Goal: Task Accomplishment & Management: Manage account settings

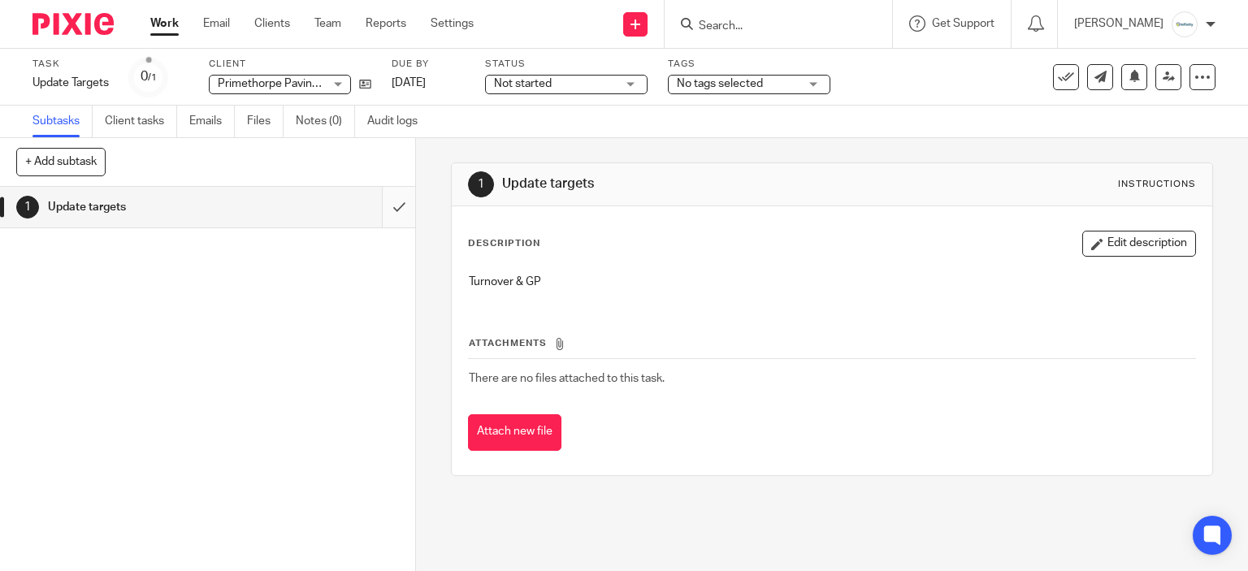
click at [396, 206] on input "submit" at bounding box center [207, 207] width 415 height 41
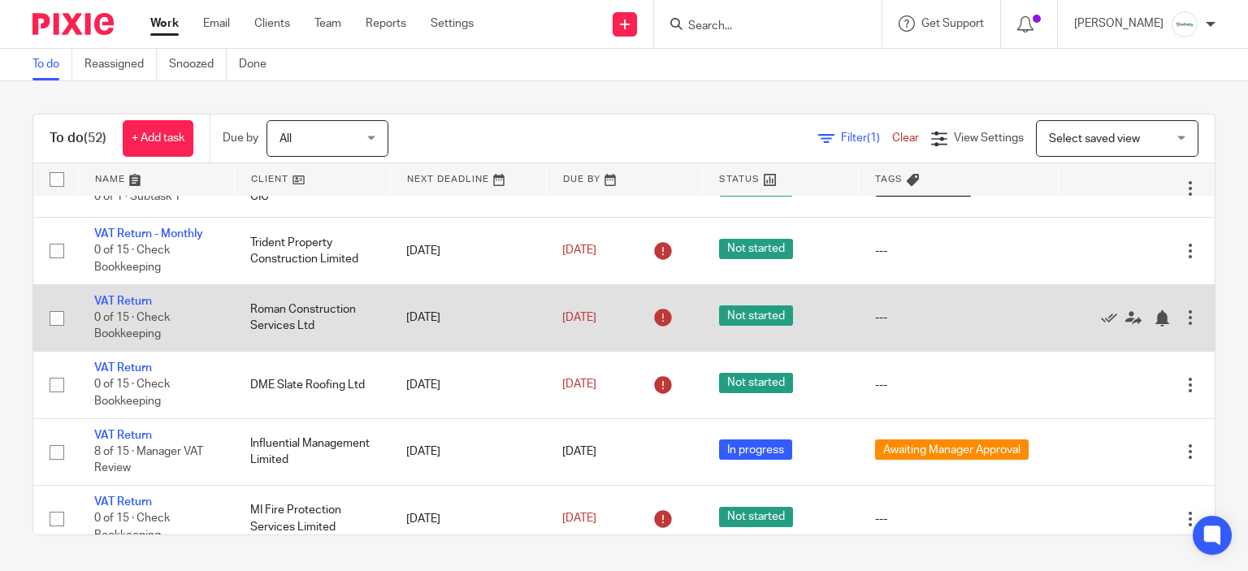
scroll to position [569, 0]
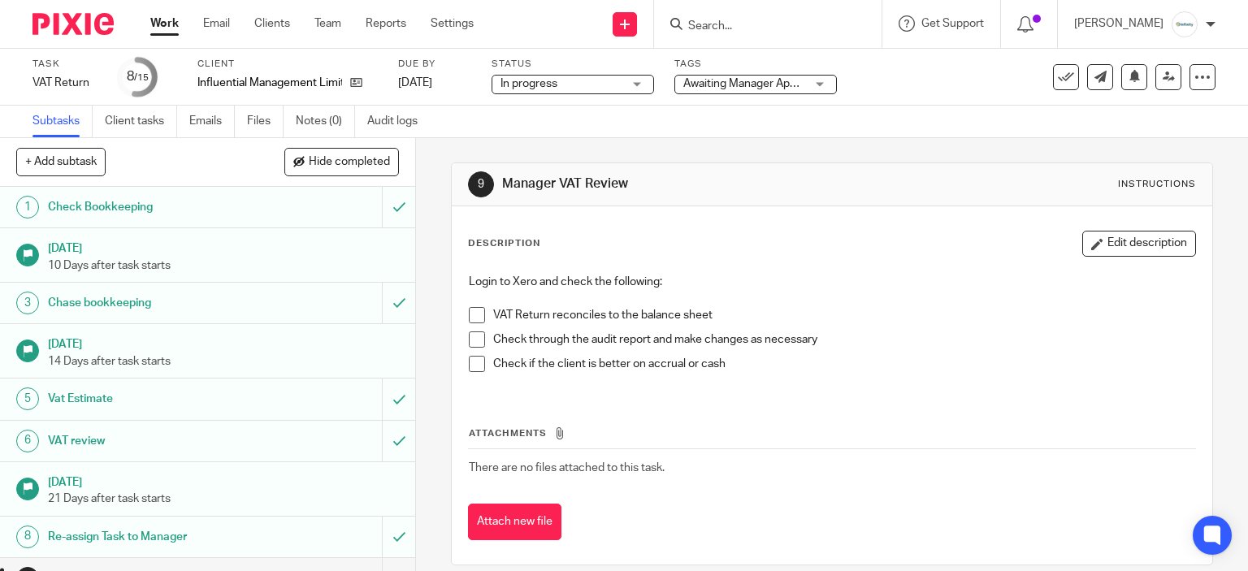
click at [734, 86] on span "Awaiting Manager Approval" at bounding box center [751, 83] width 137 height 11
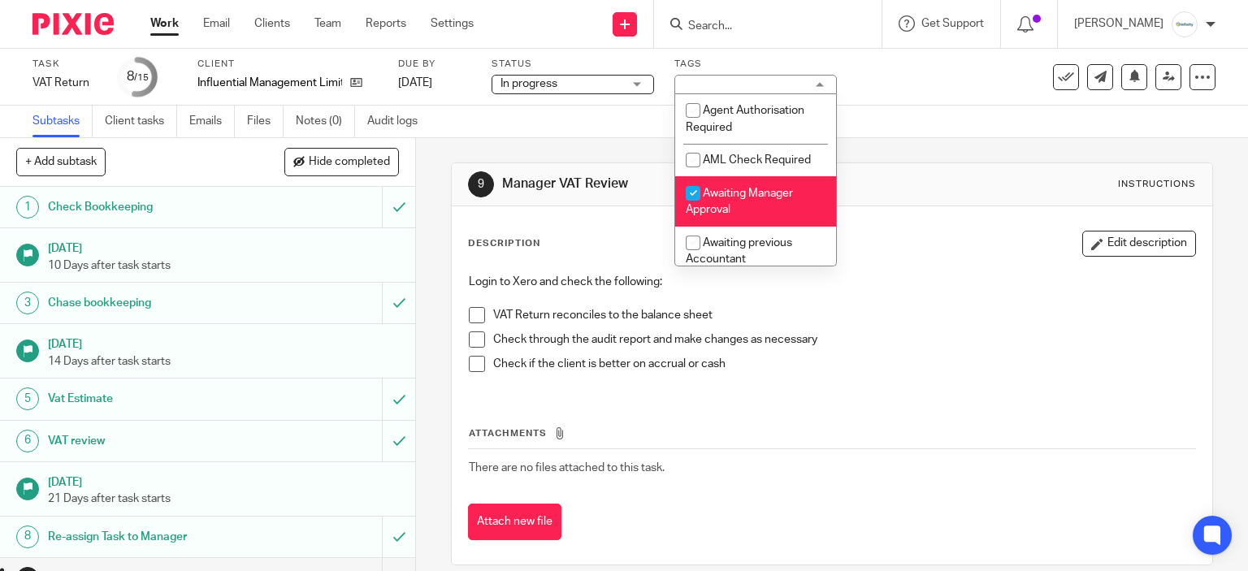
click at [745, 197] on span "Awaiting Manager Approval" at bounding box center [739, 202] width 107 height 28
checkbox input "false"
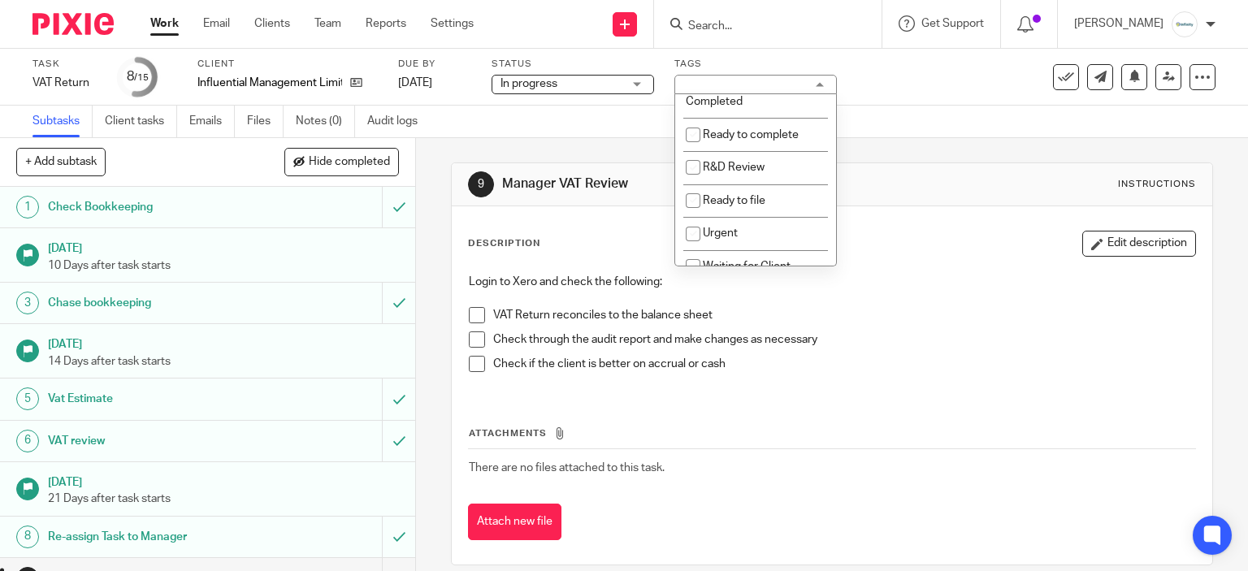
scroll to position [406, 0]
click at [745, 150] on li "Ready to complete" at bounding box center [755, 133] width 161 height 33
checkbox input "true"
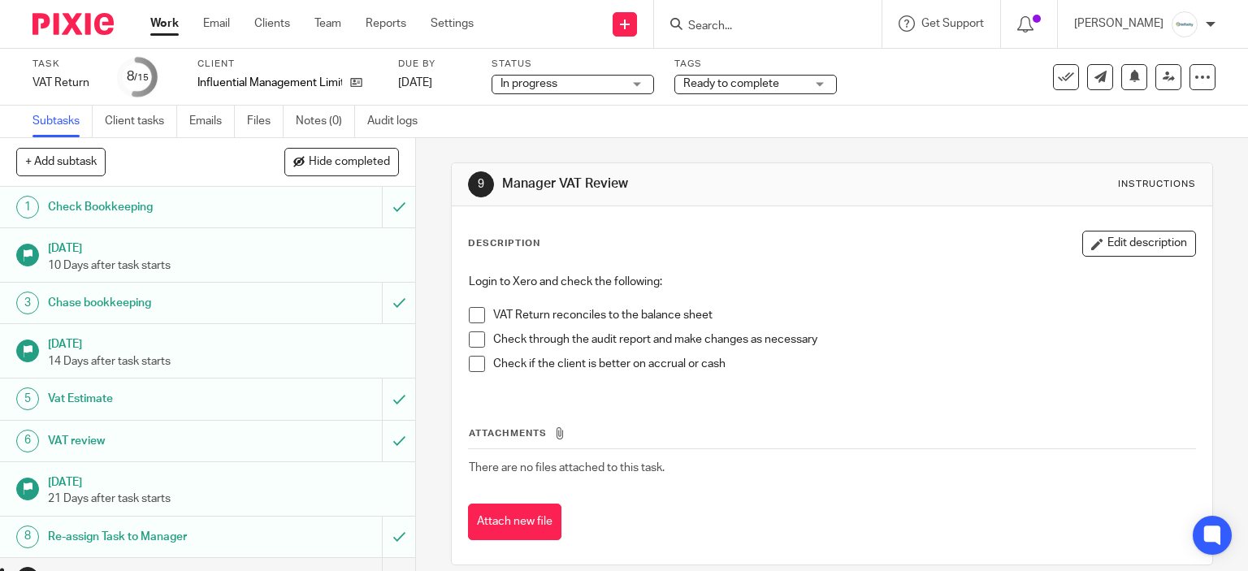
click at [785, 396] on div "Attachments There are no files attached to this task. Attach new file" at bounding box center [832, 467] width 729 height 148
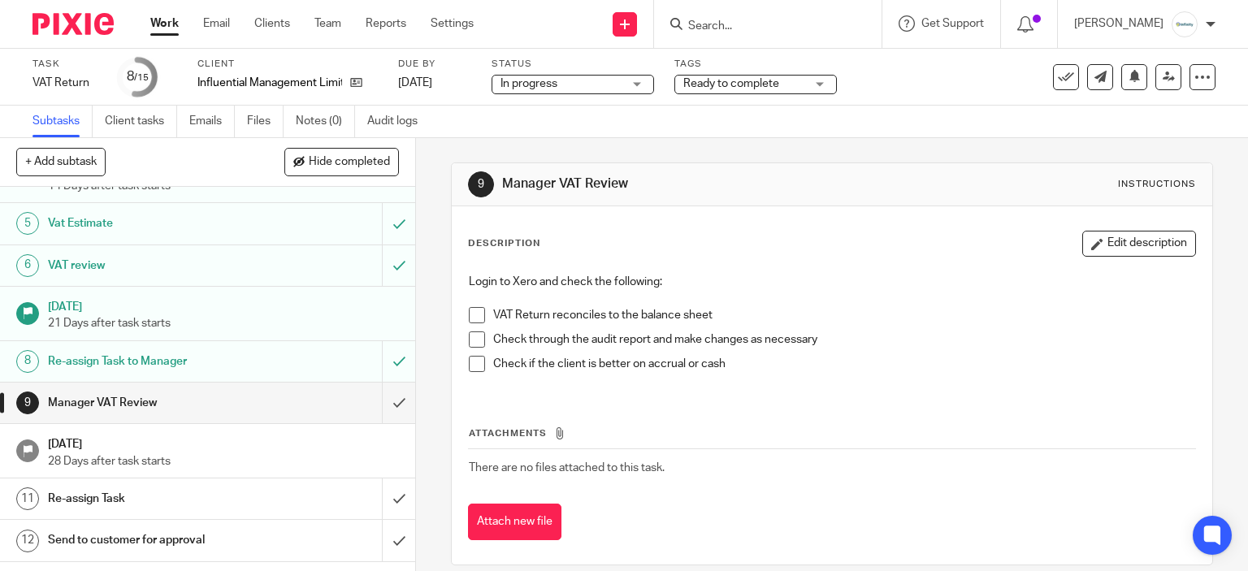
scroll to position [301, 0]
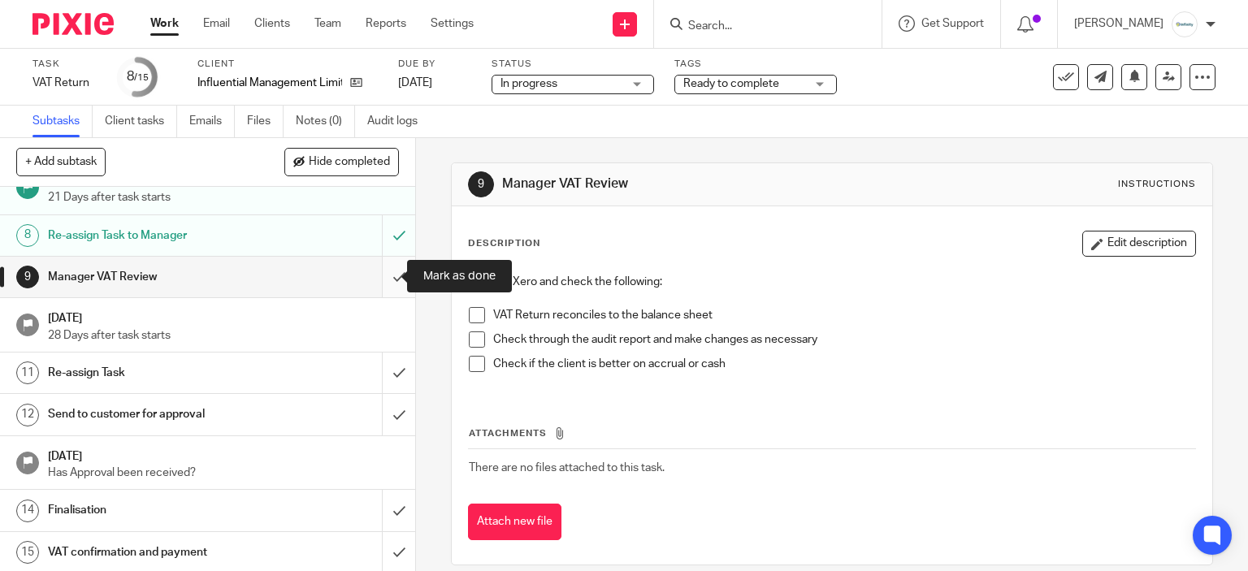
click at [374, 283] on input "submit" at bounding box center [207, 277] width 415 height 41
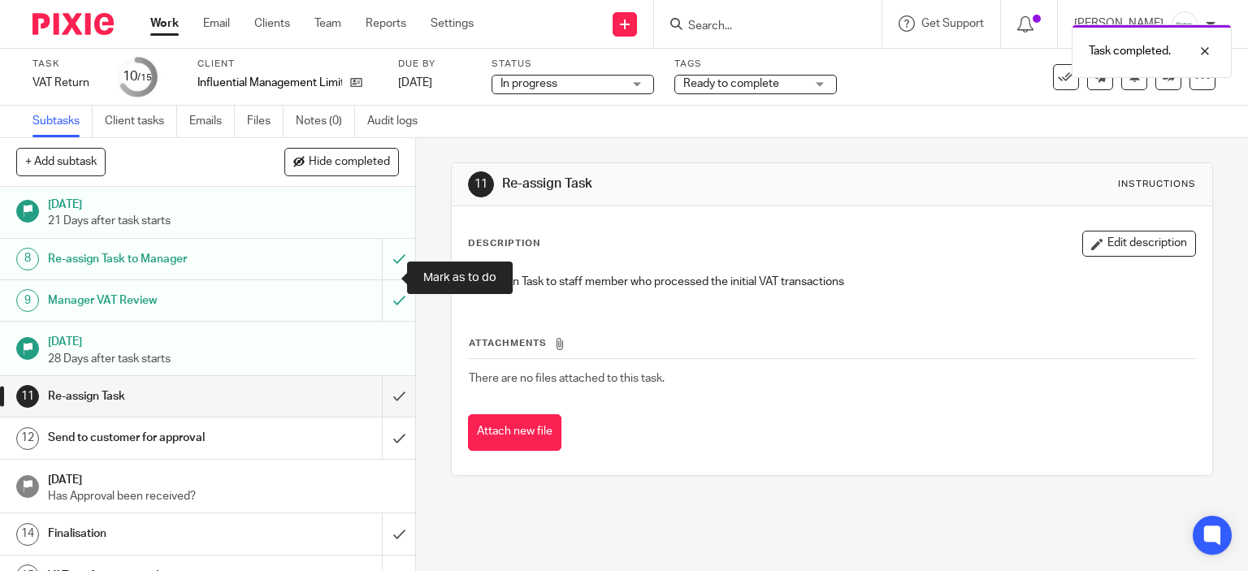
scroll to position [301, 0]
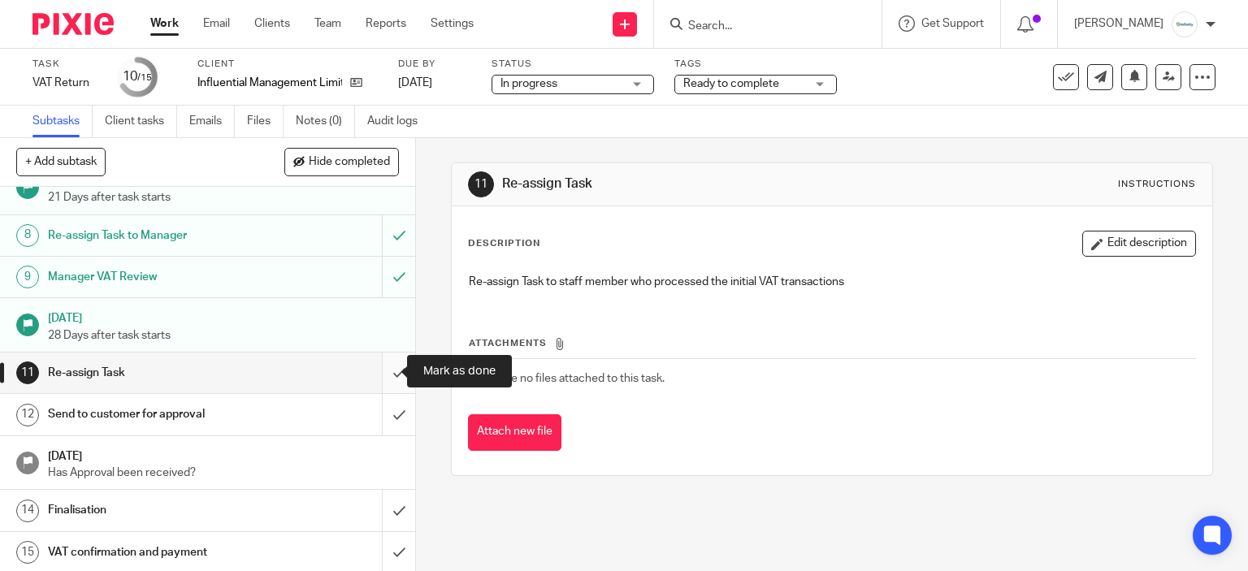
click at [372, 366] on input "submit" at bounding box center [207, 373] width 415 height 41
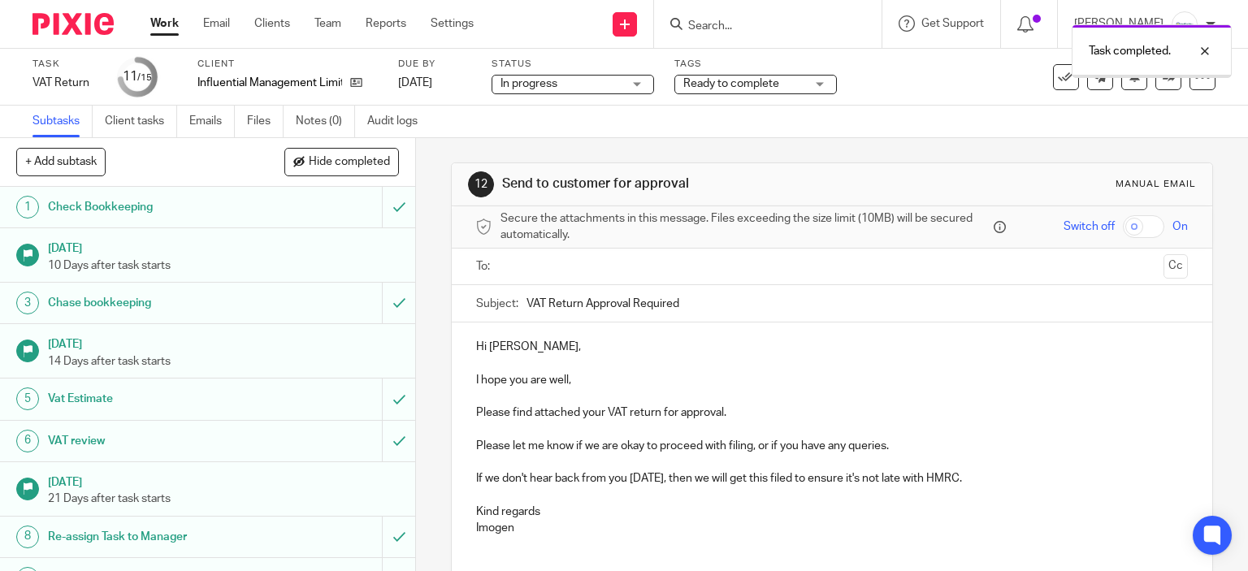
scroll to position [301, 0]
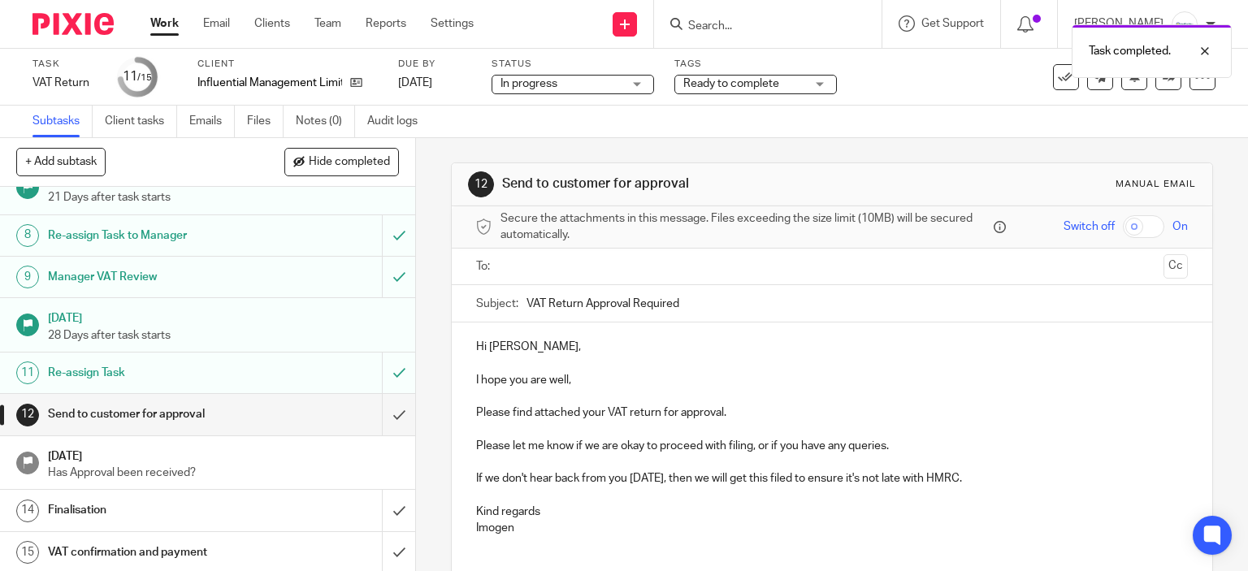
click at [709, 78] on span "Ready to complete" at bounding box center [731, 83] width 96 height 11
drag, startPoint x: 926, startPoint y: 110, endPoint x: 1166, endPoint y: 121, distance: 239.8
click at [927, 110] on div "Subtasks Client tasks Emails Files Notes (0) Audit logs" at bounding box center [624, 122] width 1248 height 32
click at [1159, 90] on div "Task VAT Return Save VAT Return 11 /15 Client Influential Management Limited Du…" at bounding box center [623, 77] width 1183 height 39
click at [1158, 87] on link at bounding box center [1168, 77] width 26 height 26
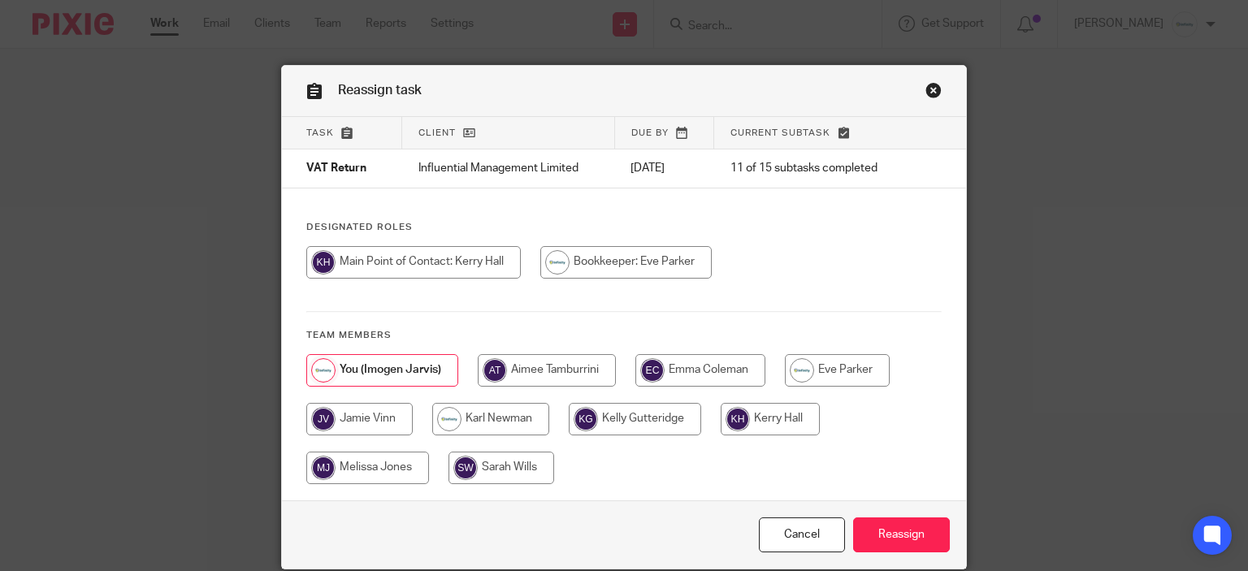
click at [818, 369] on input "radio" at bounding box center [837, 370] width 105 height 32
radio input "true"
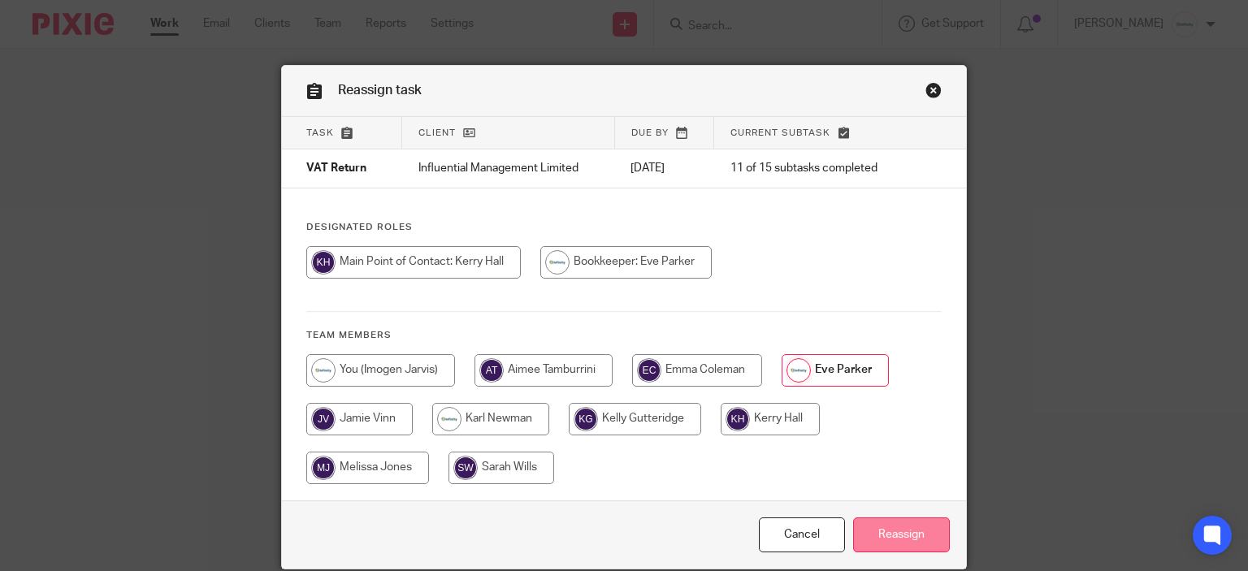
click at [913, 529] on input "Reassign" at bounding box center [901, 534] width 97 height 35
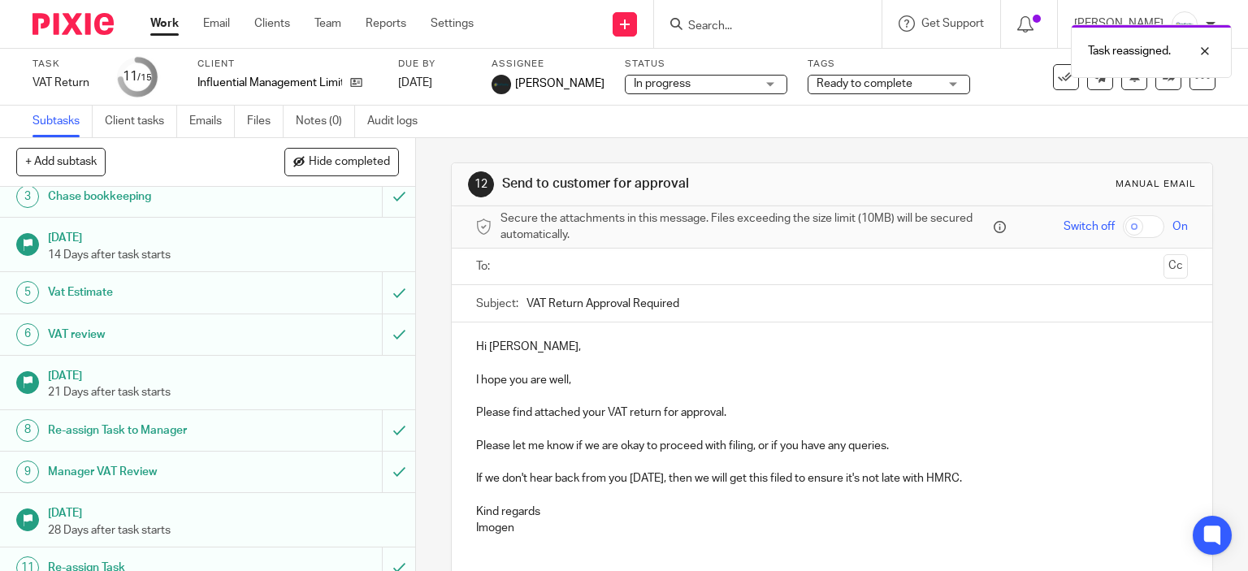
scroll to position [301, 0]
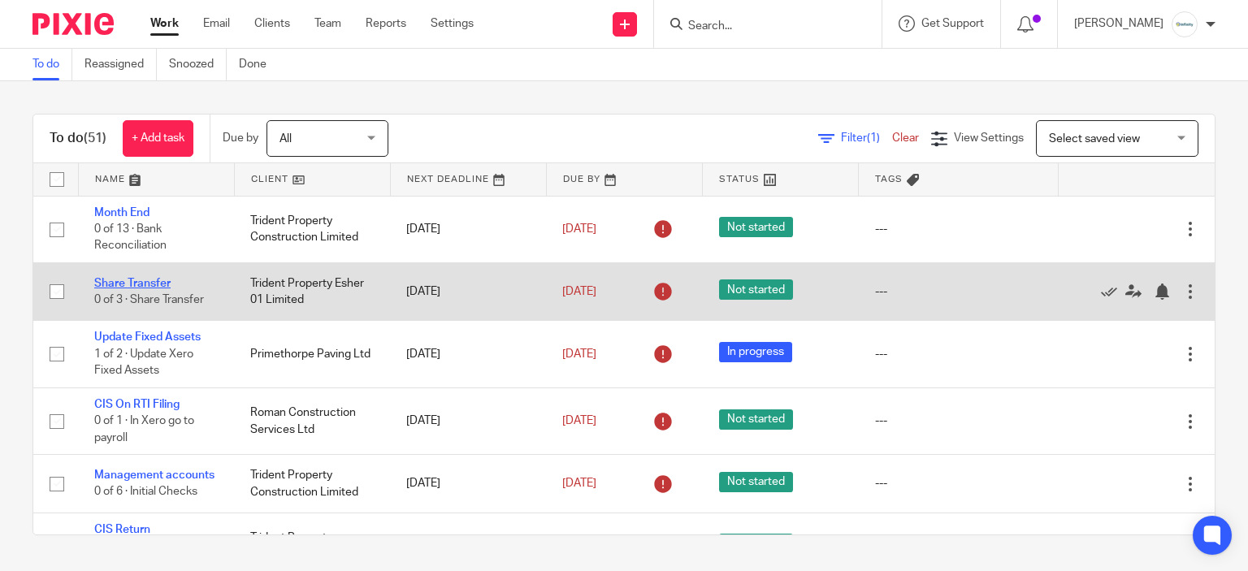
click at [160, 288] on link "Share Transfer" at bounding box center [132, 283] width 76 height 11
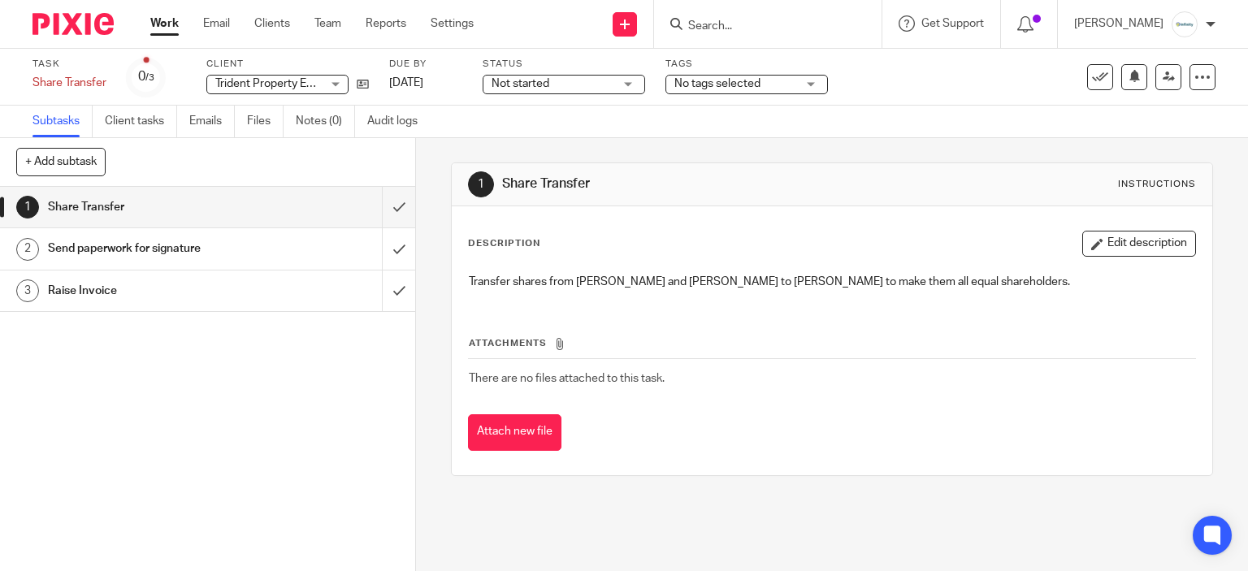
click at [752, 19] on input "Search" at bounding box center [759, 26] width 146 height 15
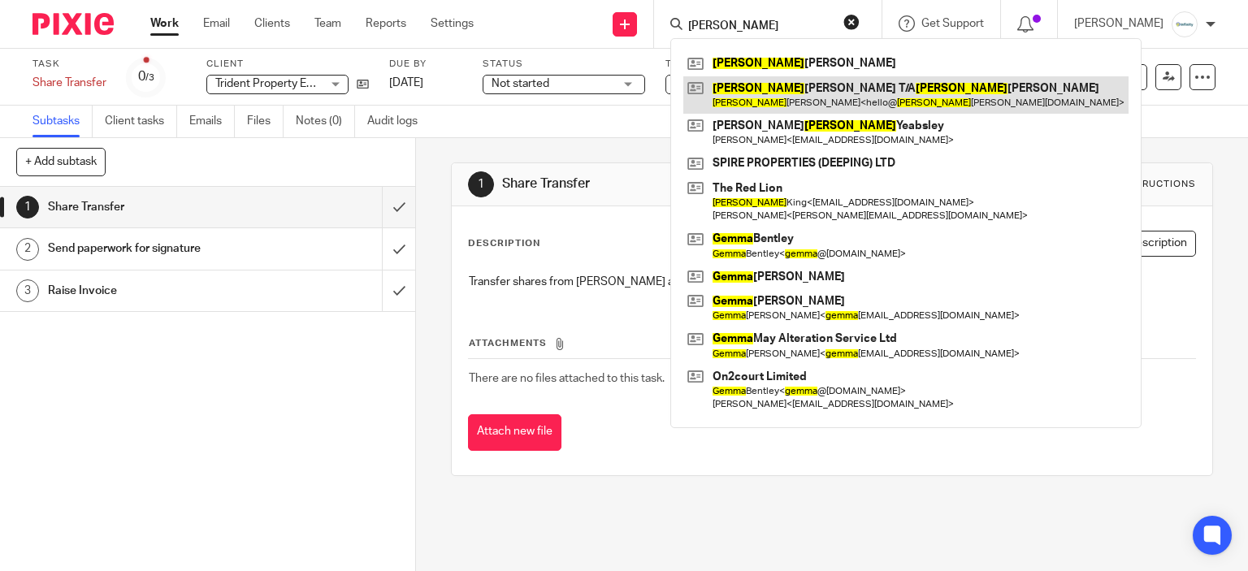
type input "emma"
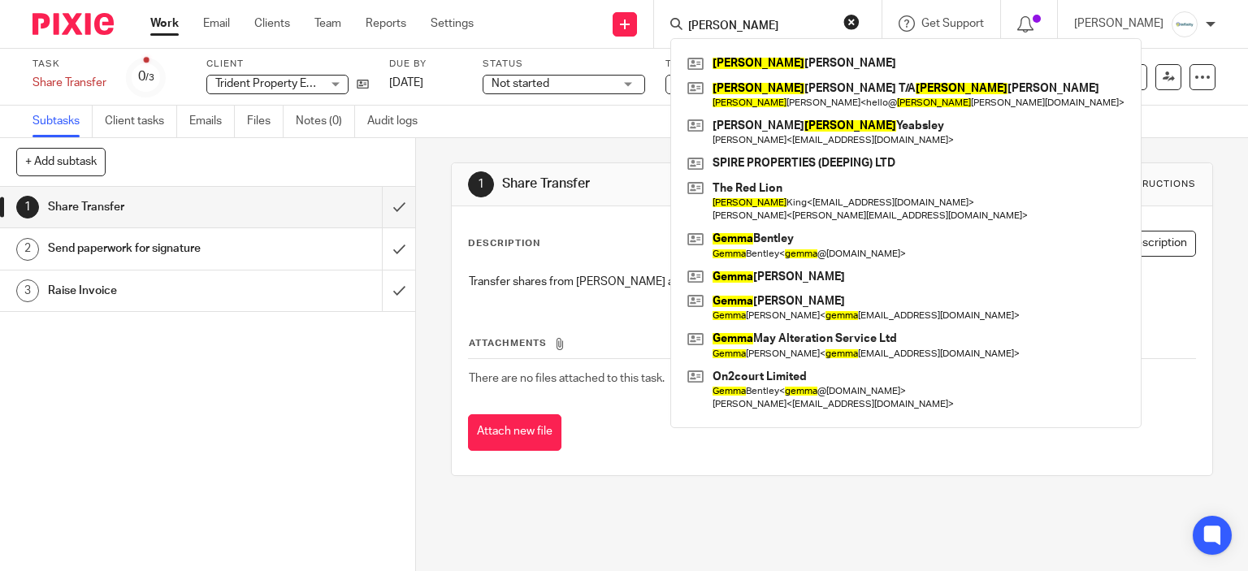
drag, startPoint x: 638, startPoint y: 409, endPoint x: 296, endPoint y: 3, distance: 529.8
click at [627, 396] on div "Attachments There are no files attached to this task. Attach new file" at bounding box center [832, 377] width 729 height 148
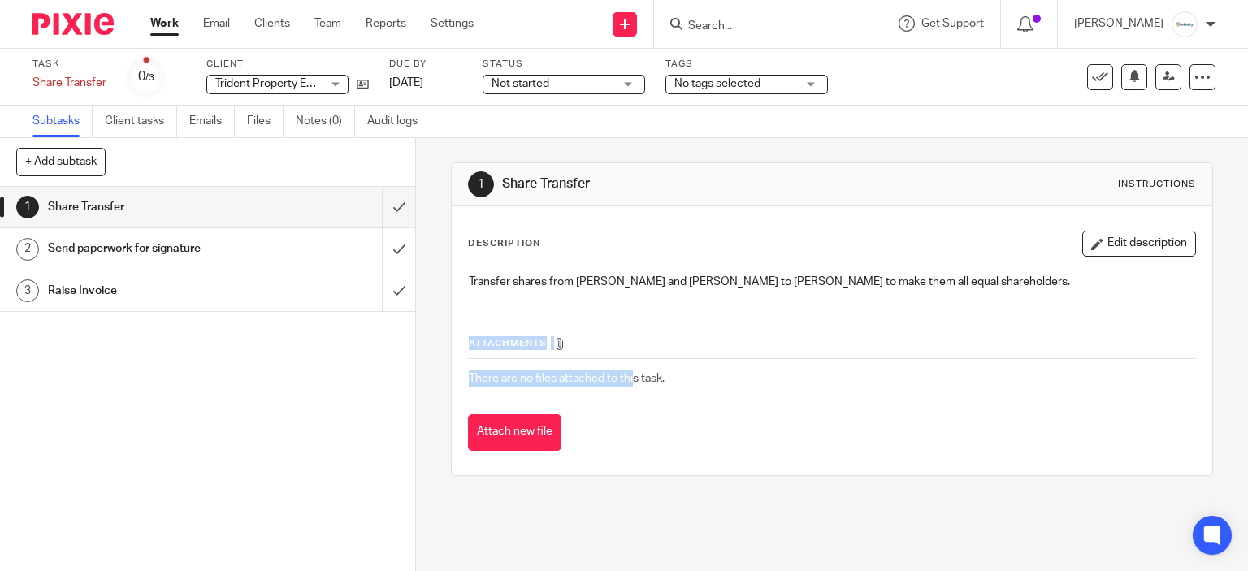
drag, startPoint x: 866, startPoint y: 315, endPoint x: 748, endPoint y: 272, distance: 125.4
click at [866, 315] on div "Attachments There are no files attached to this task. Attach new file" at bounding box center [832, 377] width 729 height 148
click at [175, 25] on link "Work" at bounding box center [164, 23] width 28 height 16
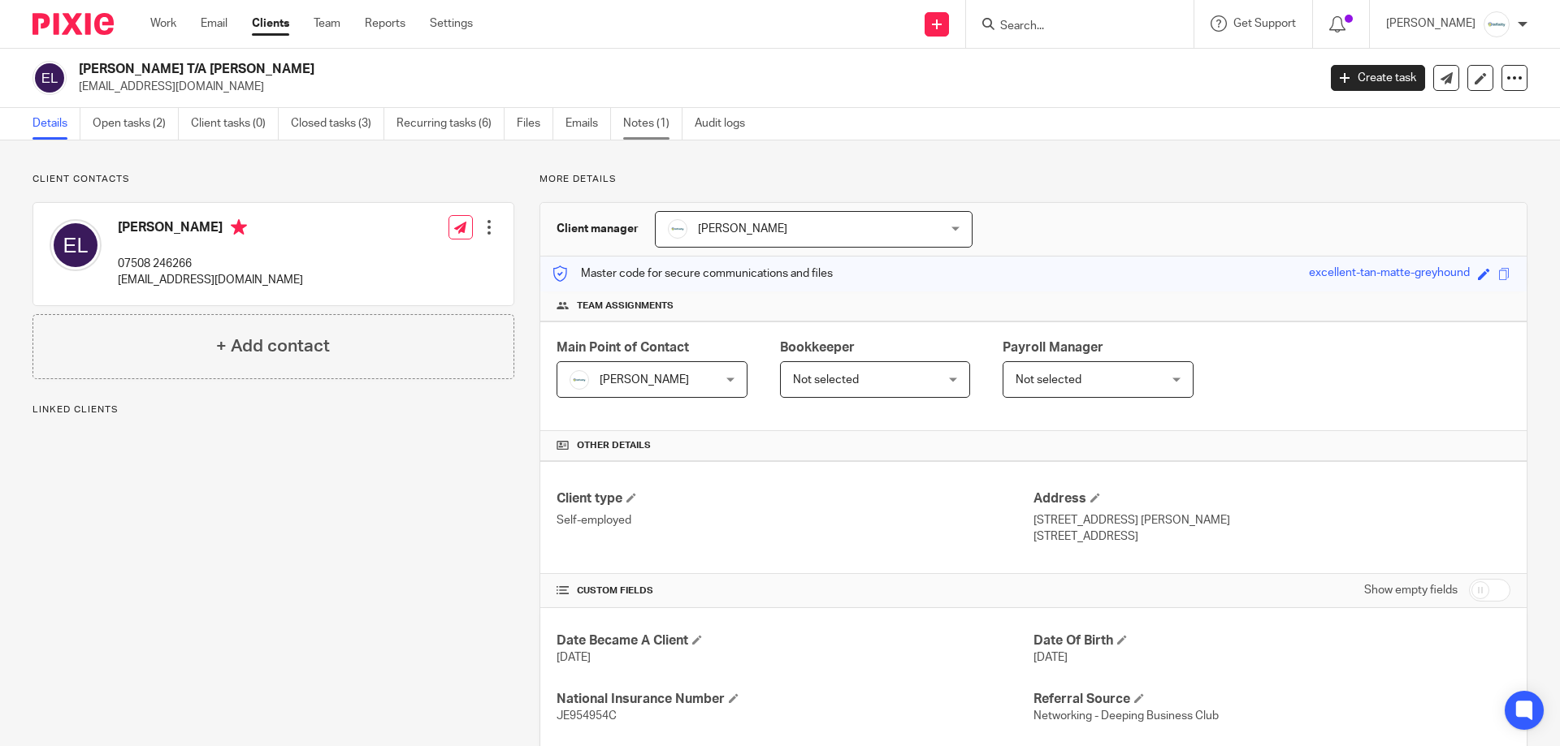
click at [653, 124] on link "Notes (1)" at bounding box center [652, 124] width 59 height 32
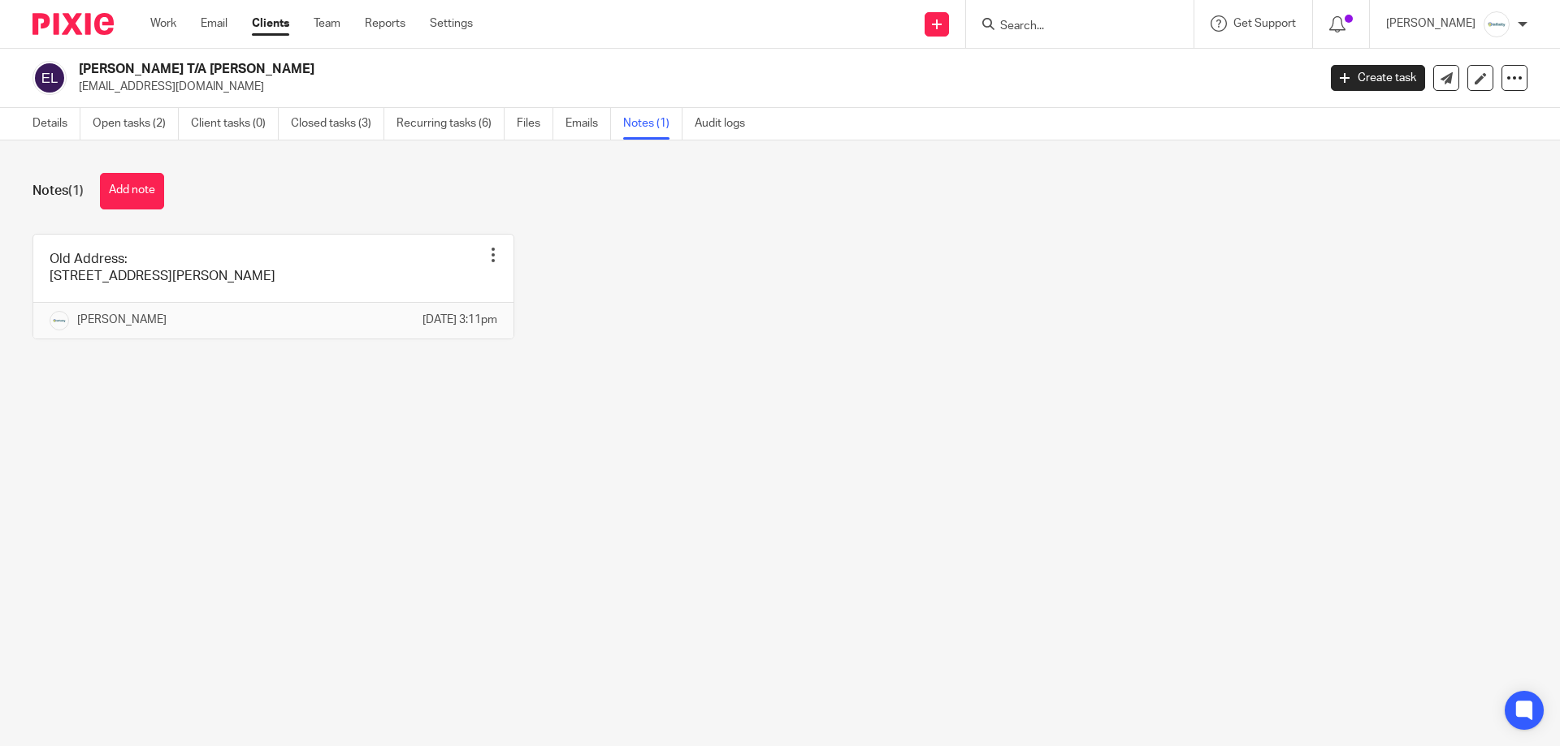
click at [22, 118] on div "Details Open tasks (2) Client tasks (0) Closed tasks (3) Recurring tasks (6) Fi…" at bounding box center [392, 124] width 785 height 32
click at [42, 126] on link "Details" at bounding box center [56, 124] width 48 height 32
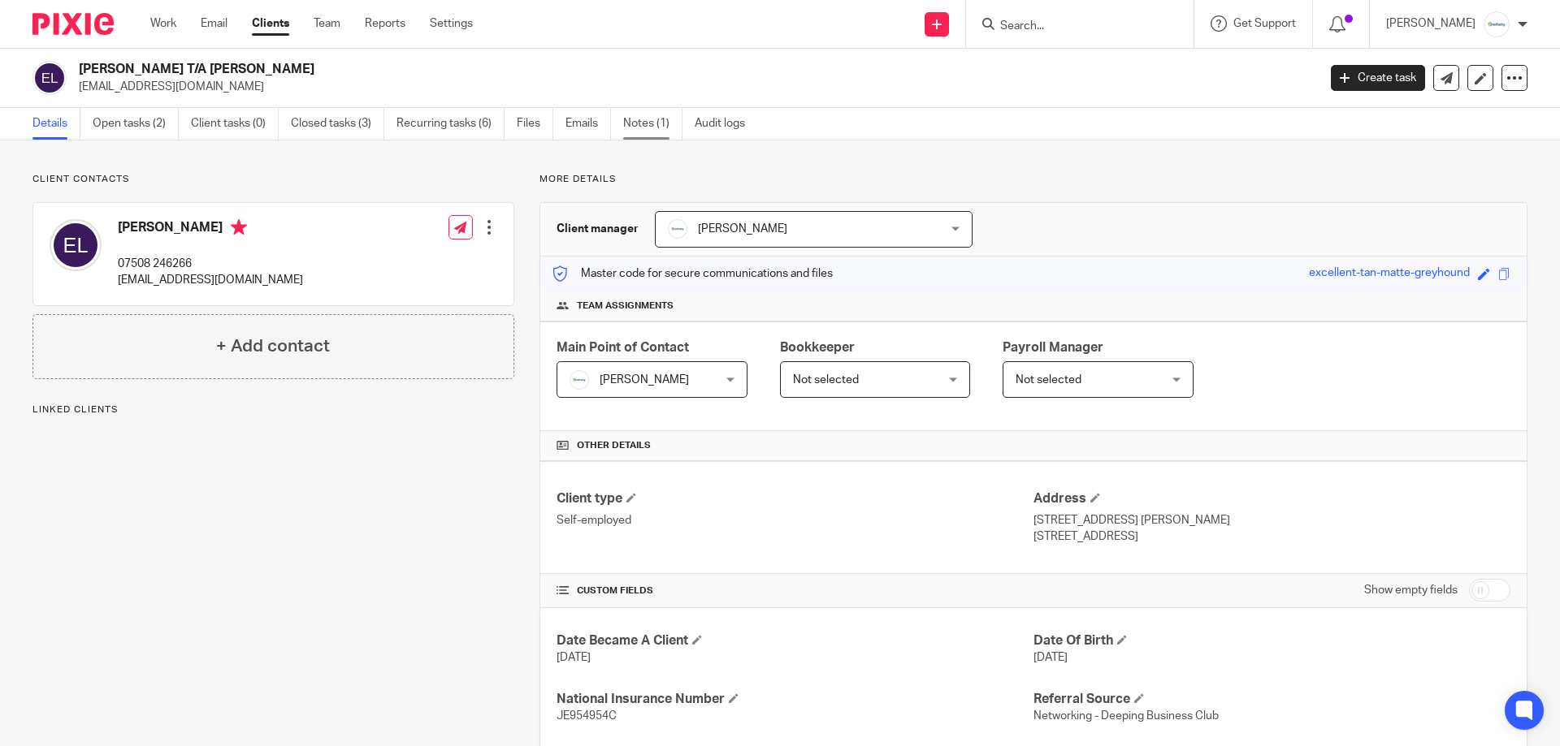
click at [645, 136] on link "Notes (1)" at bounding box center [652, 124] width 59 height 32
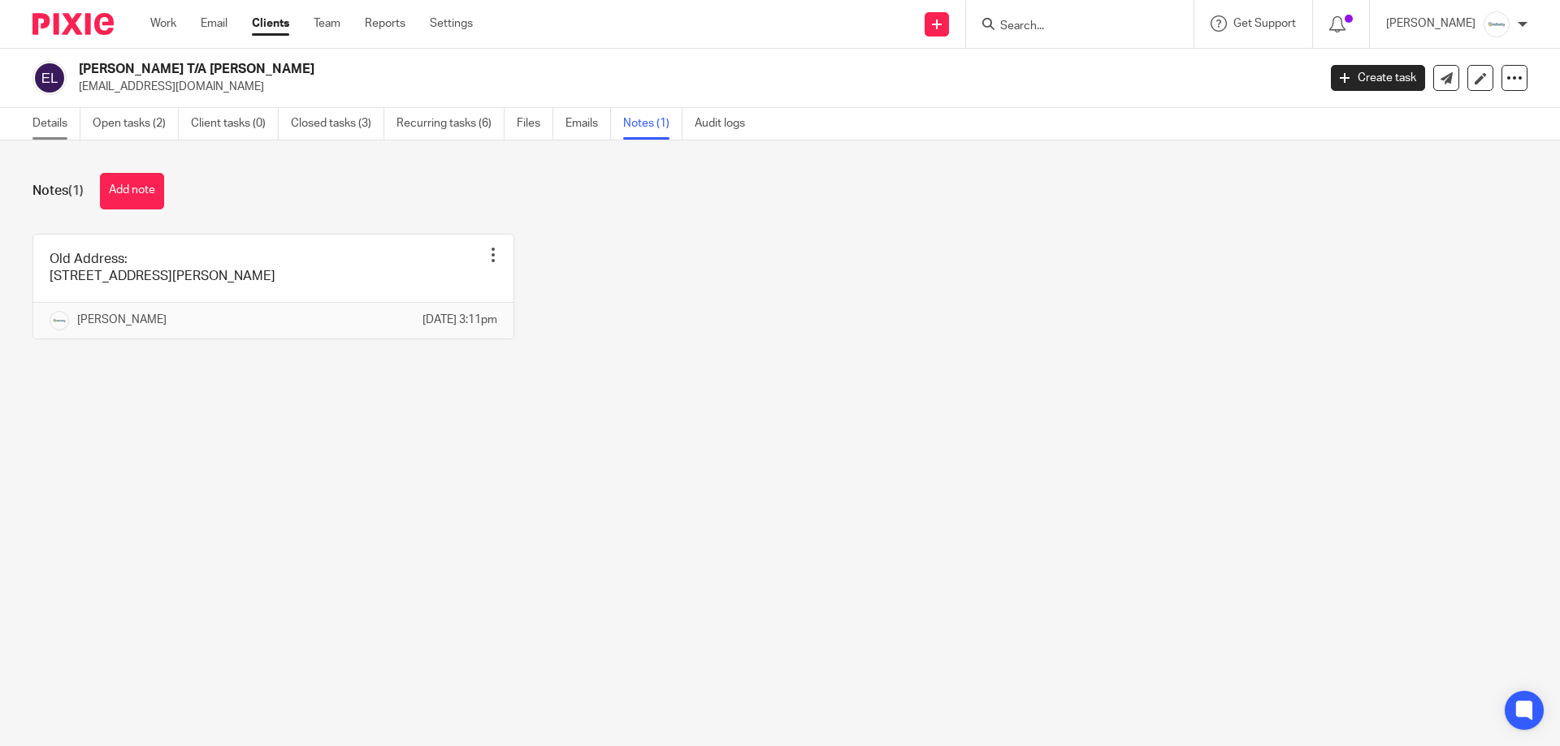
click at [58, 131] on link "Details" at bounding box center [56, 124] width 48 height 32
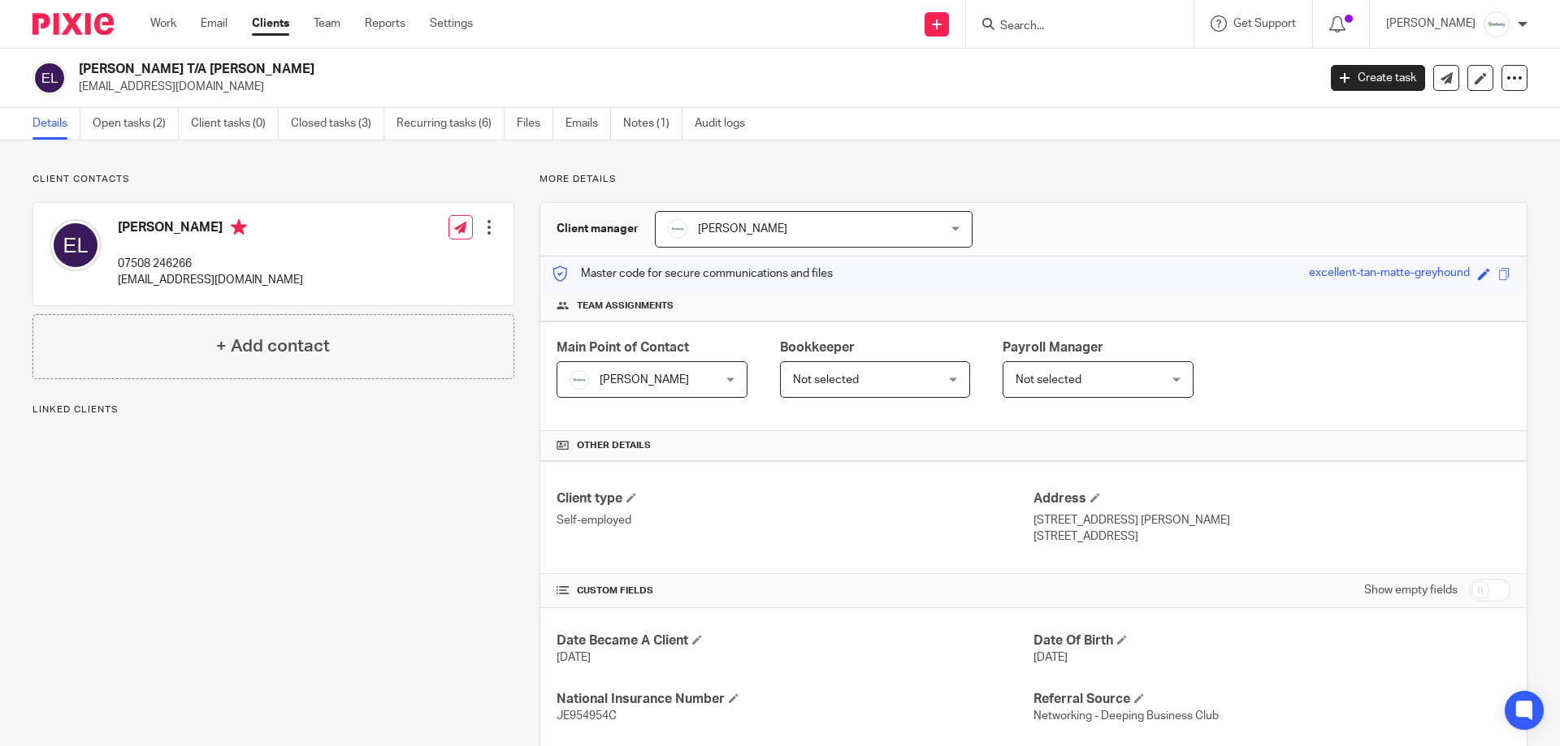
drag, startPoint x: 1144, startPoint y: 542, endPoint x: 1028, endPoint y: 523, distance: 117.6
click at [1028, 523] on div "Client type Self-employed Address [STREET_ADDRESS][PERSON_NAME] [STREET_ADDRESS]" at bounding box center [1033, 517] width 986 height 113
click at [1252, 277] on div "Master code for secure communications and files excellent-tan-matte-greyhound S…" at bounding box center [1033, 274] width 986 height 35
click at [568, 122] on link "Emails" at bounding box center [587, 124] width 45 height 32
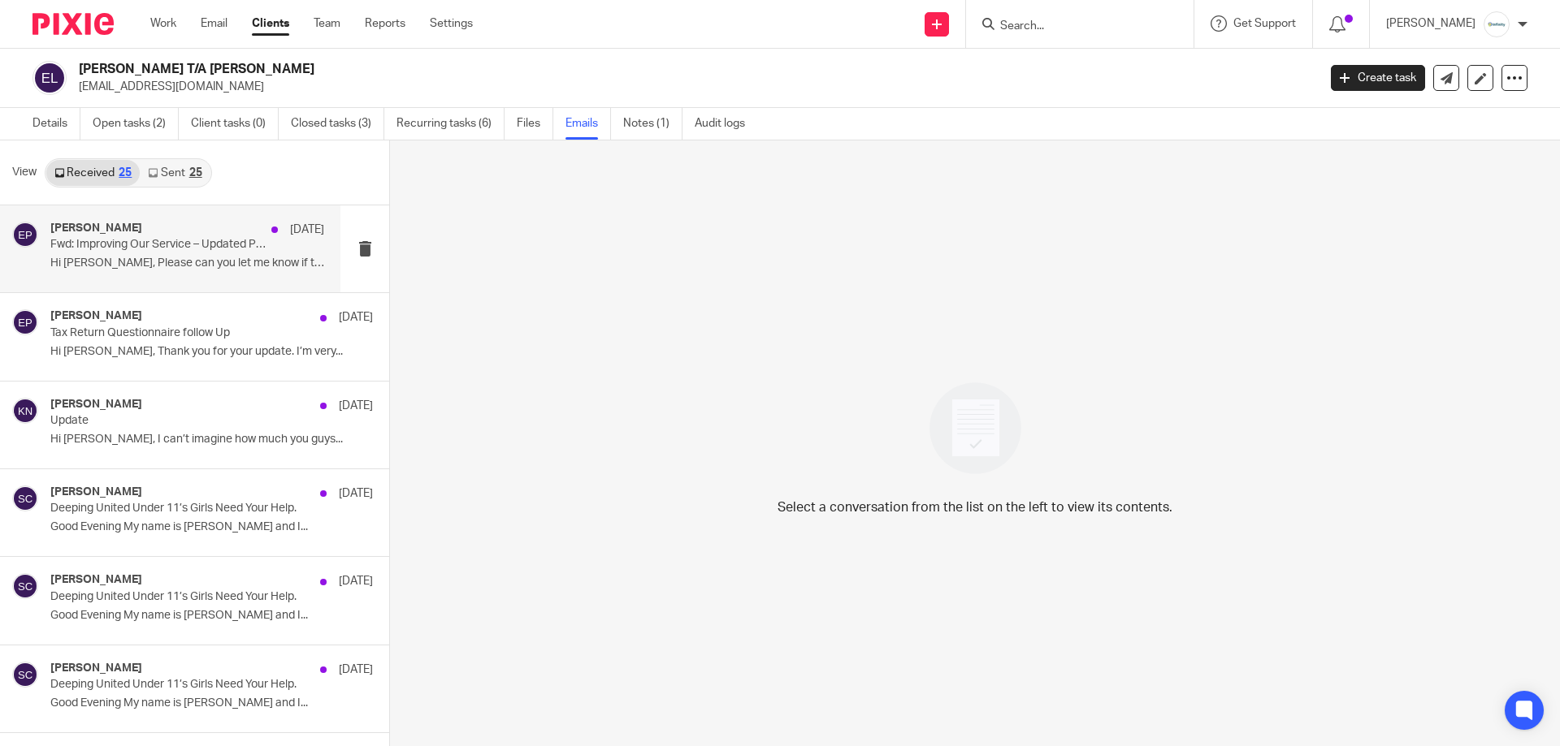
click at [168, 281] on div "Eve Parker 6 Aug Fwd: Improving Our Service – Updated Pricing from 1 September …" at bounding box center [170, 249] width 340 height 87
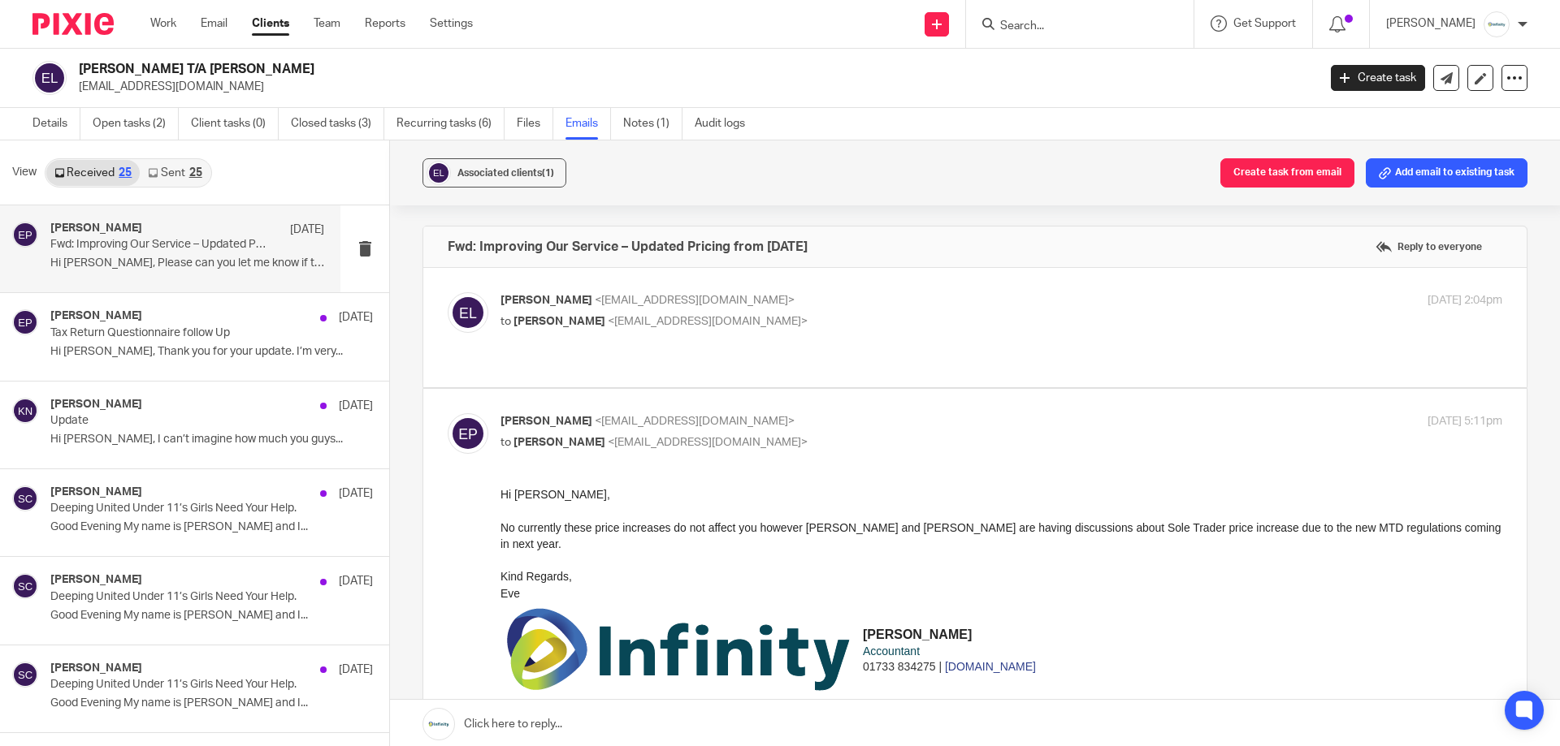
scroll to position [81, 0]
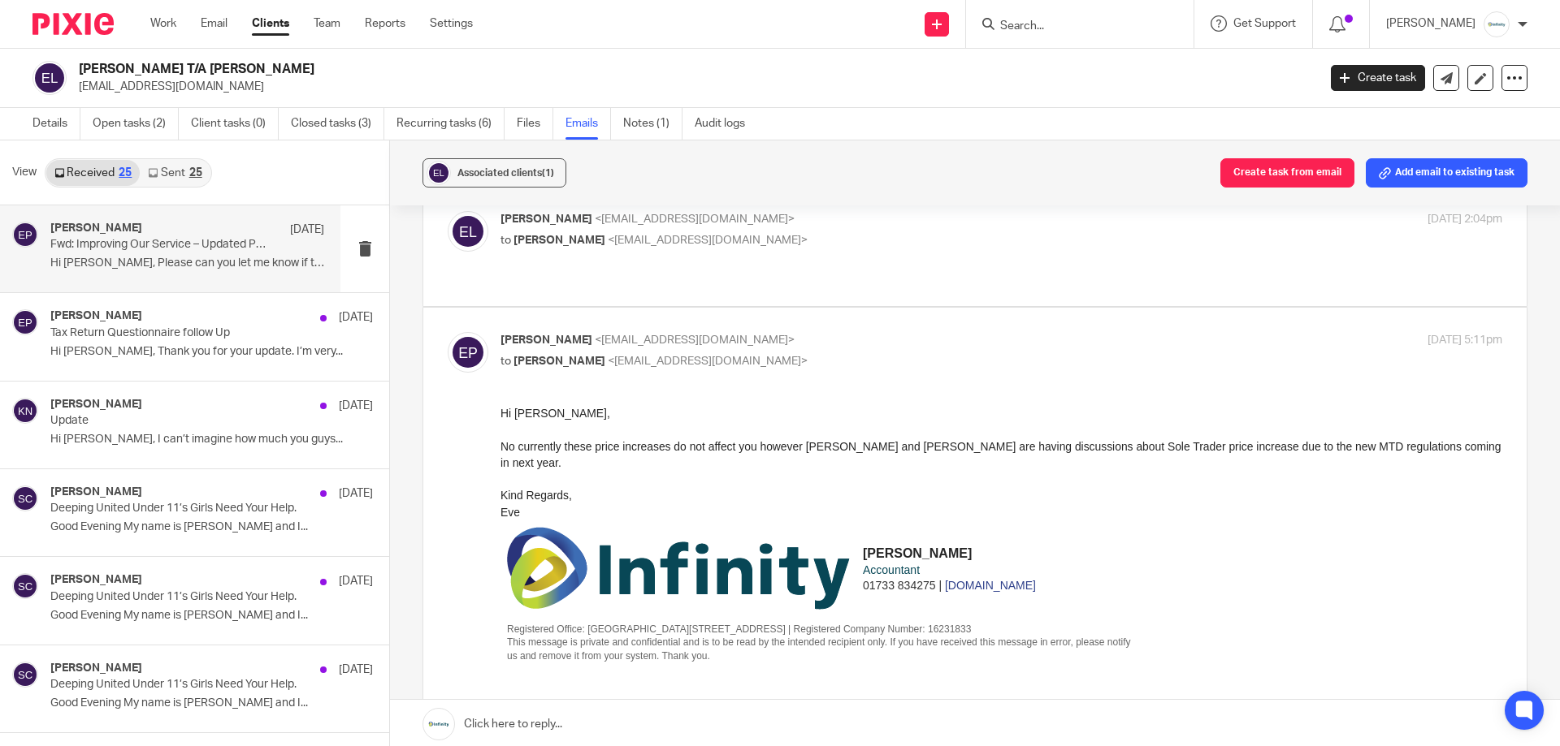
click at [775, 227] on p "Emma Lannigan <hello@emmalannigan.com>" at bounding box center [834, 219] width 668 height 17
checkbox input "true"
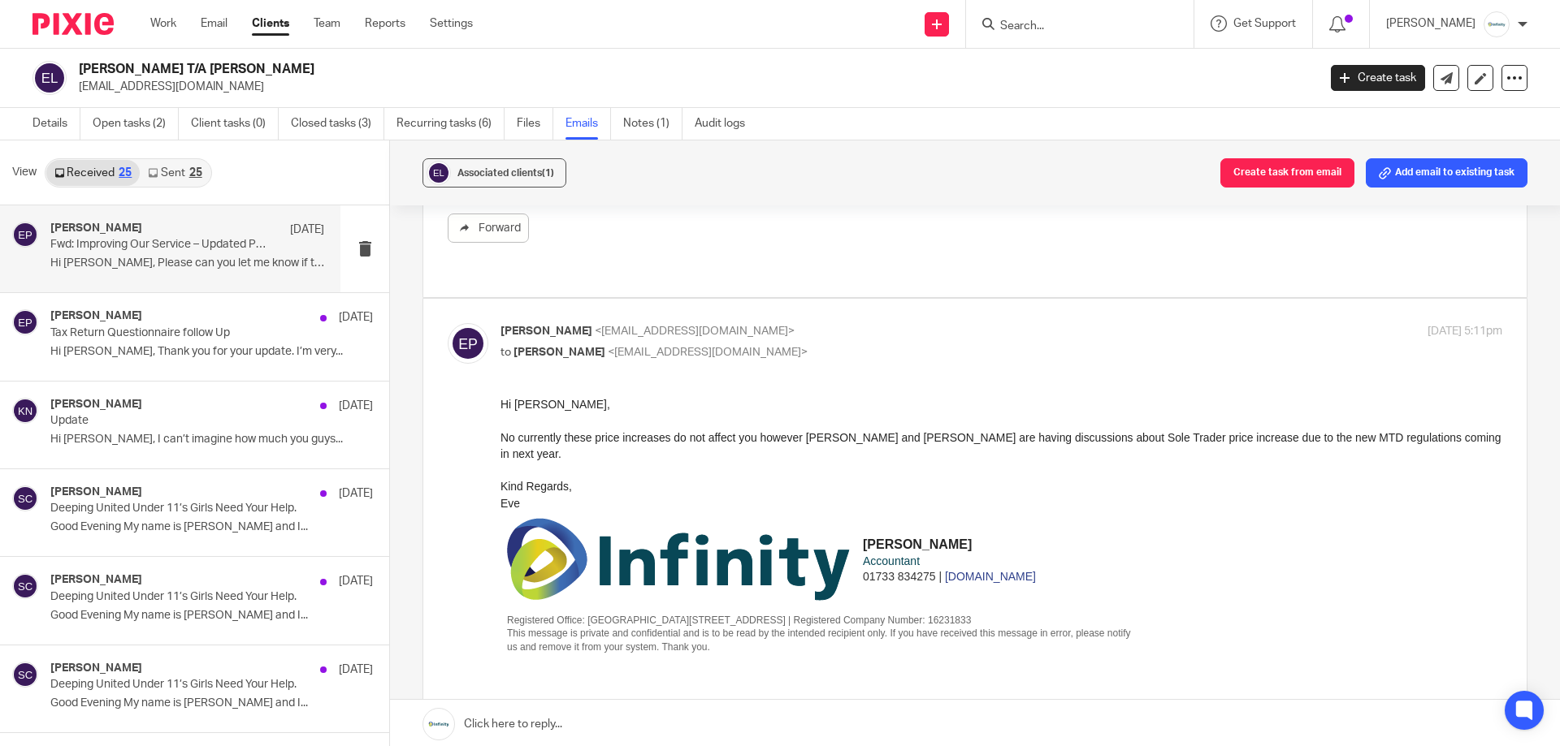
scroll to position [569, 0]
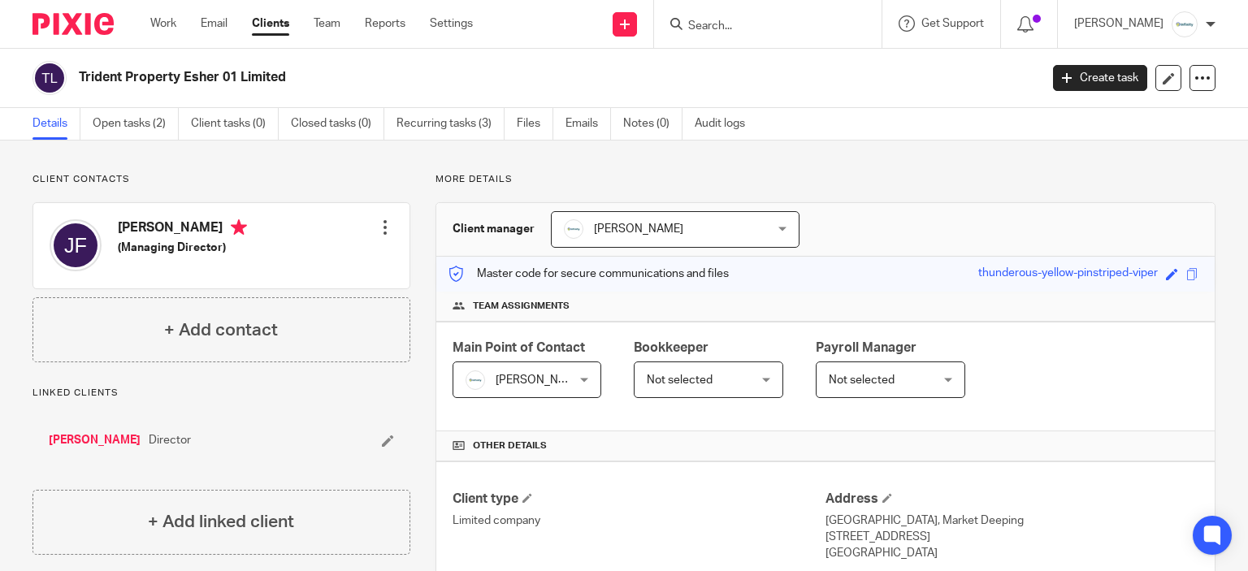
click at [801, 25] on input "Search" at bounding box center [759, 26] width 146 height 15
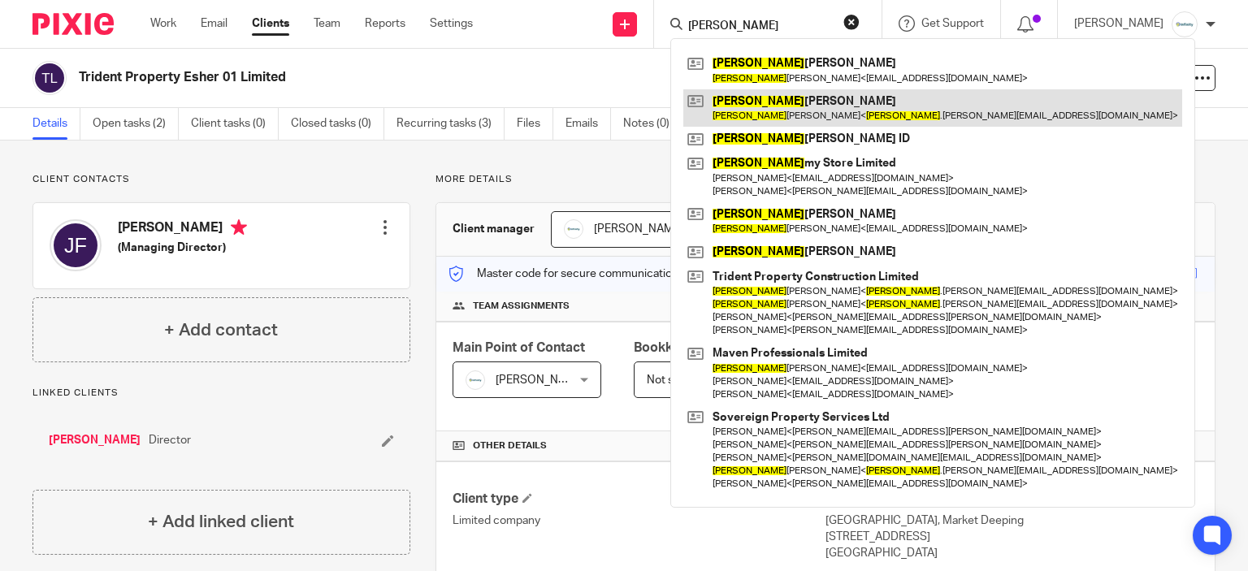
type input "sam"
click at [838, 100] on link at bounding box center [932, 107] width 499 height 37
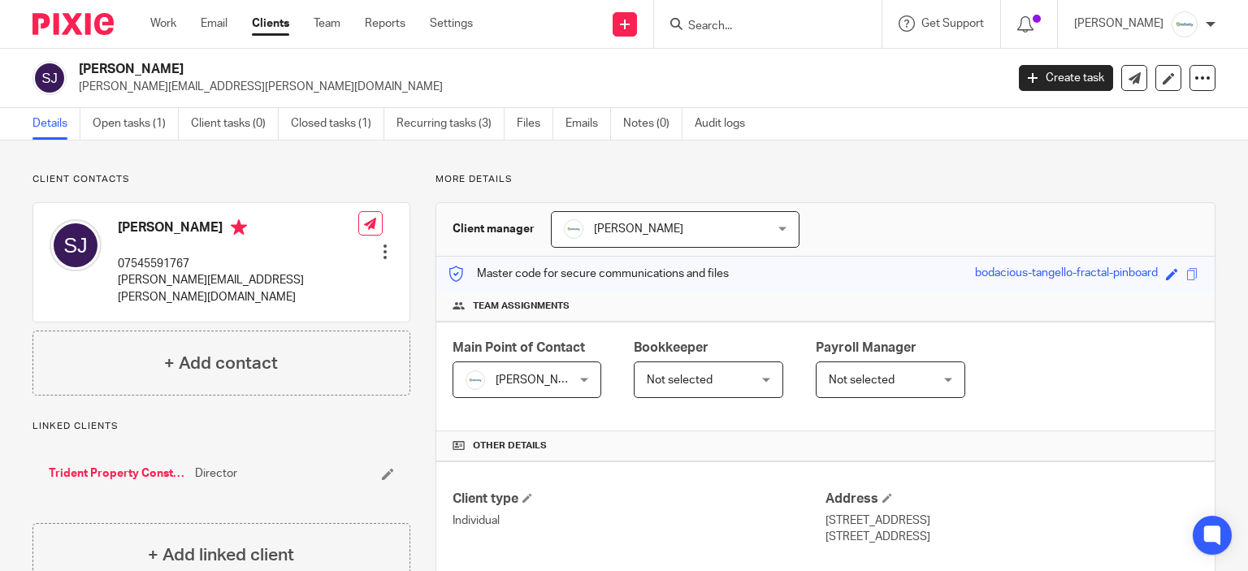
click at [185, 69] on h2 "[PERSON_NAME]" at bounding box center [445, 69] width 733 height 17
click at [184, 69] on h2 "[PERSON_NAME]" at bounding box center [445, 69] width 733 height 17
copy div "Samantha Jayne Johnson"
click at [171, 95] on div "Samantha Jayne Johnson sam.johnson@trident-property.com Create task Update from…" at bounding box center [624, 78] width 1248 height 59
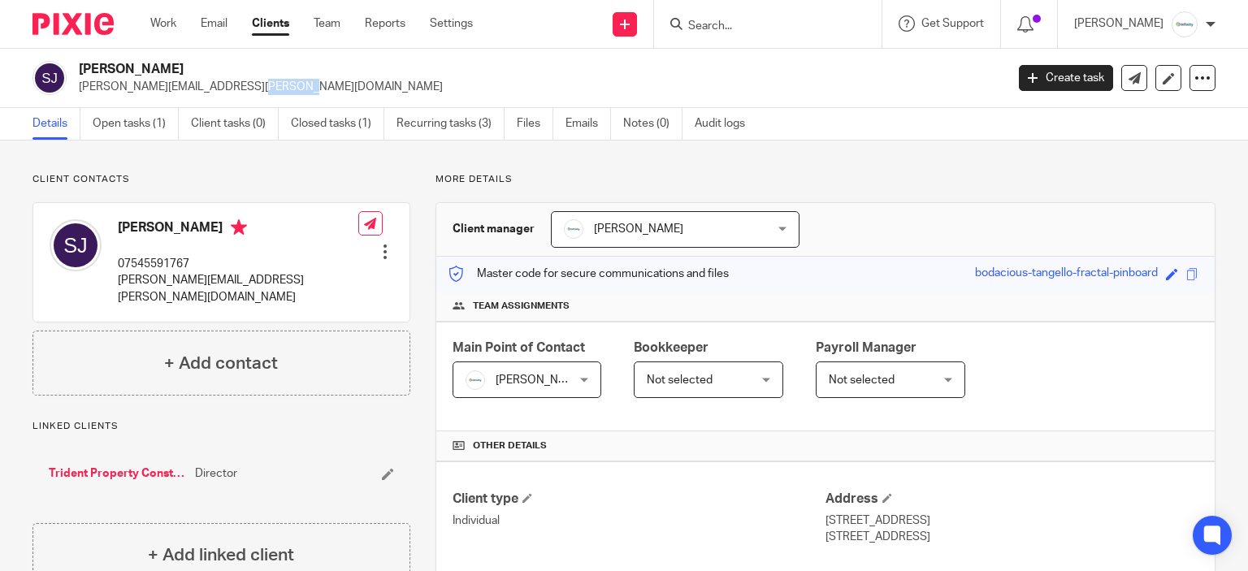
click at [171, 95] on div "Samantha Jayne Johnson sam.johnson@trident-property.com Create task Update from…" at bounding box center [624, 78] width 1248 height 59
click at [171, 94] on p "sam.johnson@trident-property.com" at bounding box center [536, 87] width 915 height 16
copy main "sam.johnson@trident-property.com Create task Update from Companies House Export…"
click at [176, 272] on p "sam.johnson@trident-property.com" at bounding box center [238, 288] width 240 height 33
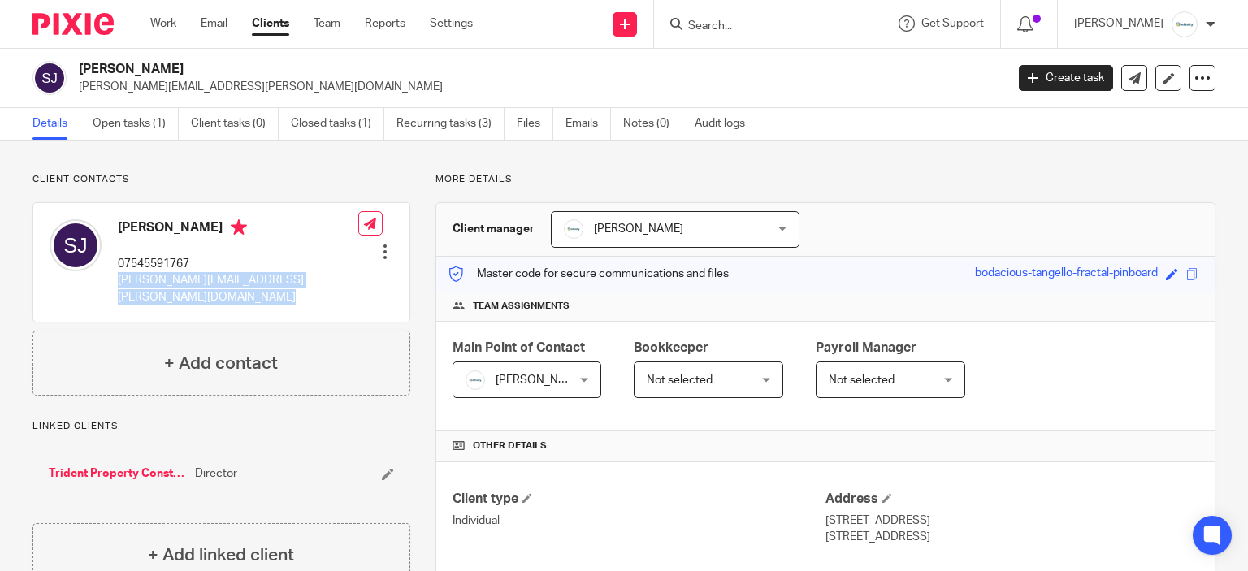
click at [176, 272] on p "sam.johnson@trident-property.com" at bounding box center [238, 288] width 240 height 33
copy div "sam.johnson@trident-property.com"
click at [250, 272] on p "sam.johnson@trident-property.com" at bounding box center [238, 288] width 240 height 33
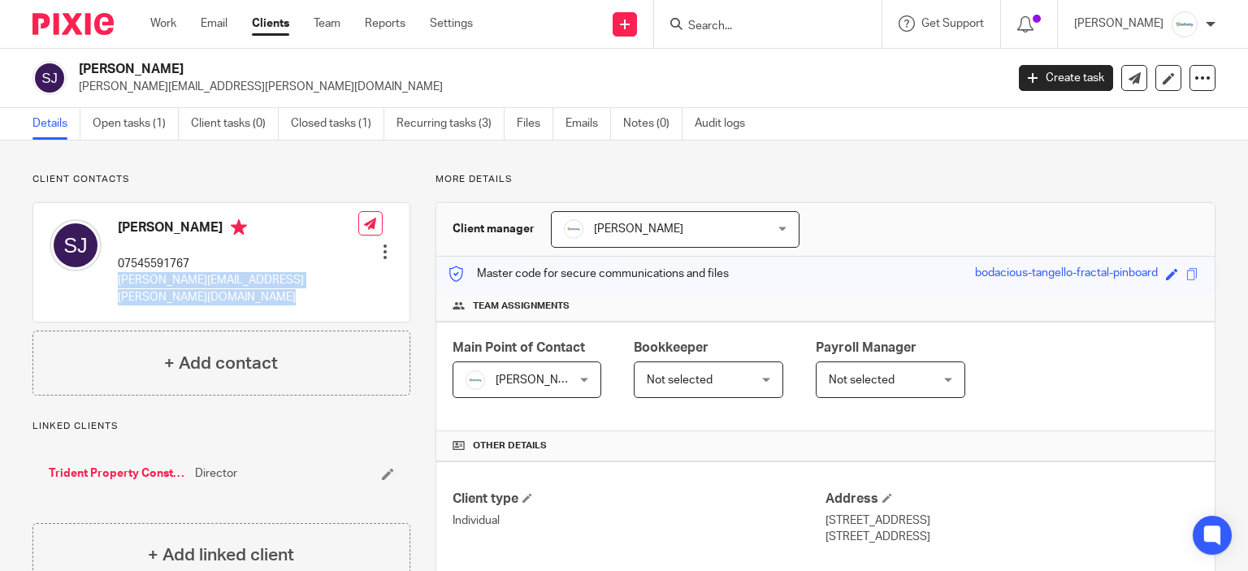
copy div "sam.johnson@trident-property.com"
click at [747, 26] on input "Search" at bounding box center [759, 26] width 146 height 15
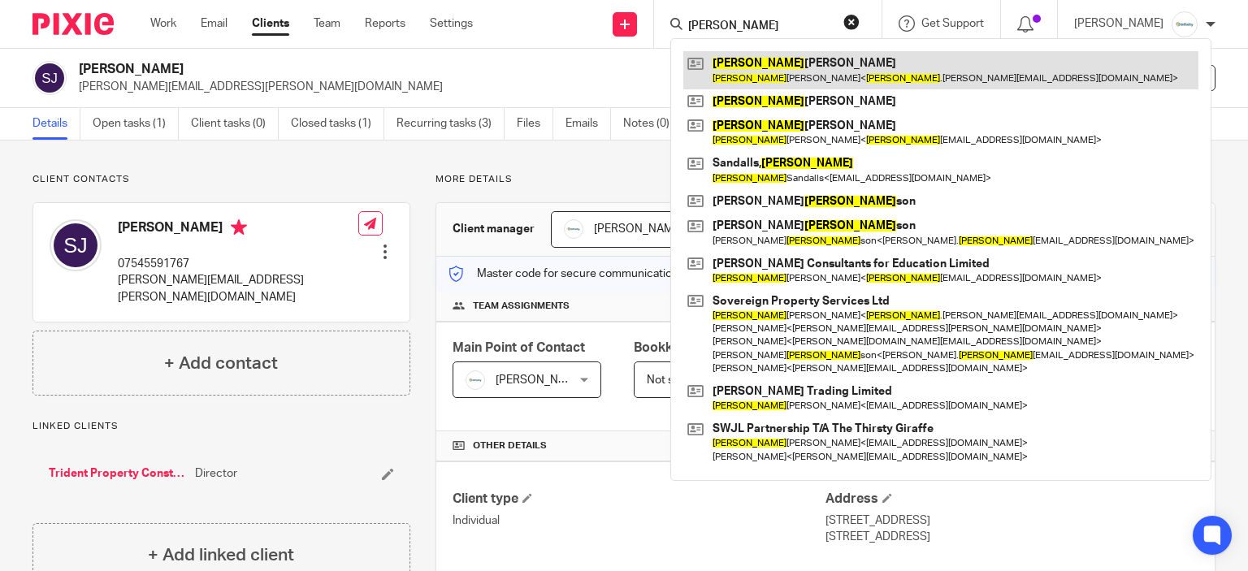
type input "john"
click at [790, 64] on link at bounding box center [940, 69] width 515 height 37
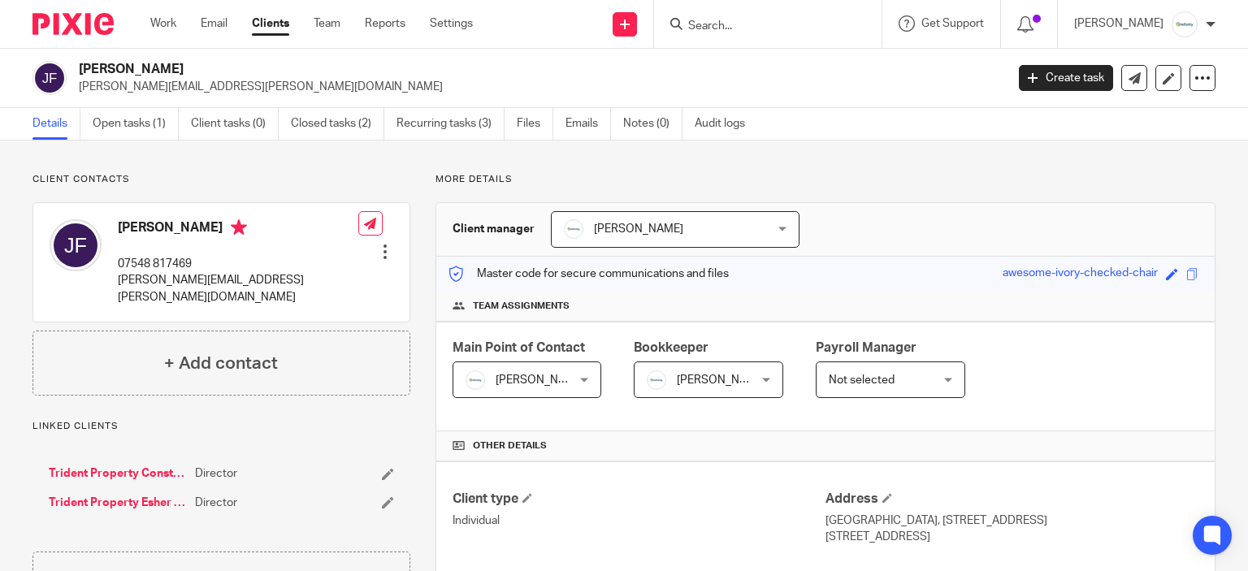
click at [183, 228] on h4 "[PERSON_NAME]" at bounding box center [238, 229] width 240 height 20
click at [179, 226] on h4 "[PERSON_NAME]" at bounding box center [238, 229] width 240 height 20
click at [179, 225] on h4 "[PERSON_NAME]" at bounding box center [238, 229] width 240 height 20
copy h4 "[PERSON_NAME]"
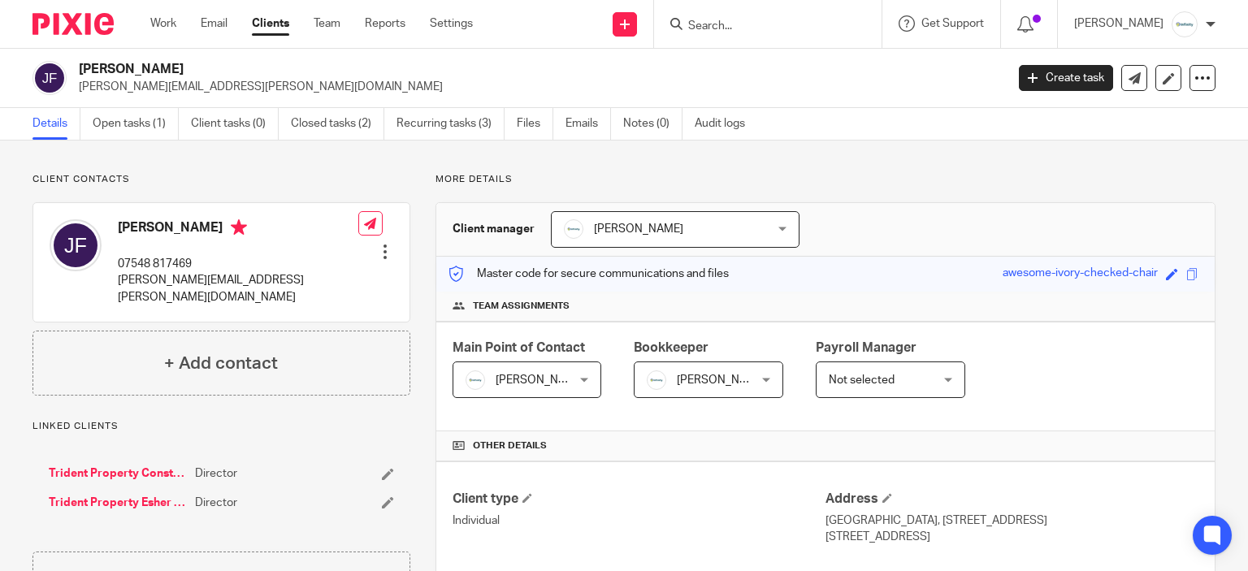
click at [228, 279] on p "john.foster@trident-property.com" at bounding box center [238, 288] width 240 height 33
copy div "john.foster@trident-property.com"
click at [138, 63] on h2 "[PERSON_NAME]" at bounding box center [445, 69] width 733 height 17
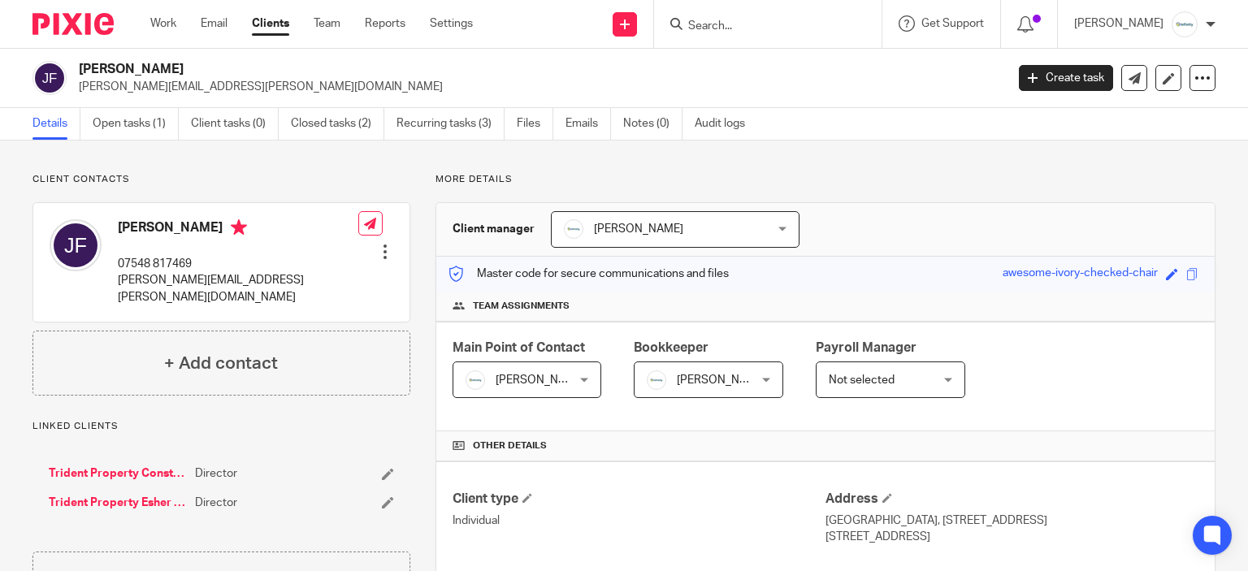
click at [138, 63] on h2 "[PERSON_NAME]" at bounding box center [445, 69] width 733 height 17
copy div "[PERSON_NAME]"
click at [205, 273] on p "john.foster@trident-property.com" at bounding box center [238, 288] width 240 height 33
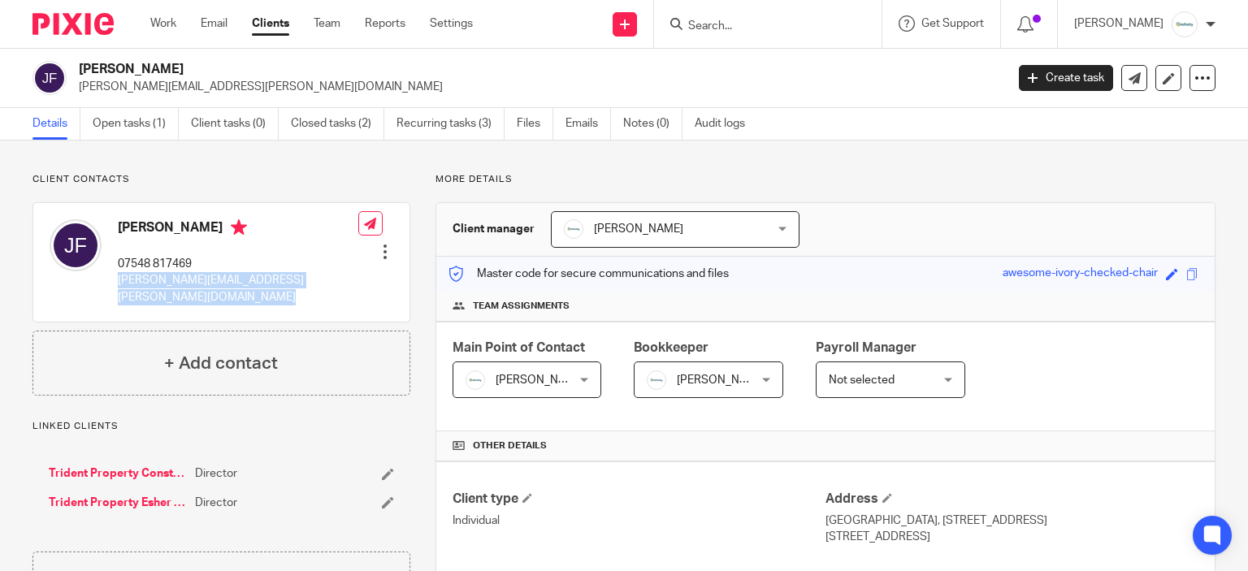
click at [205, 273] on p "john.foster@trident-property.com" at bounding box center [238, 288] width 240 height 33
copy div "john.foster@trident-property.com"
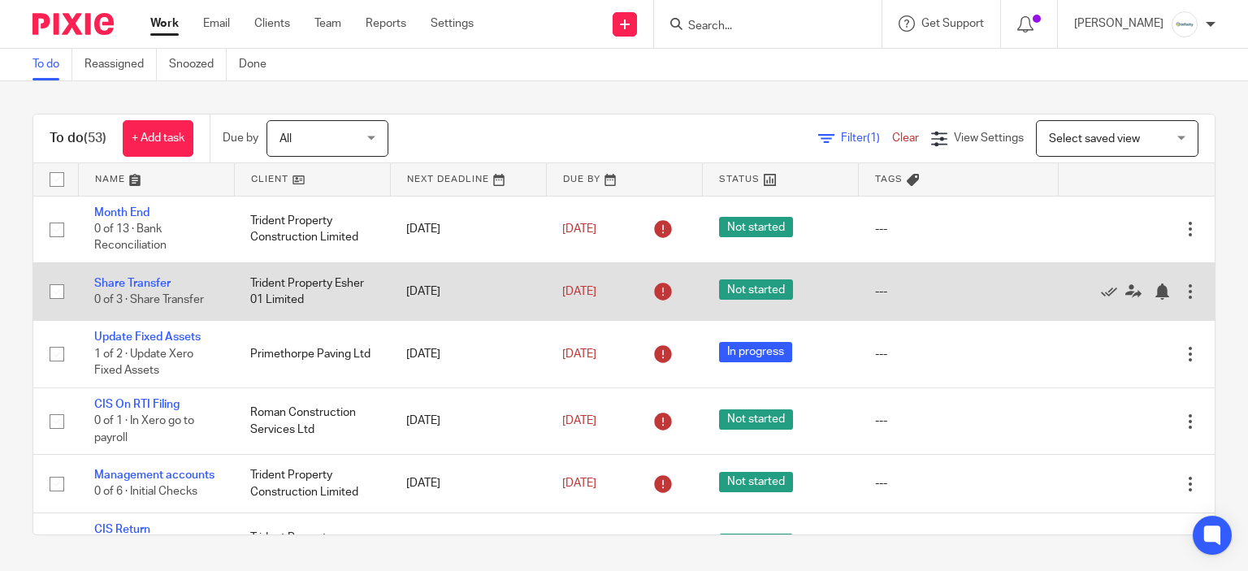
click at [128, 266] on td "Share Transfer 0 of 3 · Share Transfer" at bounding box center [156, 291] width 156 height 58
click at [138, 283] on link "Share Transfer" at bounding box center [132, 283] width 76 height 11
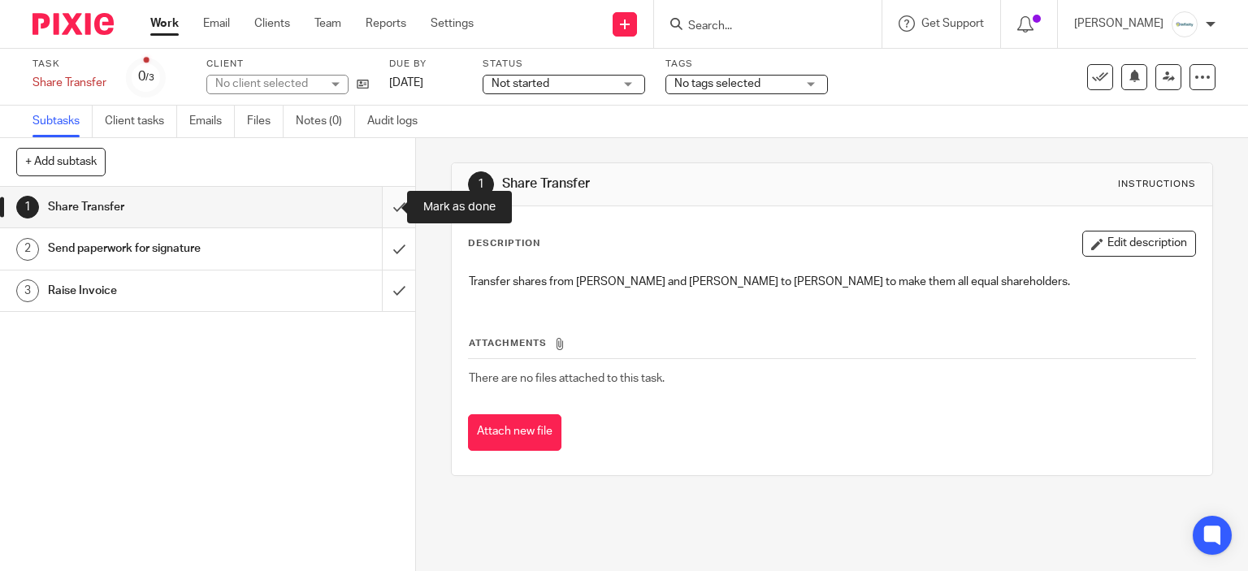
click at [386, 214] on input "submit" at bounding box center [207, 207] width 415 height 41
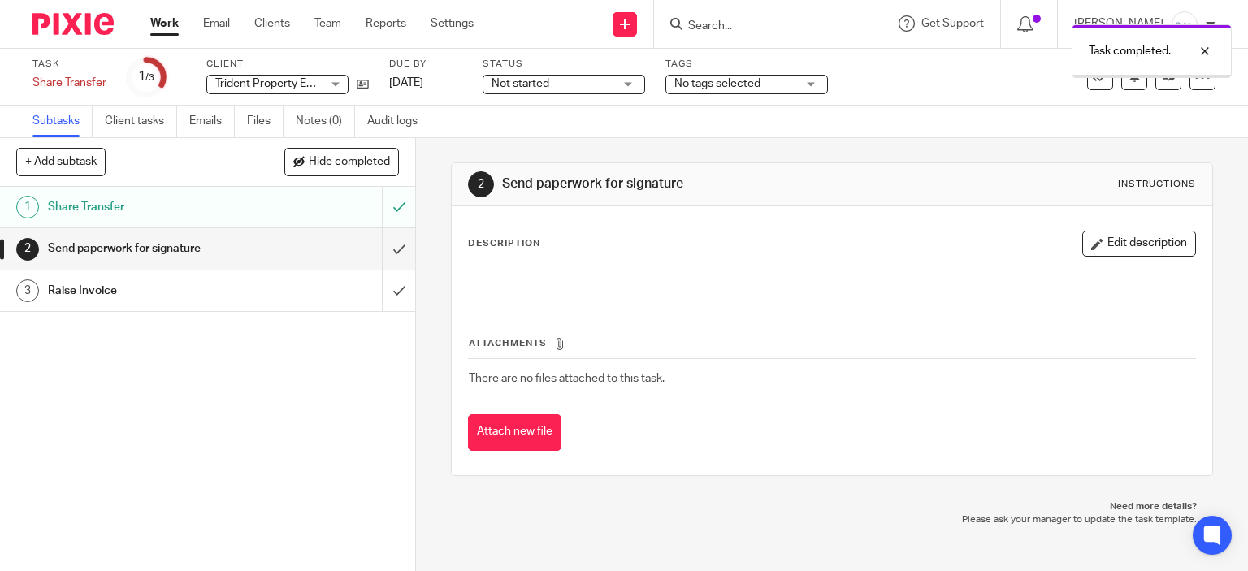
click at [383, 256] on input "submit" at bounding box center [207, 248] width 415 height 41
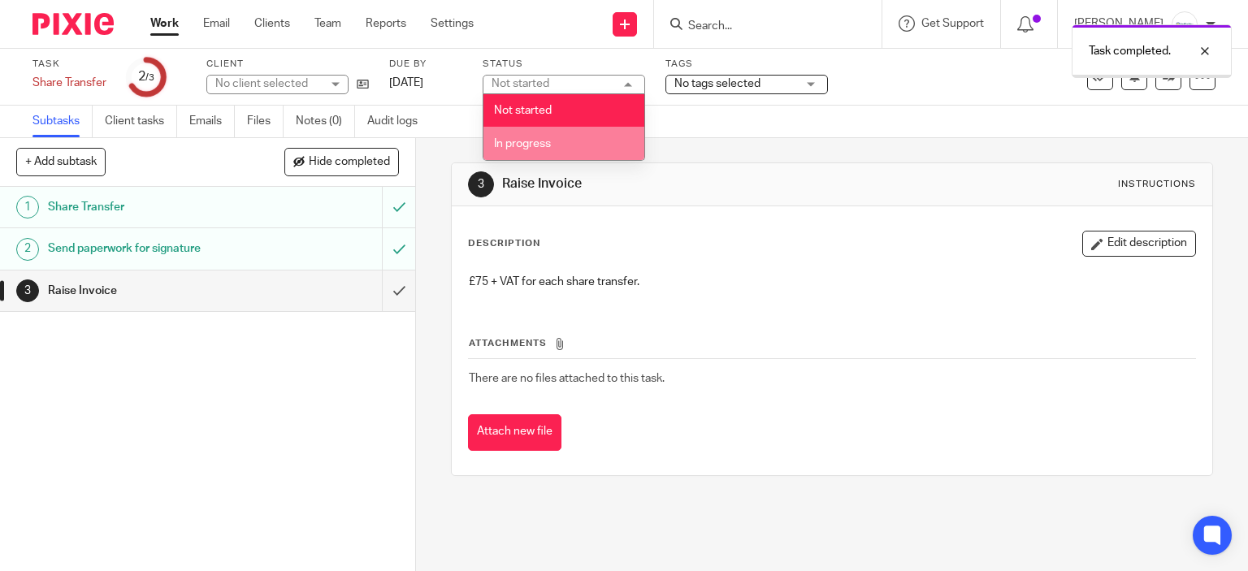
click at [580, 139] on li "In progress" at bounding box center [563, 143] width 161 height 33
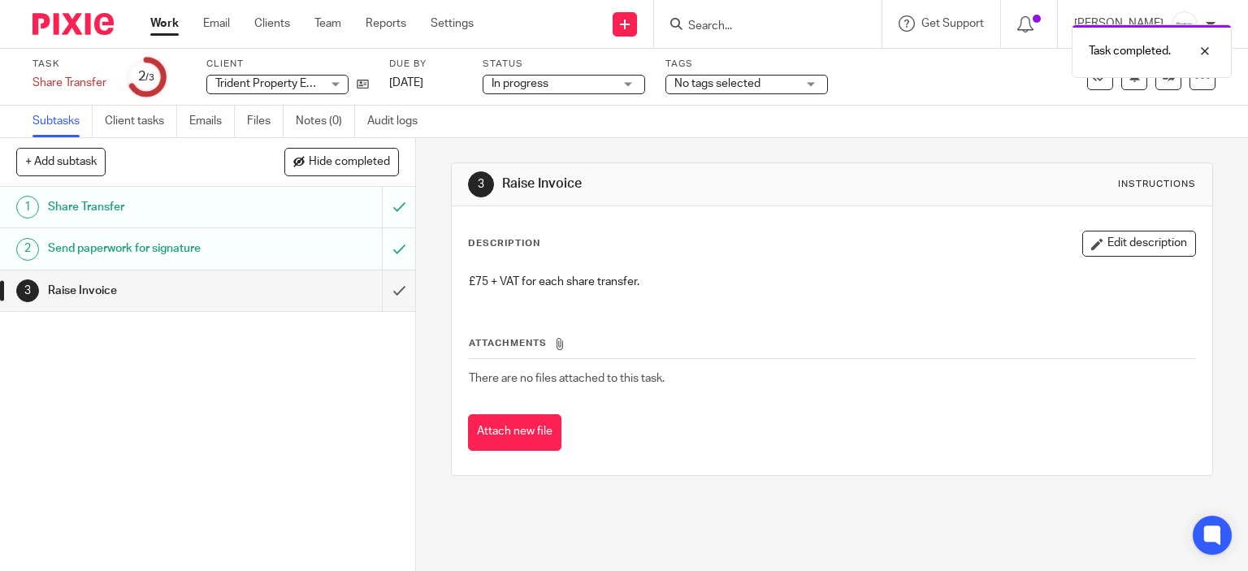
click at [723, 84] on span "No tags selected" at bounding box center [717, 83] width 86 height 11
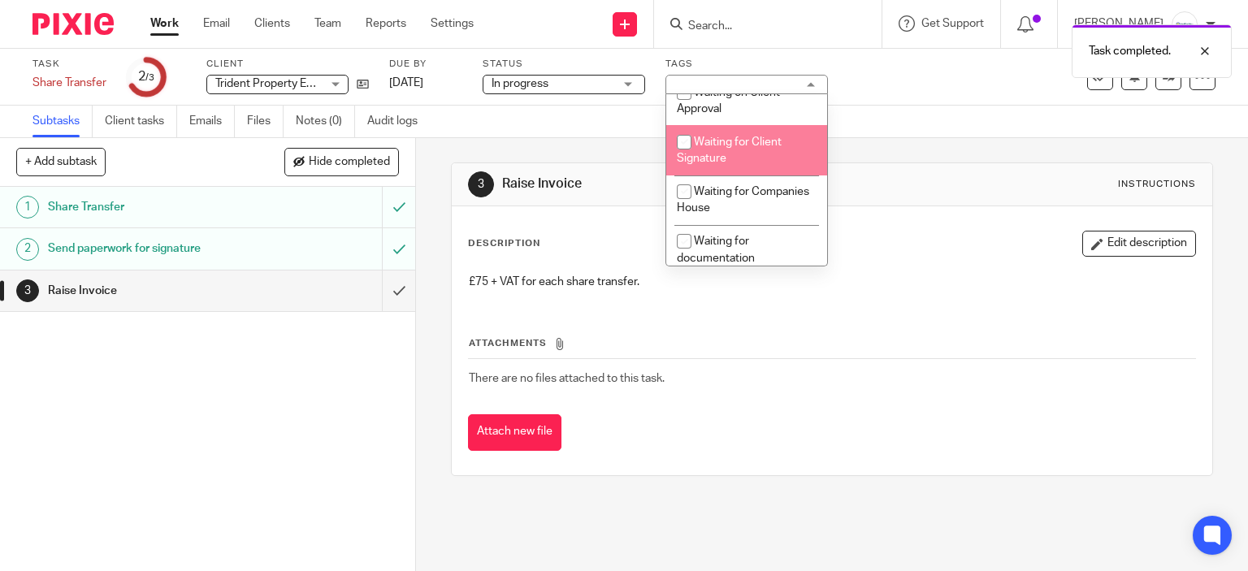
scroll to position [585, 0]
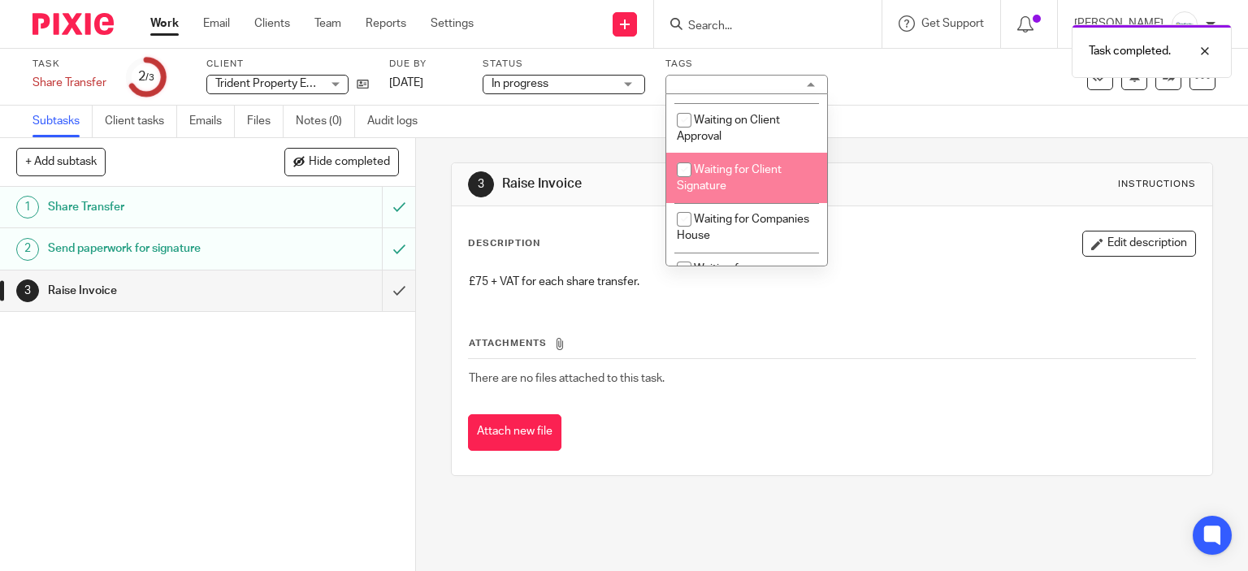
click at [742, 178] on span "Waiting for Client Signature" at bounding box center [729, 178] width 105 height 28
checkbox input "true"
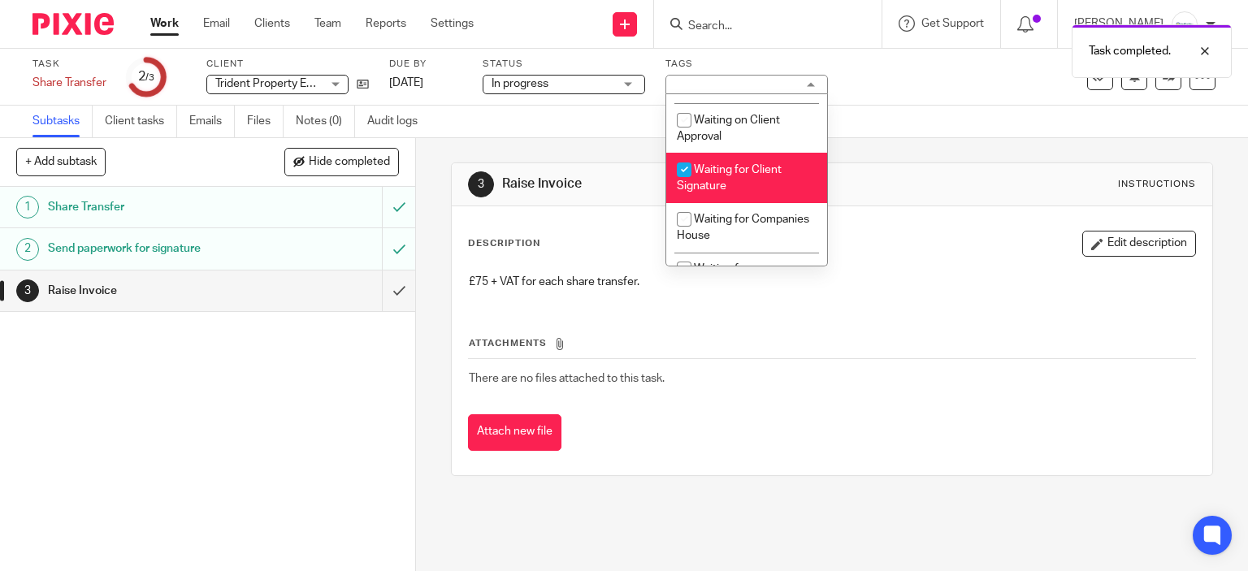
click at [988, 179] on div "3 Raise Invoice Instructions" at bounding box center [832, 184] width 729 height 26
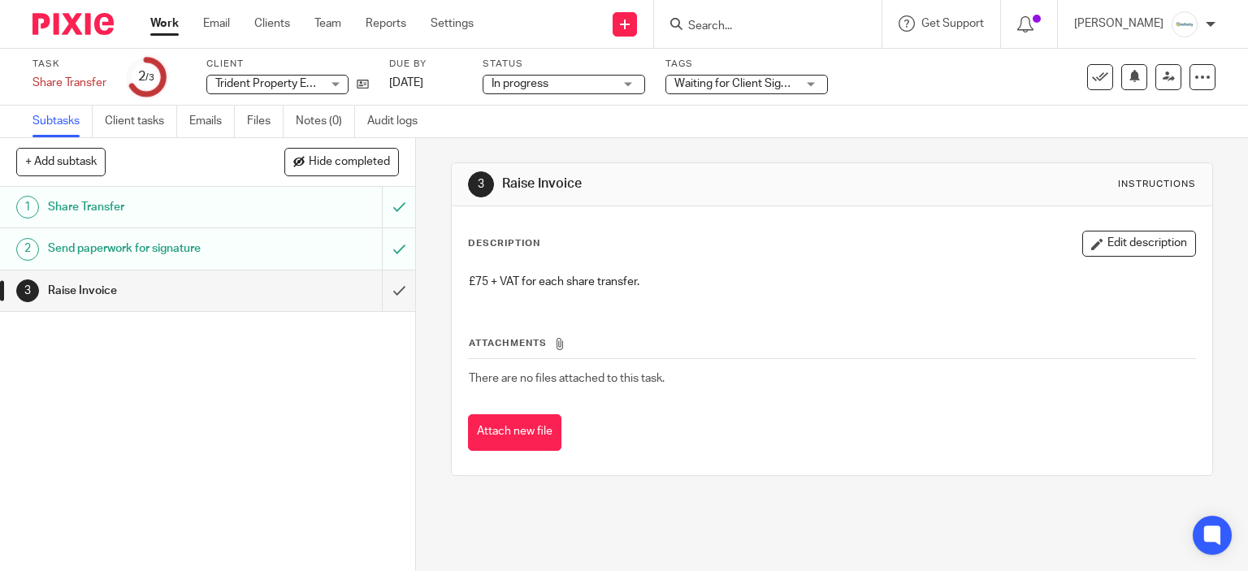
click at [157, 32] on link "Work" at bounding box center [164, 23] width 28 height 16
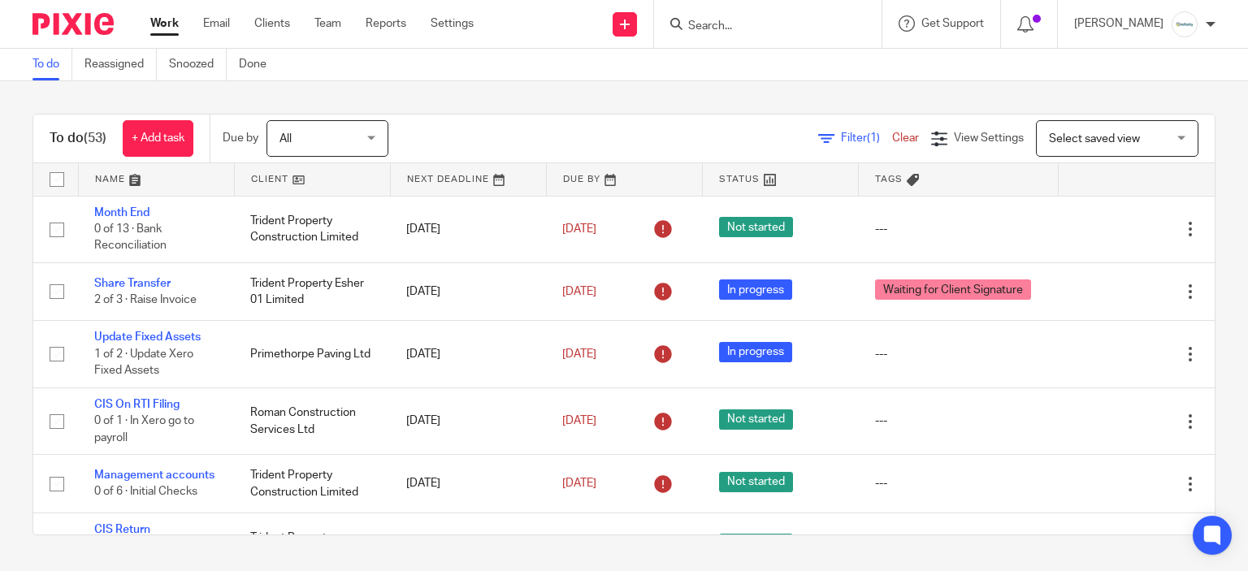
click at [782, 32] on input "Search" at bounding box center [759, 26] width 146 height 15
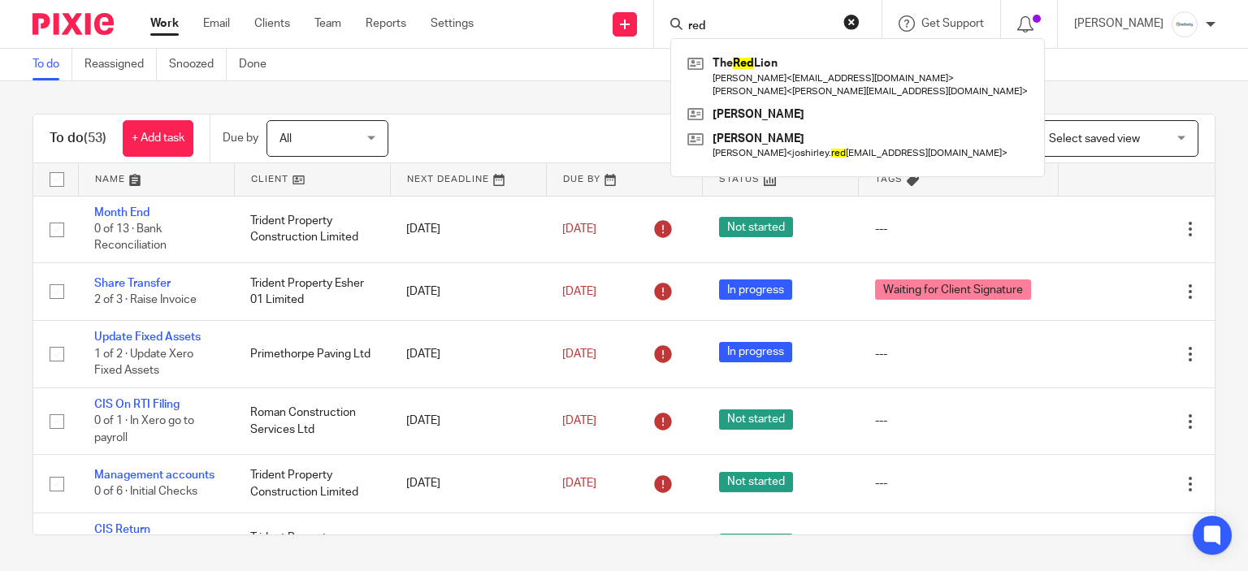
type input "red"
drag, startPoint x: 604, startPoint y: 118, endPoint x: 608, endPoint y: 110, distance: 9.1
click at [608, 110] on div "To do (53) + Add task Due by All All Today Tomorrow This week Next week This mo…" at bounding box center [624, 324] width 1248 height 487
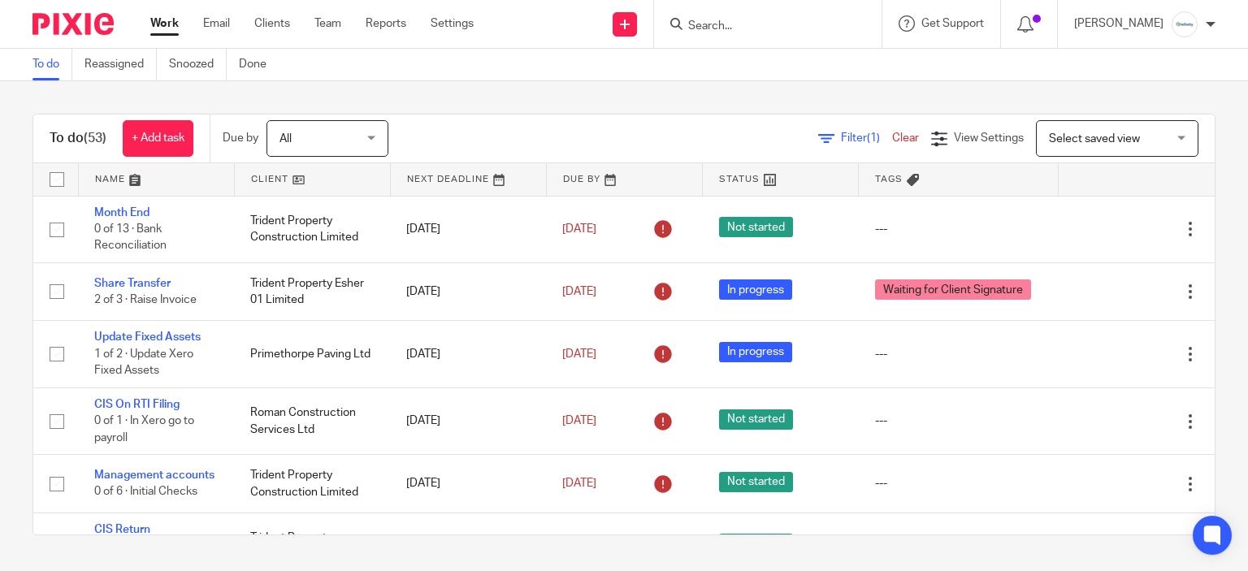
click at [742, 22] on input "Search" at bounding box center [759, 26] width 146 height 15
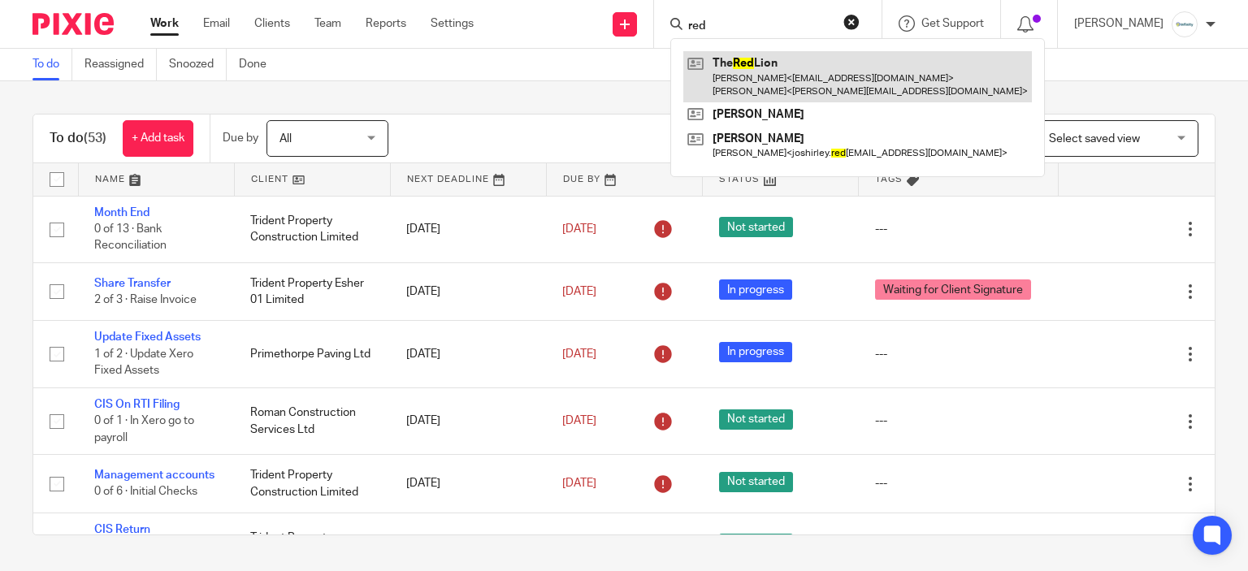
type input "red"
click at [811, 66] on link at bounding box center [857, 76] width 348 height 50
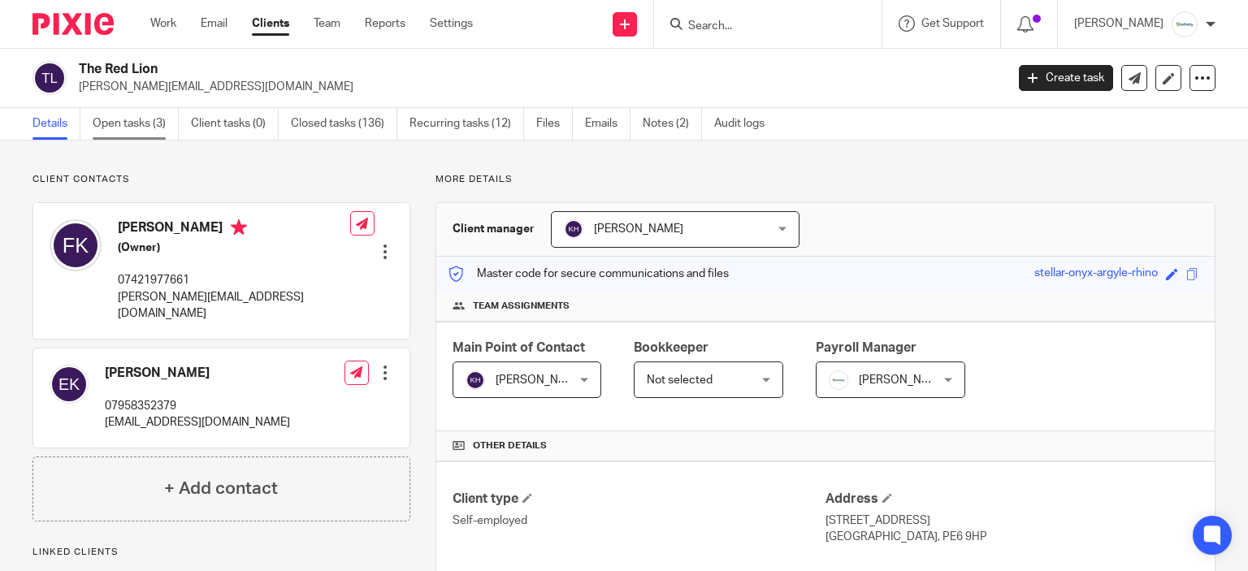
click at [119, 129] on link "Open tasks (3)" at bounding box center [136, 124] width 86 height 32
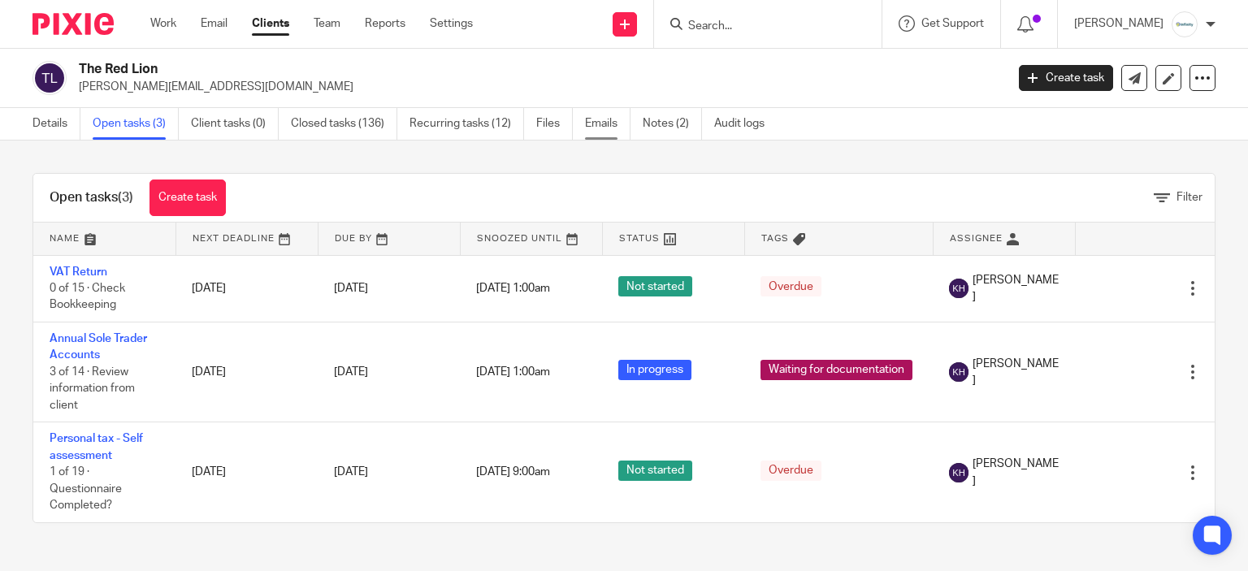
click at [621, 126] on link "Emails" at bounding box center [607, 124] width 45 height 32
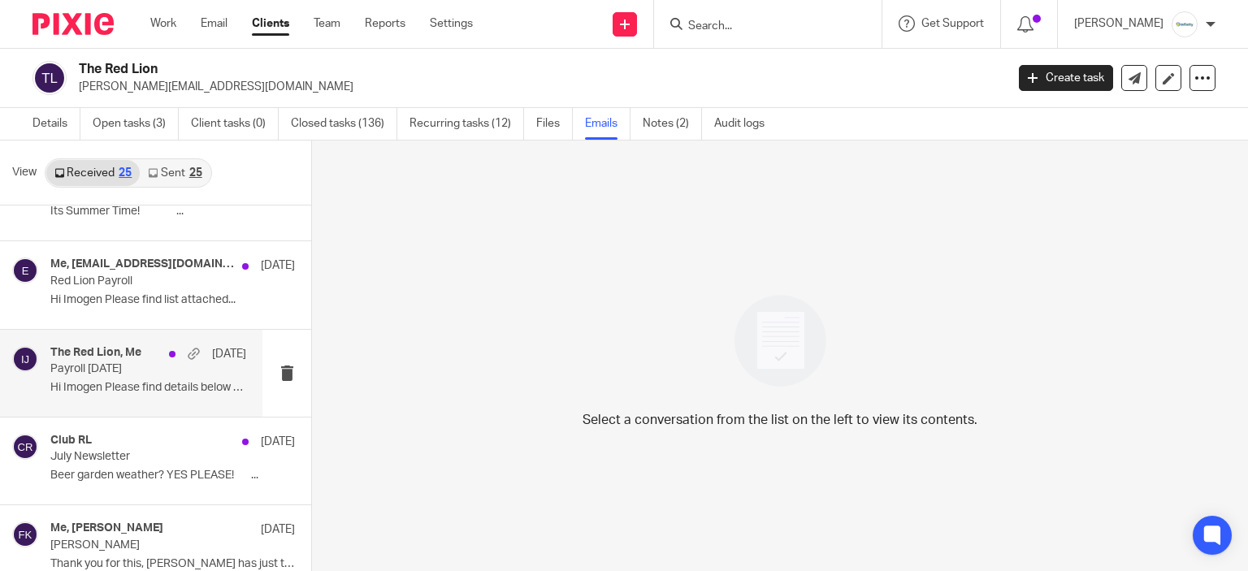
scroll to position [81, 0]
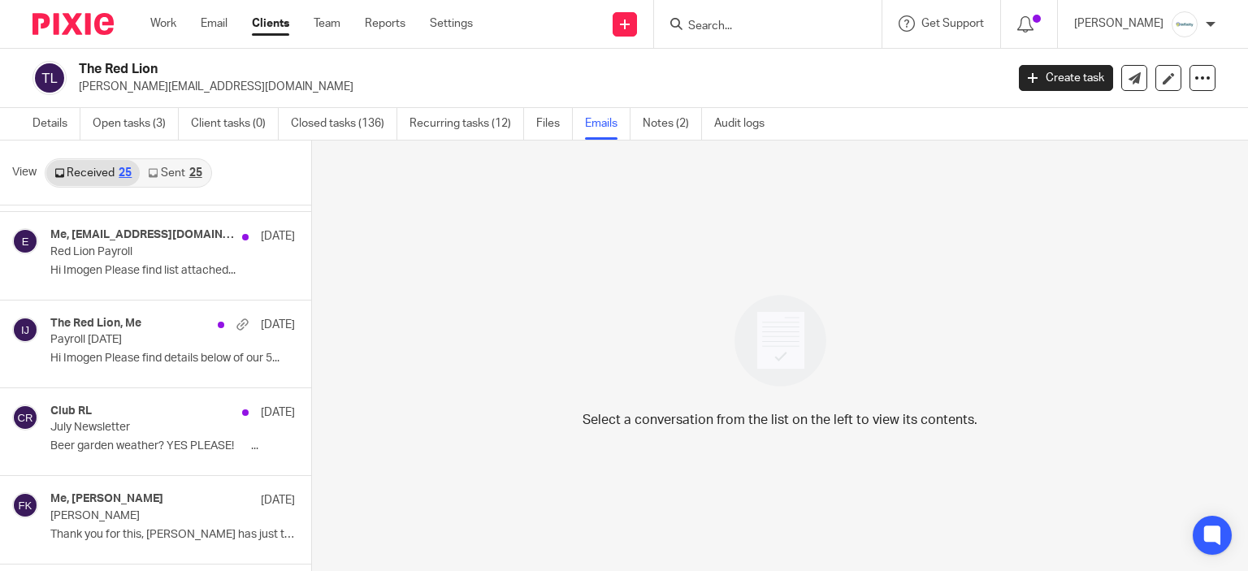
click at [163, 171] on link "Sent 25" at bounding box center [175, 173] width 70 height 26
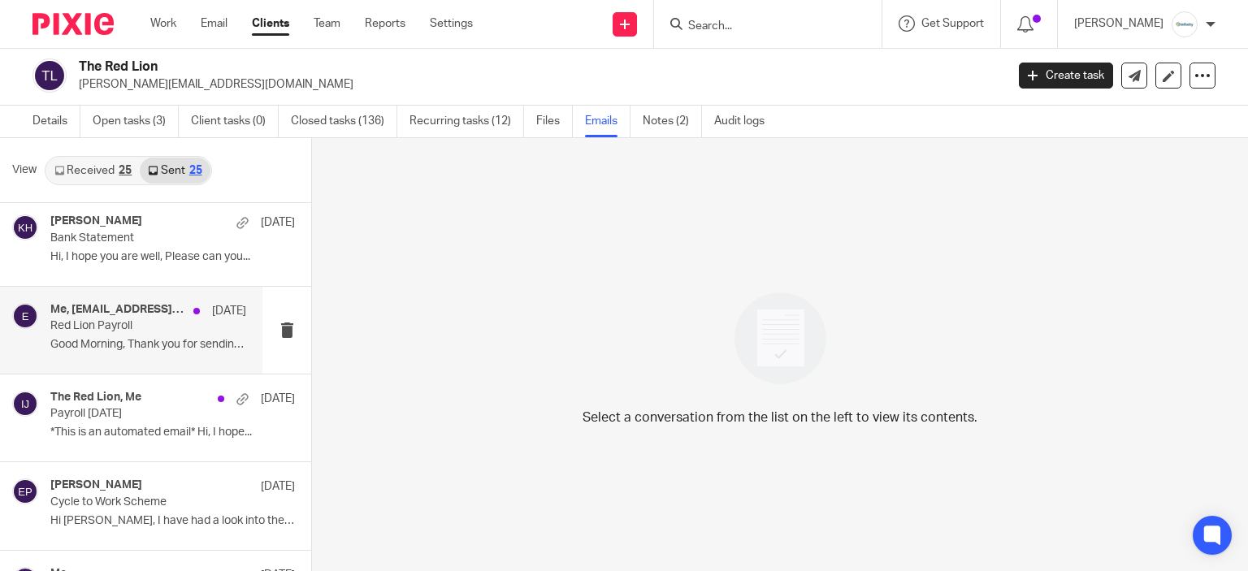
scroll to position [162, 0]
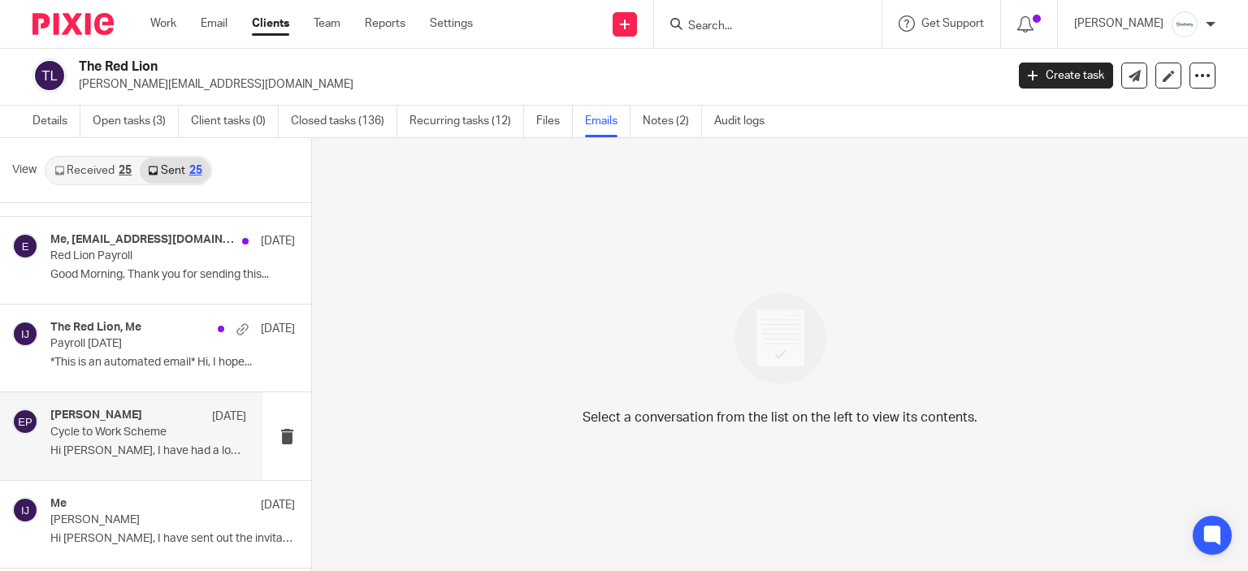
click at [152, 441] on div "Eve Parker 21 Jul Cycle to Work Scheme Hi Emma, I have had a look into the Cycl…" at bounding box center [148, 436] width 196 height 54
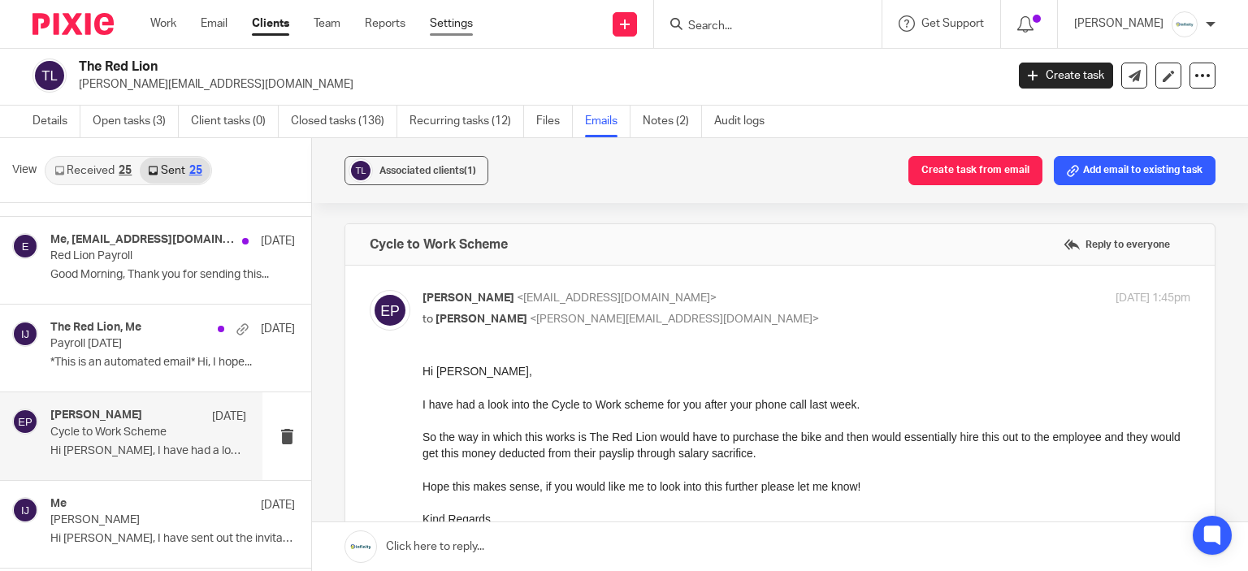
scroll to position [0, 0]
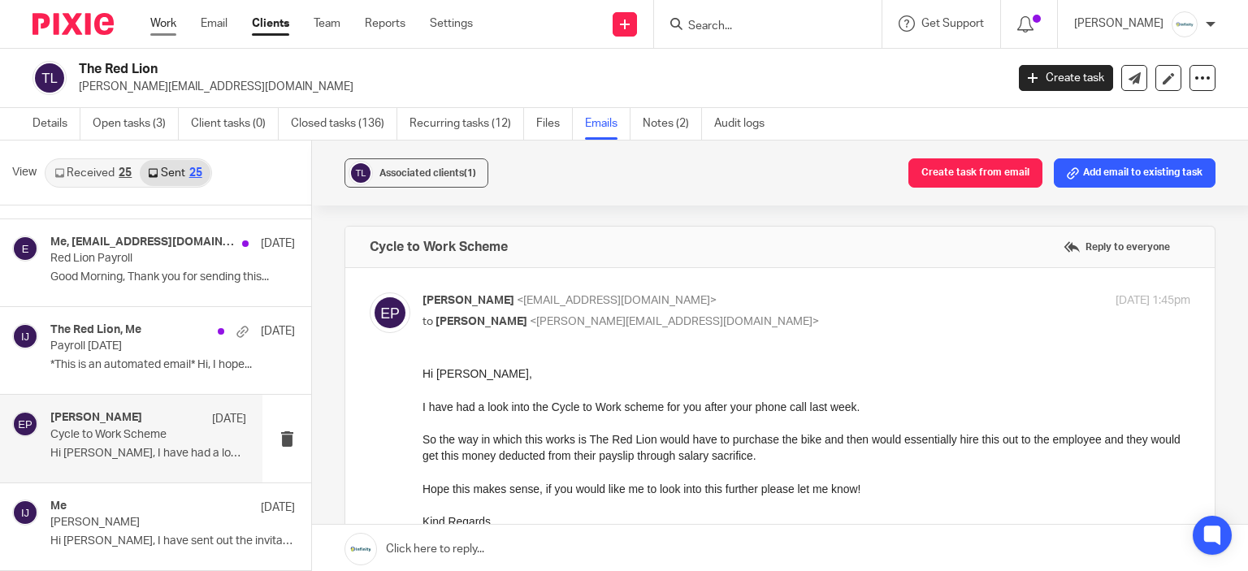
click at [154, 25] on link "Work" at bounding box center [163, 23] width 26 height 16
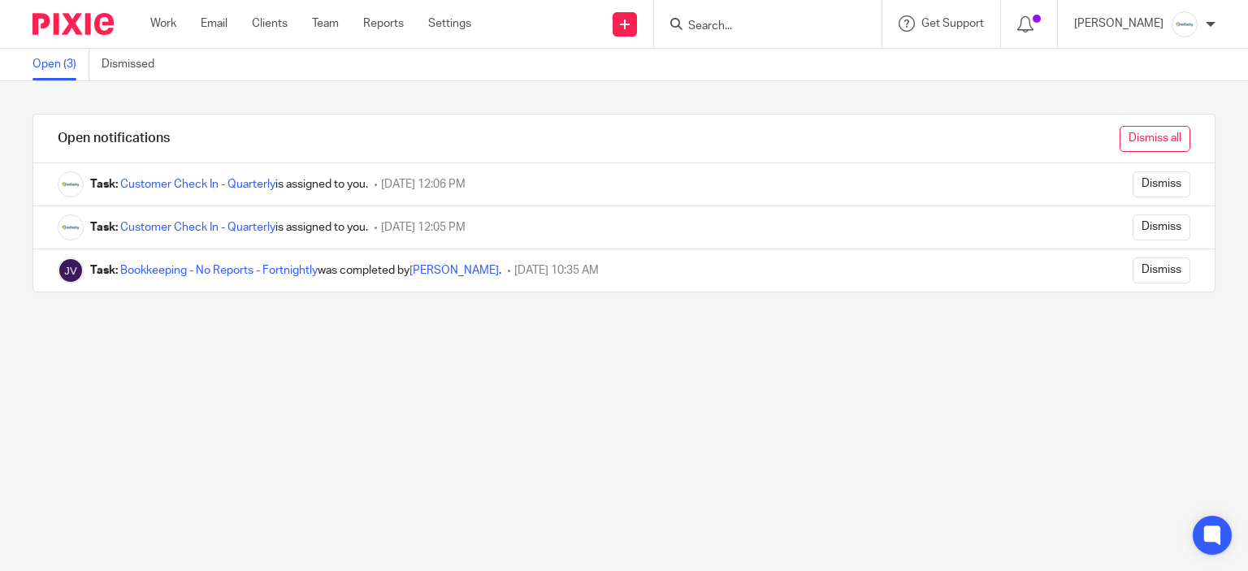
click at [1141, 139] on input "Dismiss all" at bounding box center [1154, 139] width 71 height 26
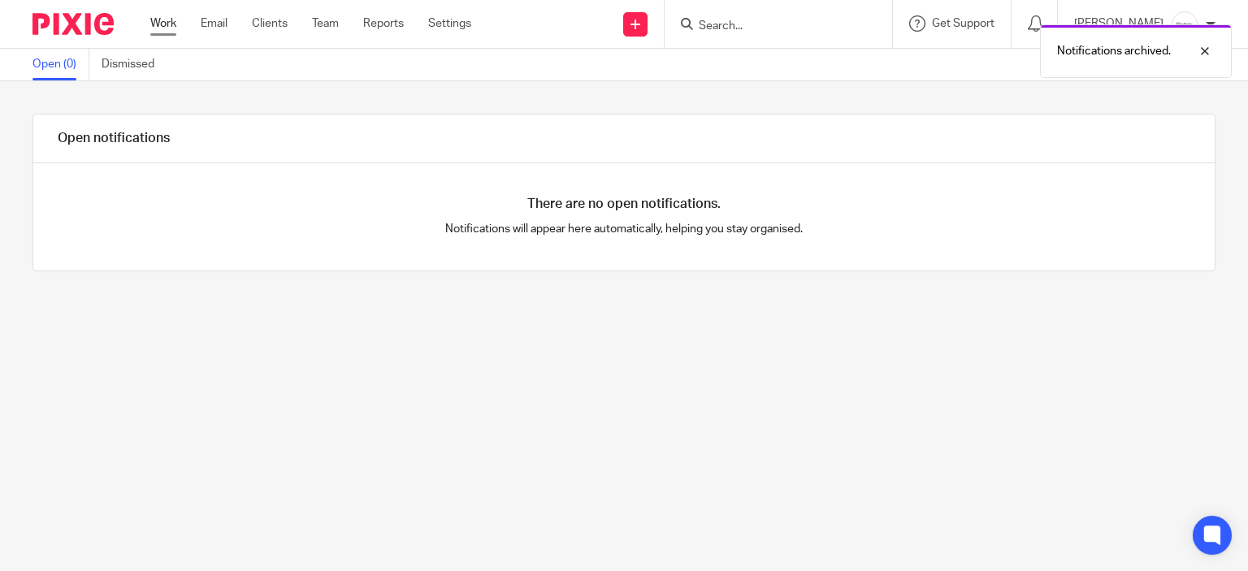
click at [158, 28] on link "Work" at bounding box center [163, 23] width 26 height 16
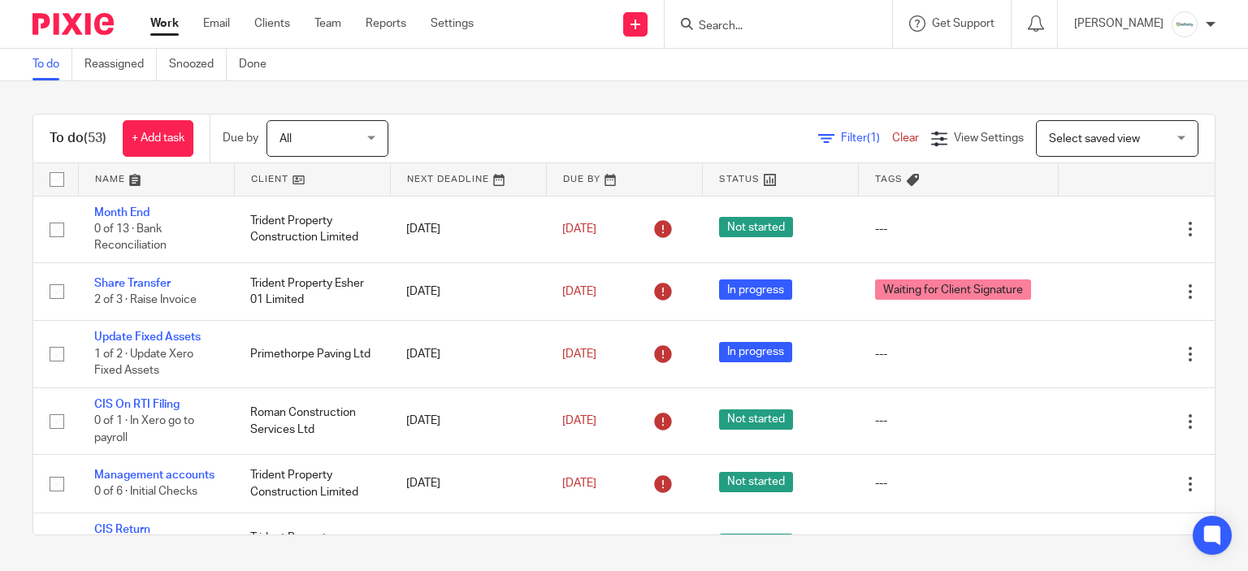
click at [783, 11] on div at bounding box center [777, 24] width 227 height 48
click at [795, 22] on input "Search" at bounding box center [770, 26] width 146 height 15
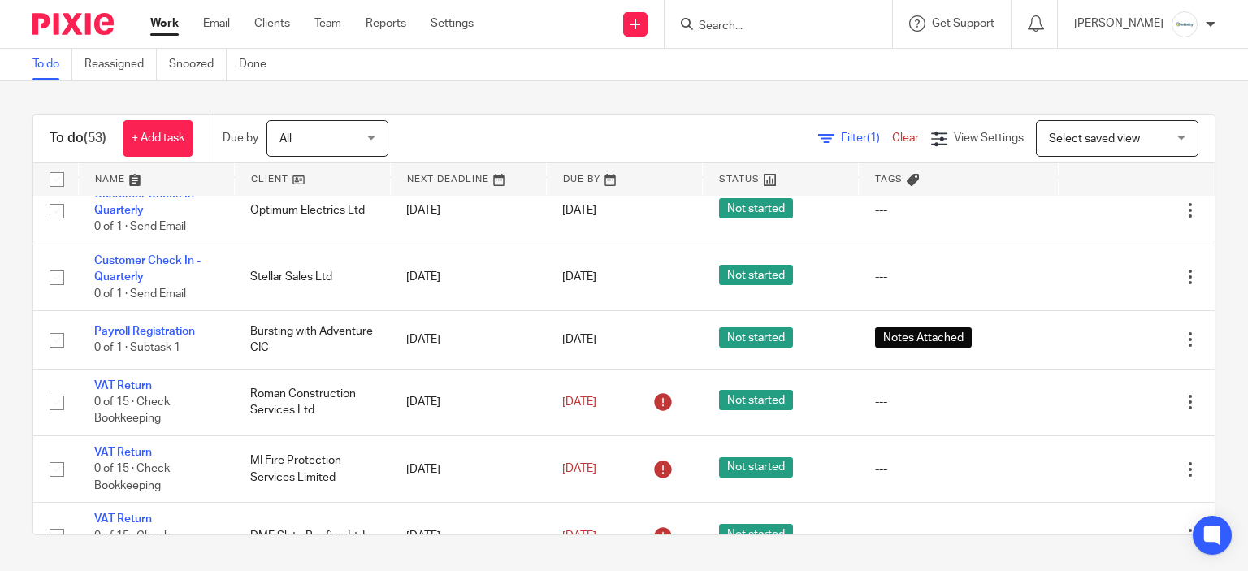
scroll to position [569, 0]
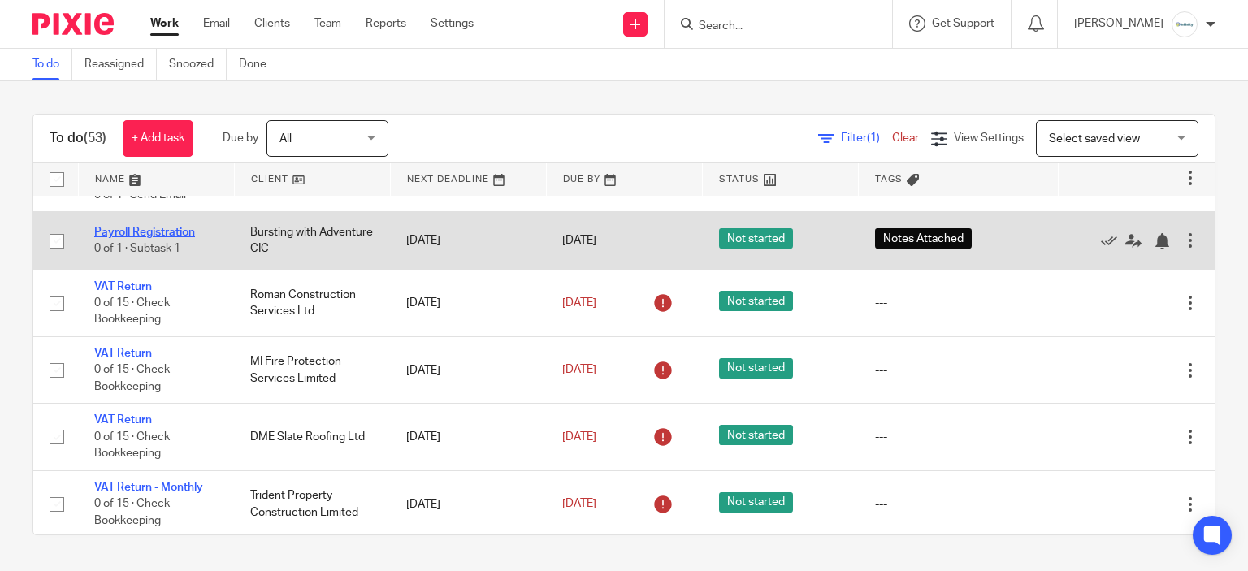
click at [130, 238] on link "Payroll Registration" at bounding box center [144, 232] width 101 height 11
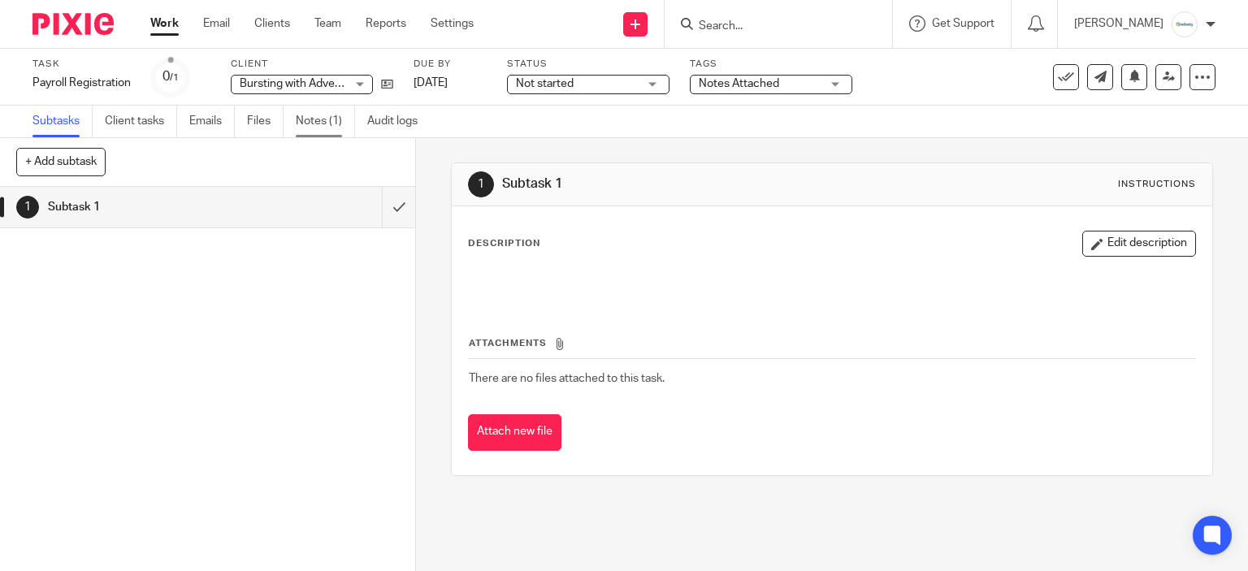
click at [307, 128] on link "Notes (1)" at bounding box center [325, 122] width 59 height 32
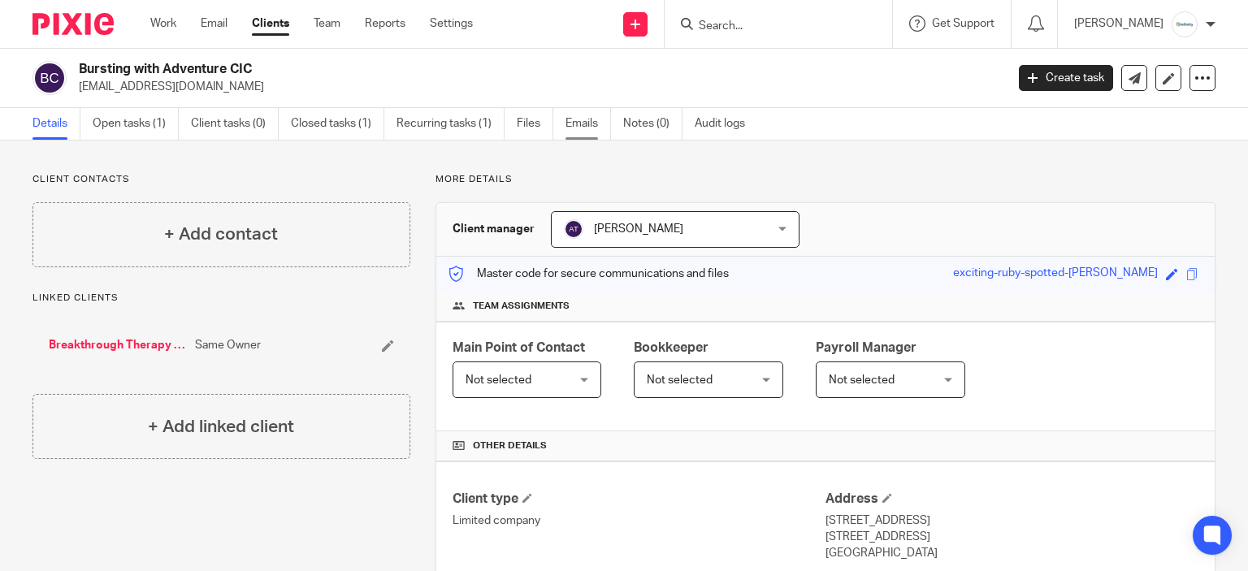
click at [582, 129] on link "Emails" at bounding box center [587, 124] width 45 height 32
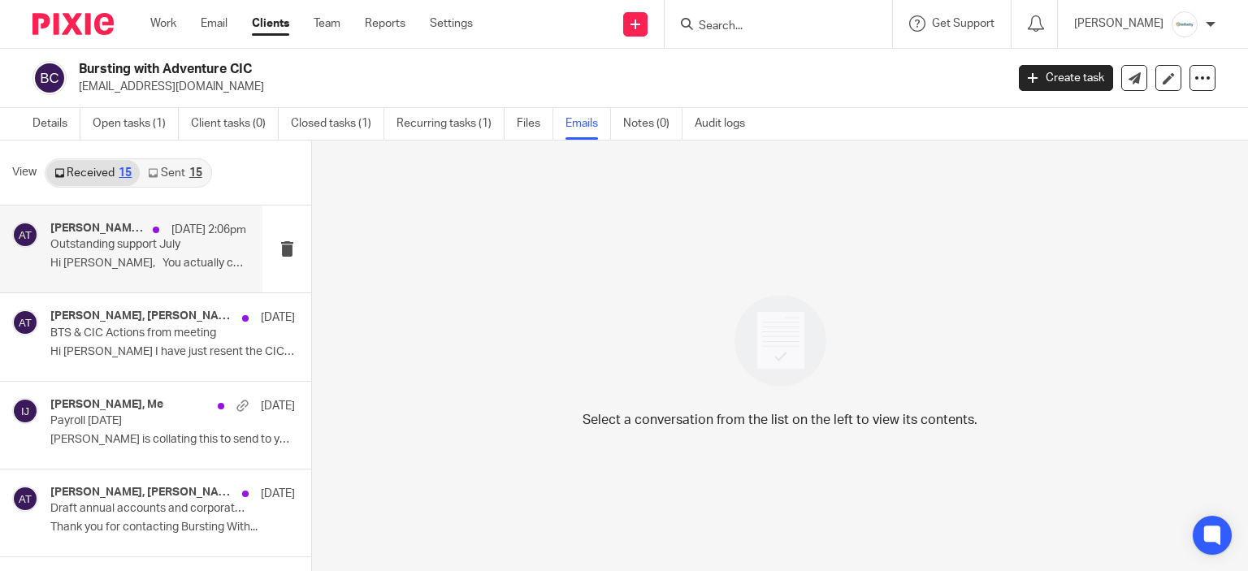
click at [34, 273] on div at bounding box center [25, 249] width 26 height 54
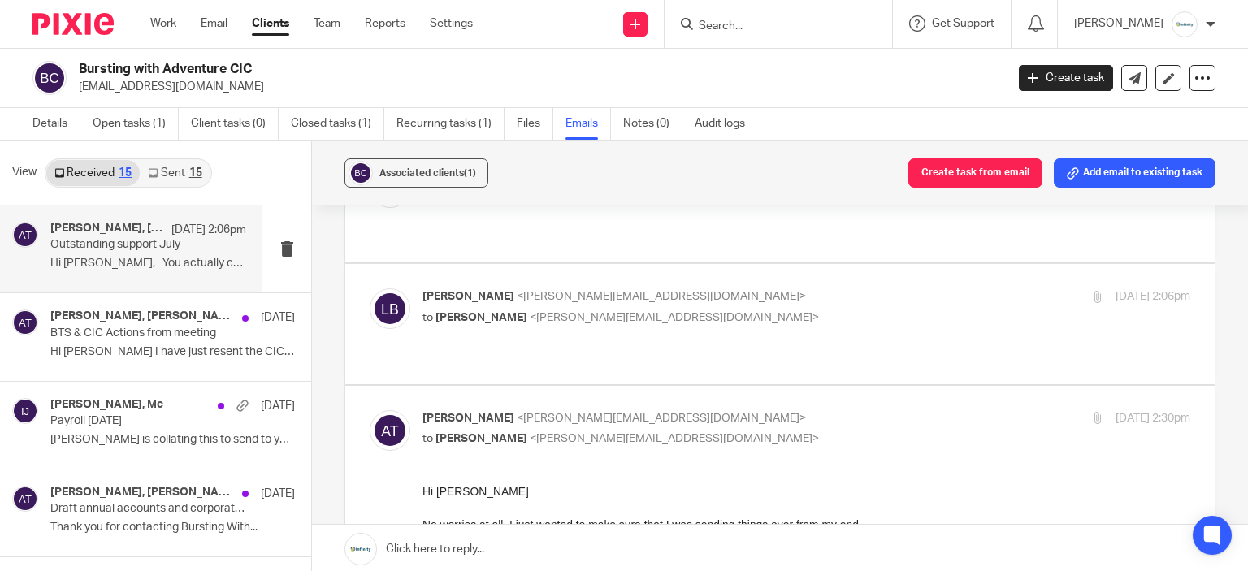
scroll to position [327, 0]
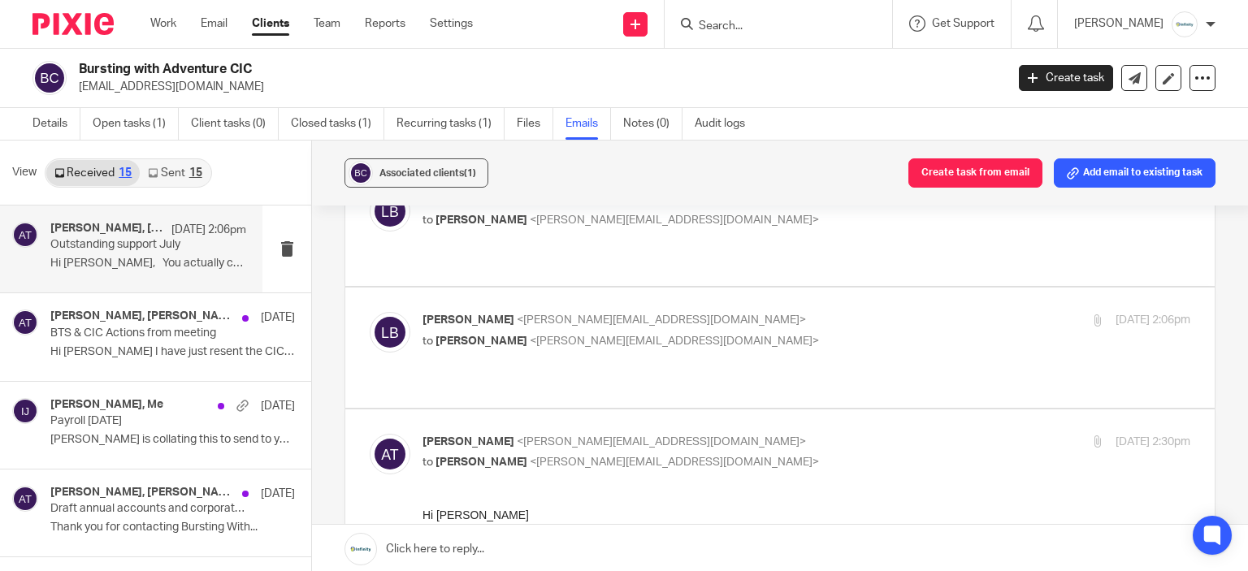
click at [841, 333] on p "to Aimee Tamburrini <aimee@infinity-accounting.co.uk>" at bounding box center [678, 341] width 512 height 17
checkbox input "true"
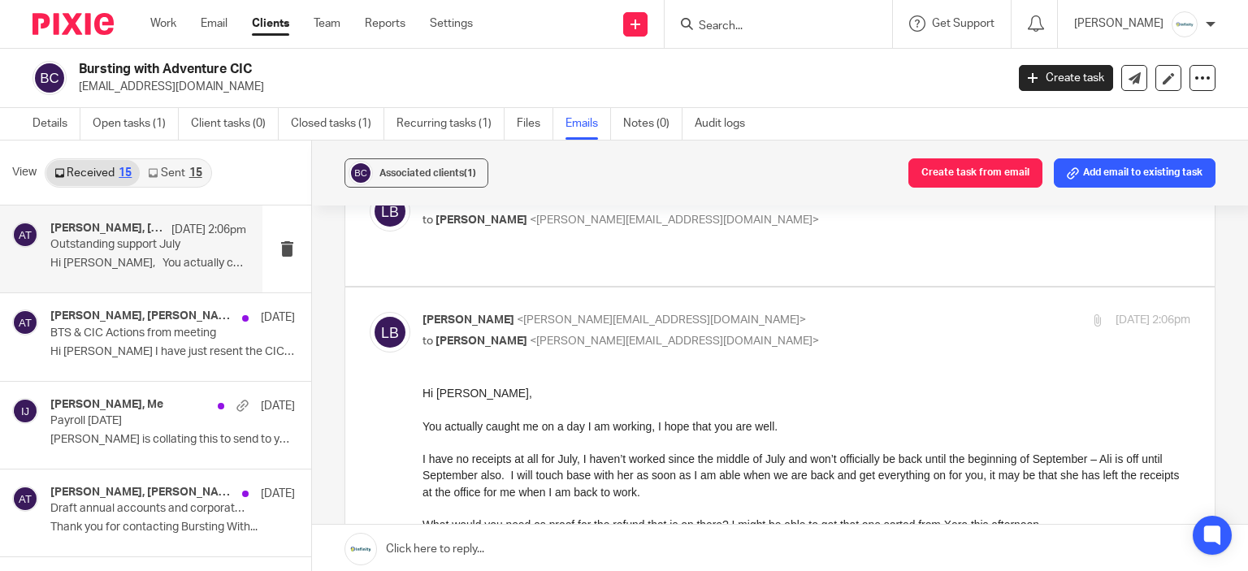
scroll to position [246, 0]
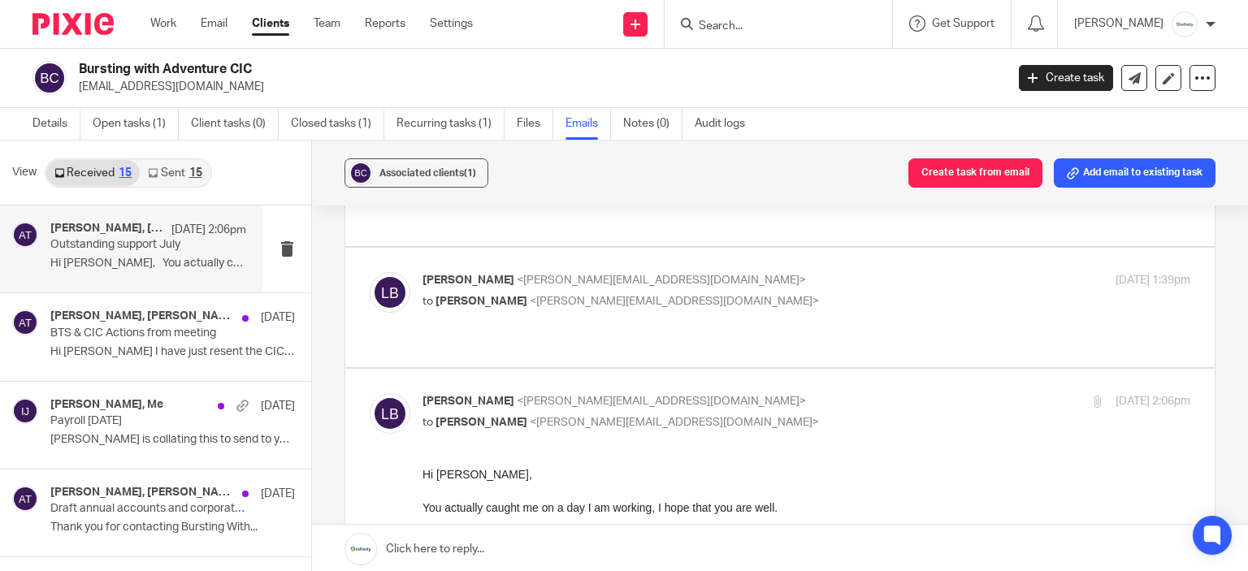
click at [852, 301] on p "to Aimee Tamburrini <aimee@infinity-accounting.co.uk>" at bounding box center [678, 301] width 512 height 17
checkbox input "true"
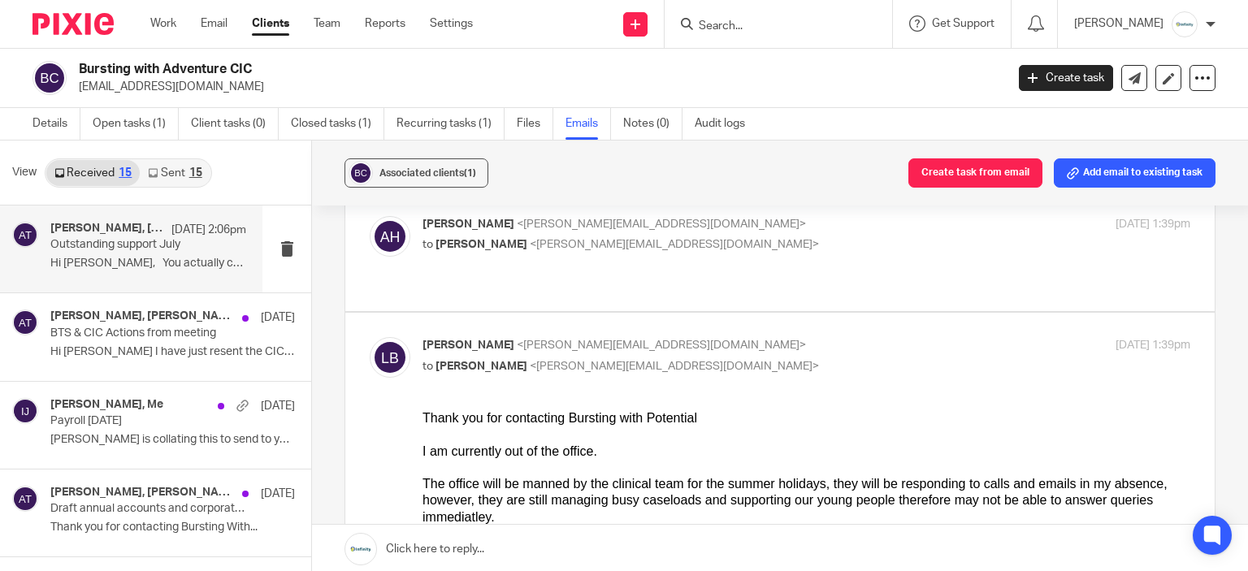
scroll to position [84, 0]
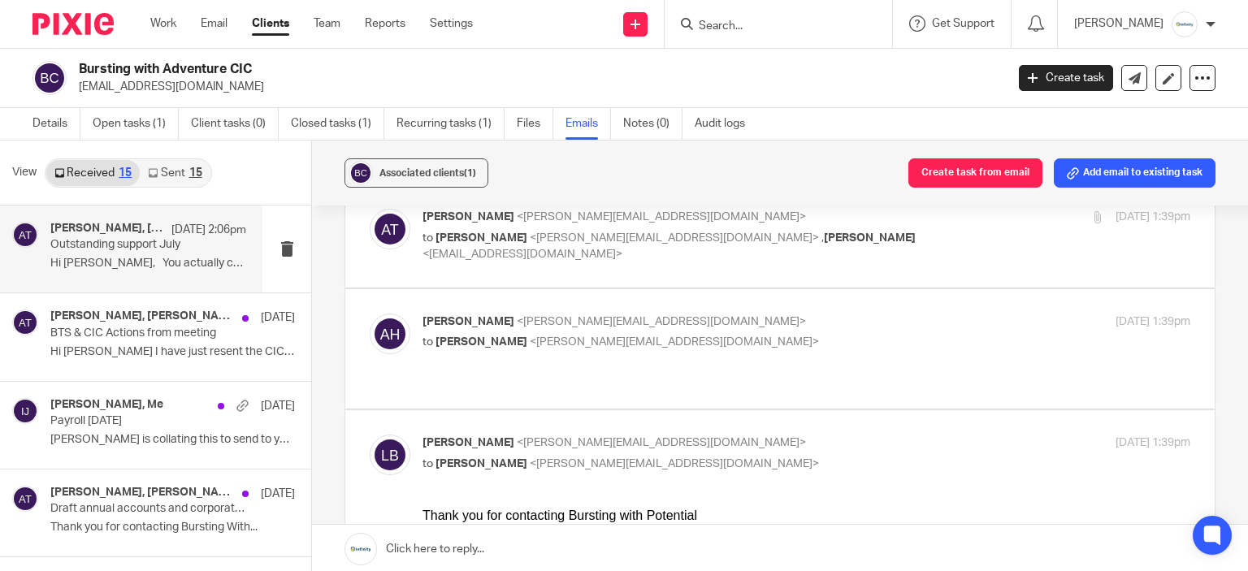
click at [848, 303] on label at bounding box center [779, 348] width 869 height 119
click at [370, 313] on input "checkbox" at bounding box center [369, 313] width 1 height 1
checkbox input "true"
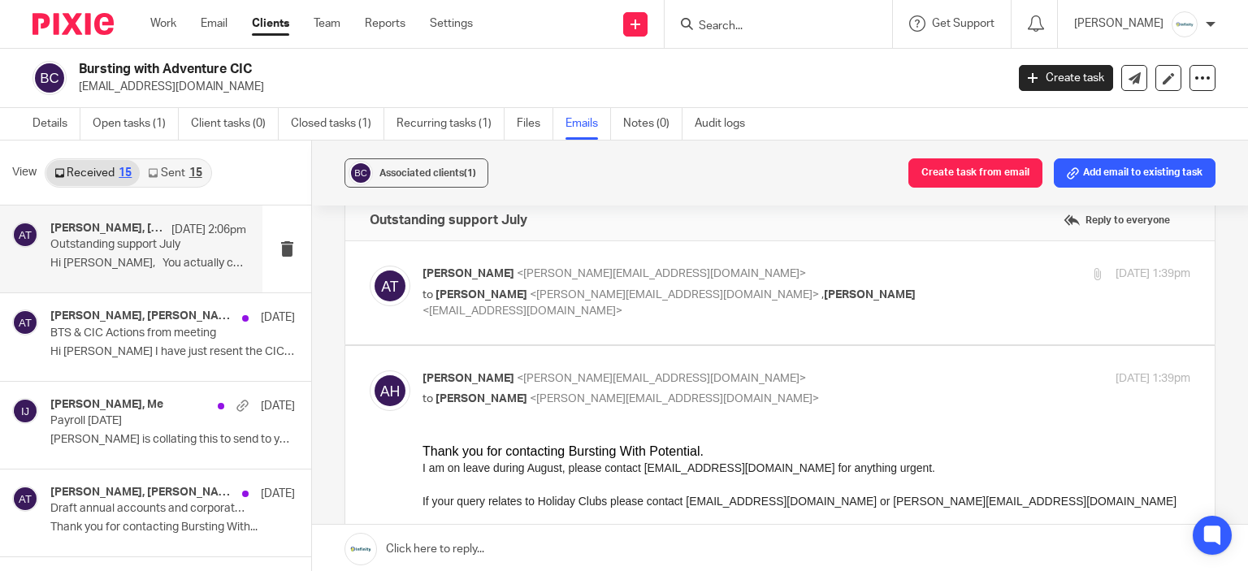
scroll to position [2, 0]
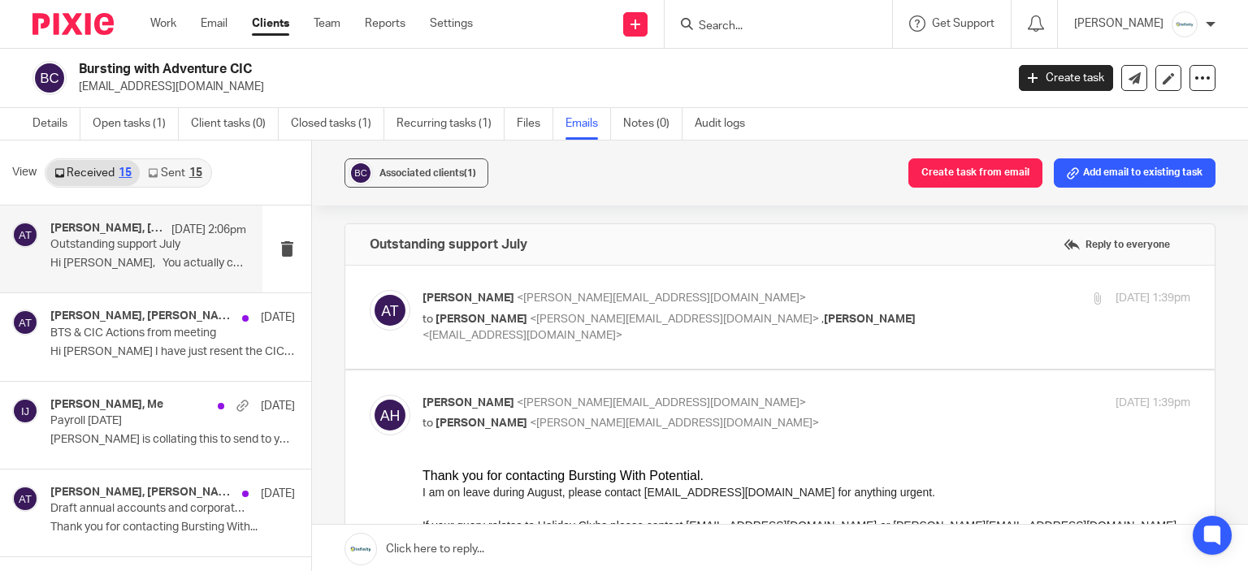
click at [848, 303] on p "Aimee Tamburrini <aimee@infinity-accounting.co.uk>" at bounding box center [678, 298] width 512 height 17
checkbox input "true"
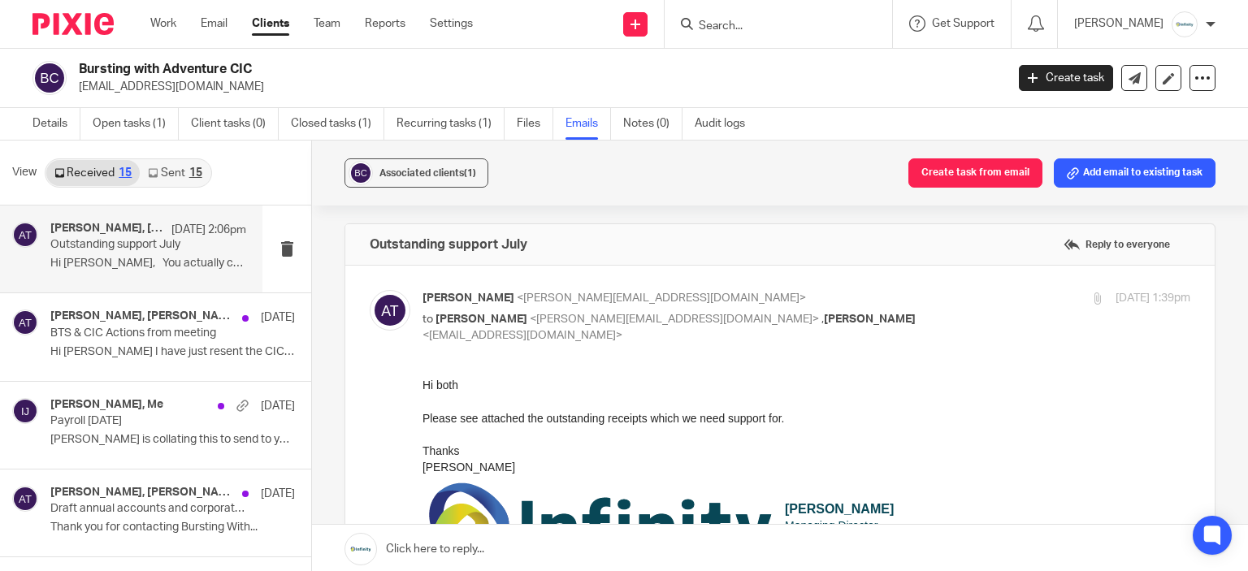
scroll to position [0, 0]
click at [128, 345] on p "Hi Ali I have just resent the CIC proposal..." at bounding box center [148, 352] width 196 height 14
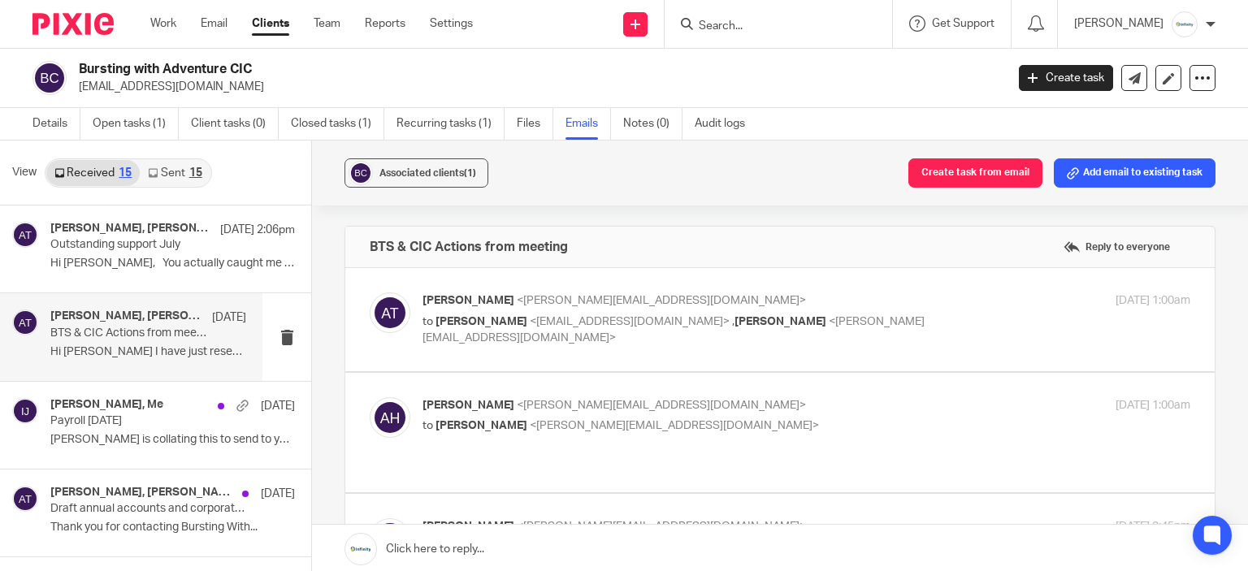
click at [934, 412] on div "16 Jul 2025 1:00am" at bounding box center [1062, 405] width 256 height 17
checkbox input "true"
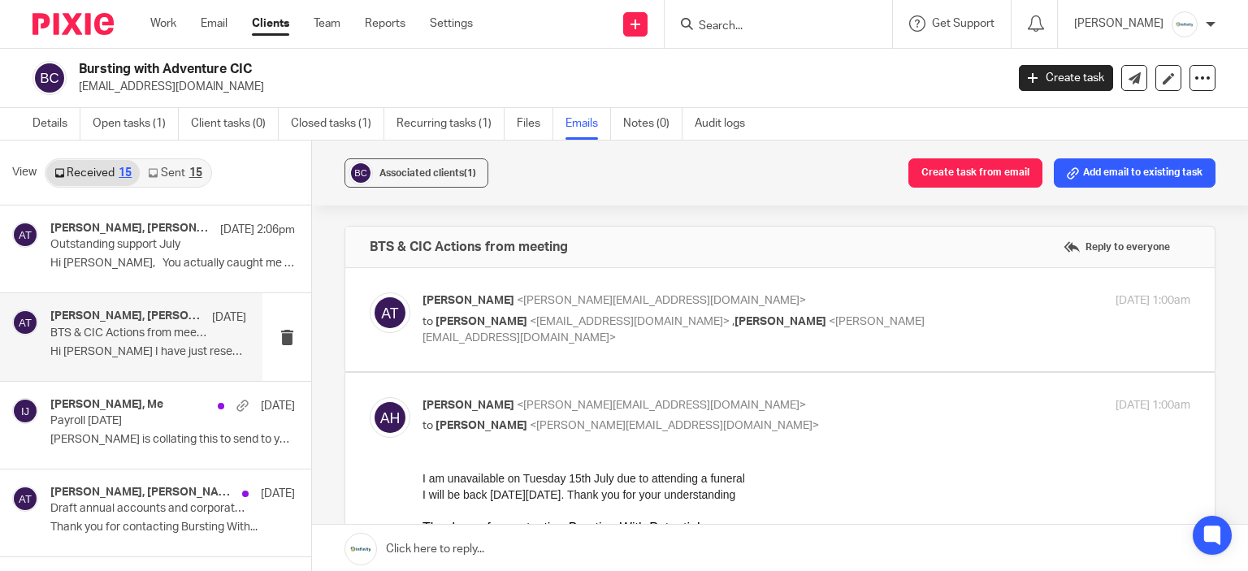
click at [936, 287] on label at bounding box center [779, 319] width 869 height 103
click at [370, 292] on input "checkbox" at bounding box center [369, 292] width 1 height 1
checkbox input "true"
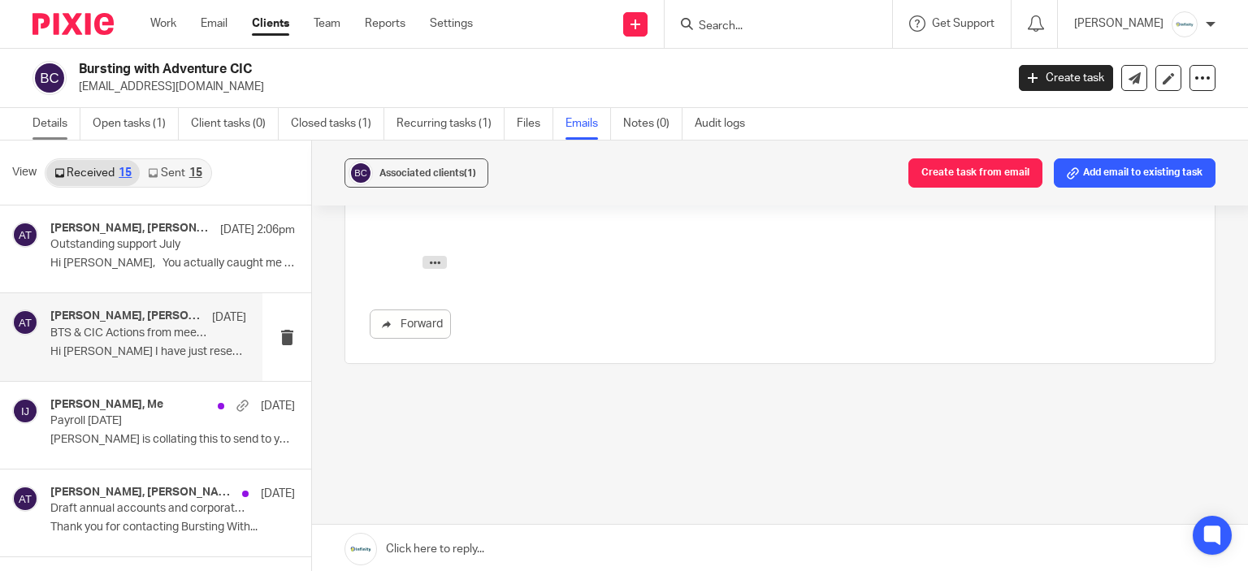
click at [75, 125] on link "Details" at bounding box center [56, 124] width 48 height 32
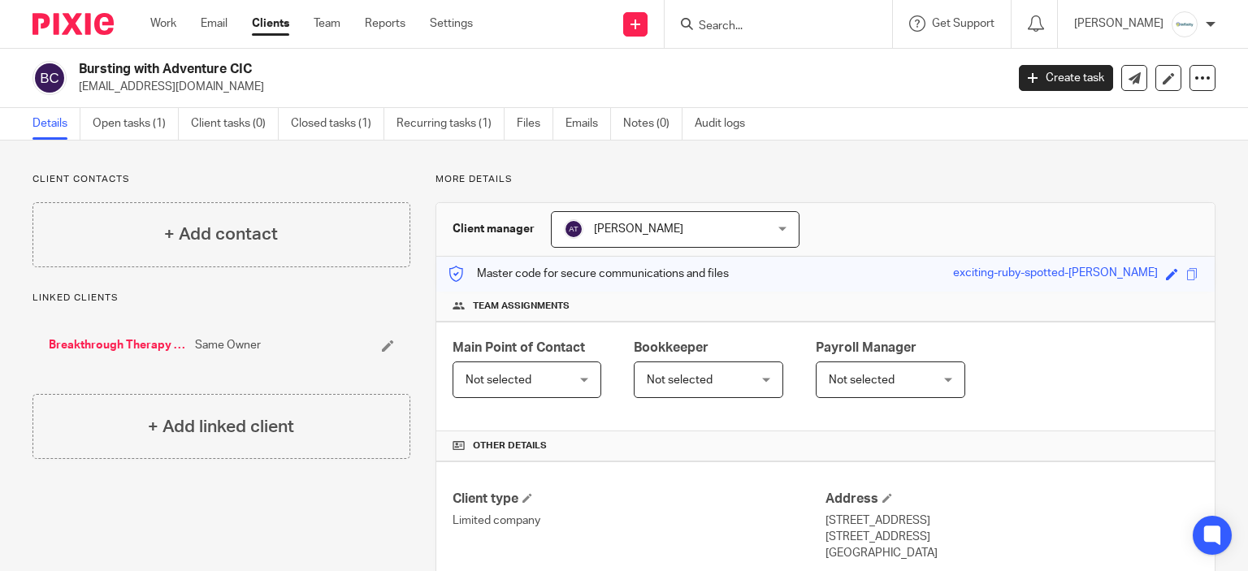
click at [171, 71] on h2 "Bursting with Adventure CIC" at bounding box center [445, 69] width 733 height 17
copy div "Bursting with Adventure CIC"
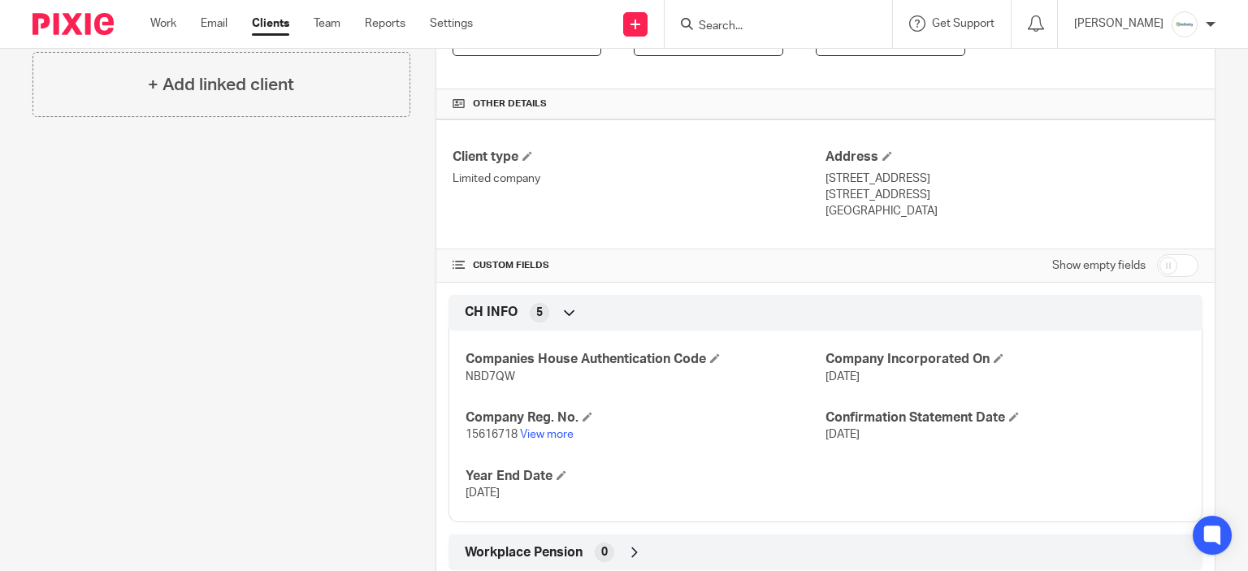
scroll to position [385, 0]
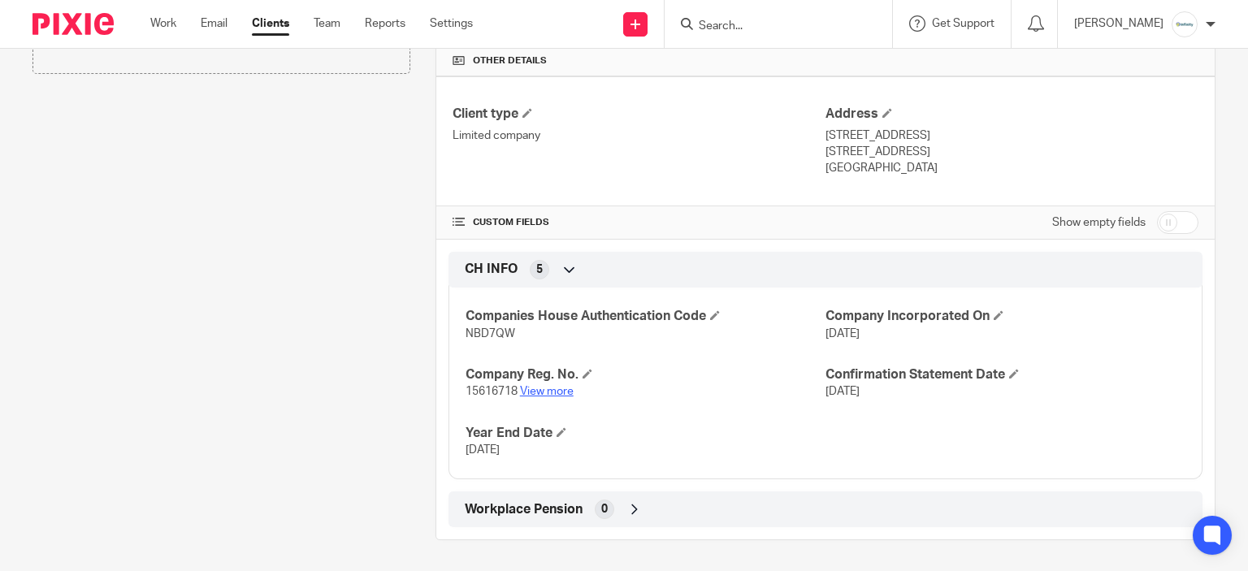
click at [533, 389] on link "View more" at bounding box center [547, 391] width 54 height 11
drag, startPoint x: 893, startPoint y: 146, endPoint x: 939, endPoint y: 156, distance: 47.3
click at [939, 156] on p "Peterborough, PE6 7UN" at bounding box center [1011, 152] width 373 height 16
copy p "PE6 7UN"
click at [686, 262] on div "CH INFO 5" at bounding box center [825, 270] width 729 height 28
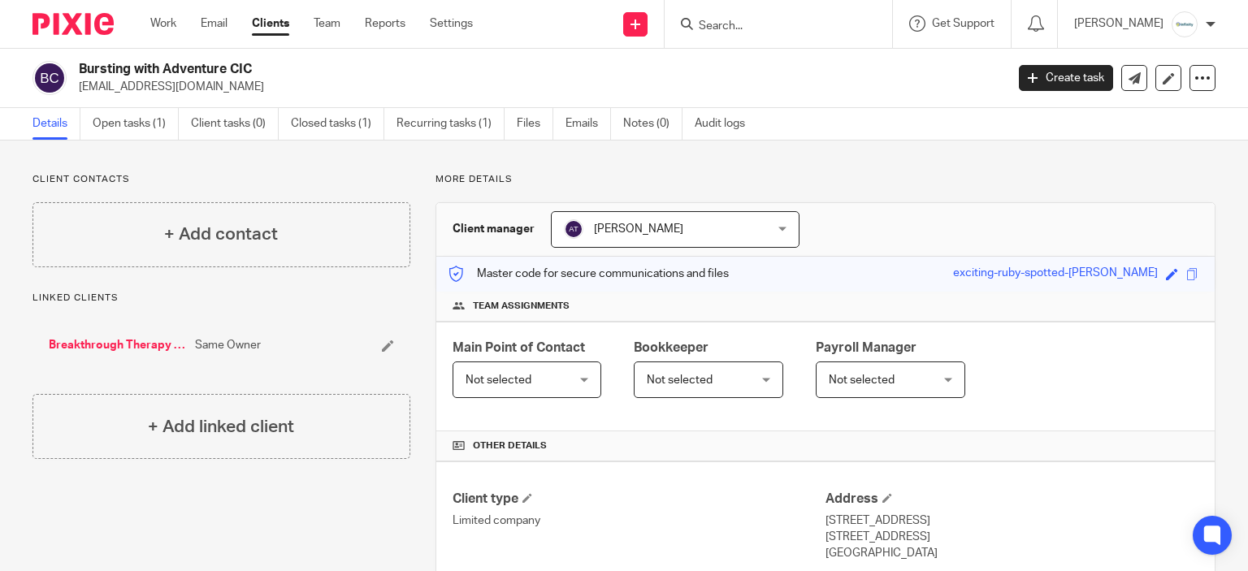
scroll to position [193, 0]
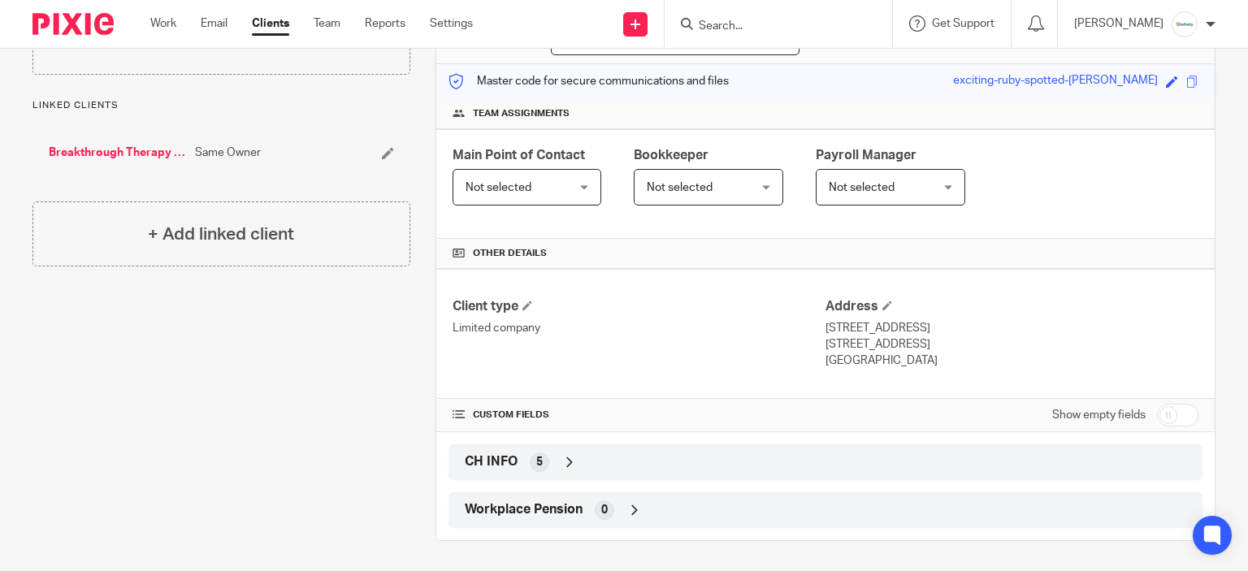
click at [578, 454] on div "CH INFO 5" at bounding box center [825, 462] width 729 height 28
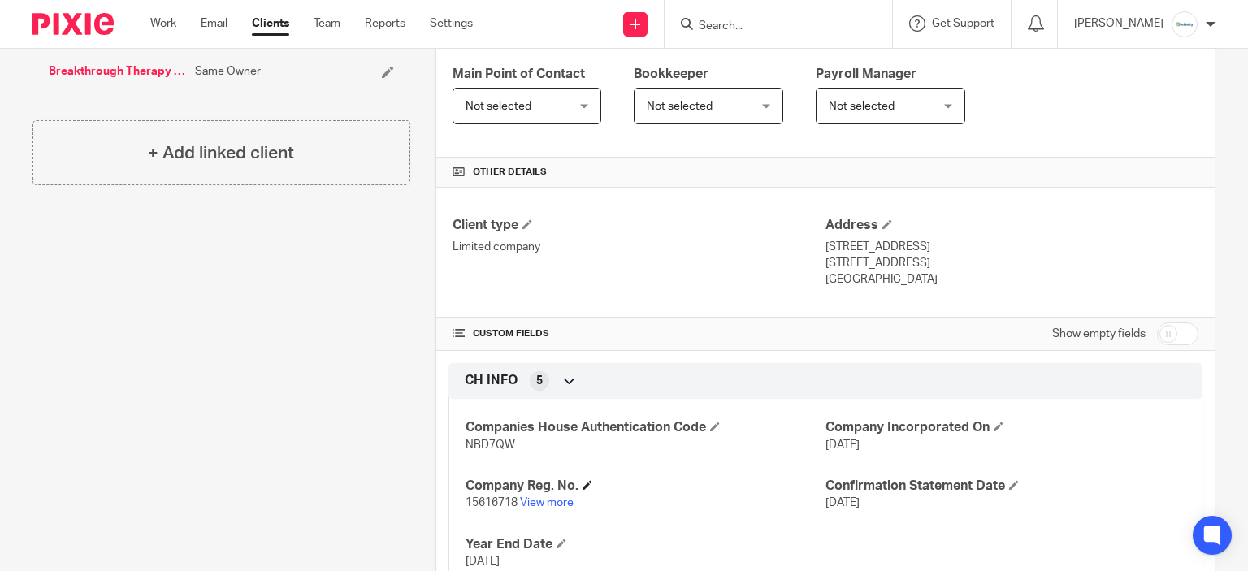
scroll to position [385, 0]
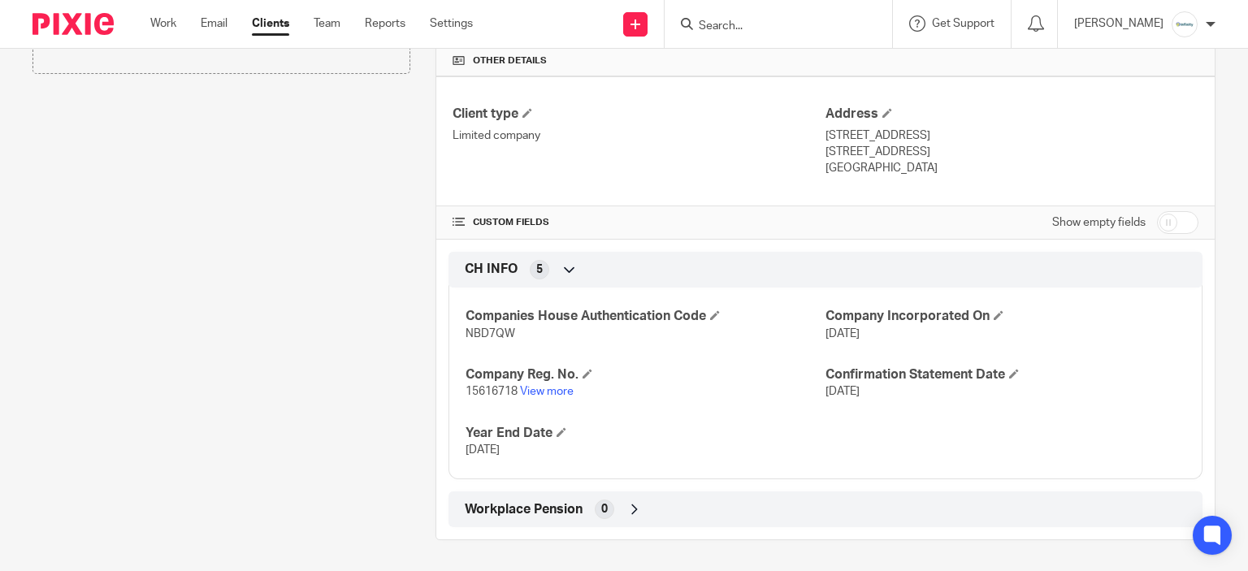
click at [474, 400] on div "Companies House Authentication Code NBD7QW Company Incorporated On 4 Apr 2024 C…" at bounding box center [825, 377] width 754 height 204
copy p "15616718"
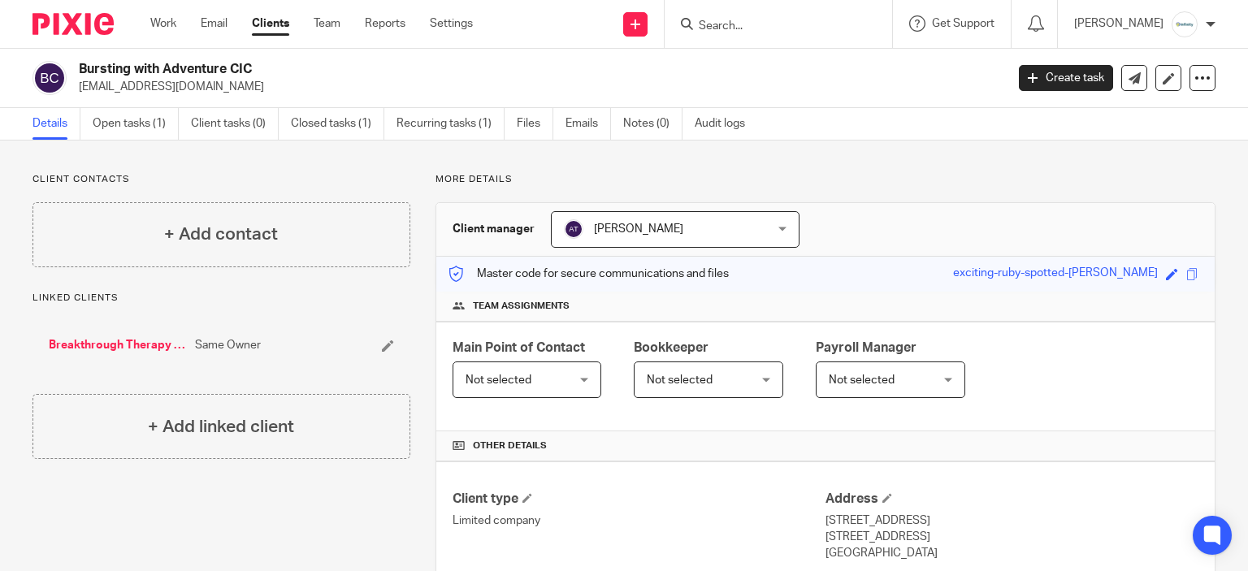
scroll to position [244, 0]
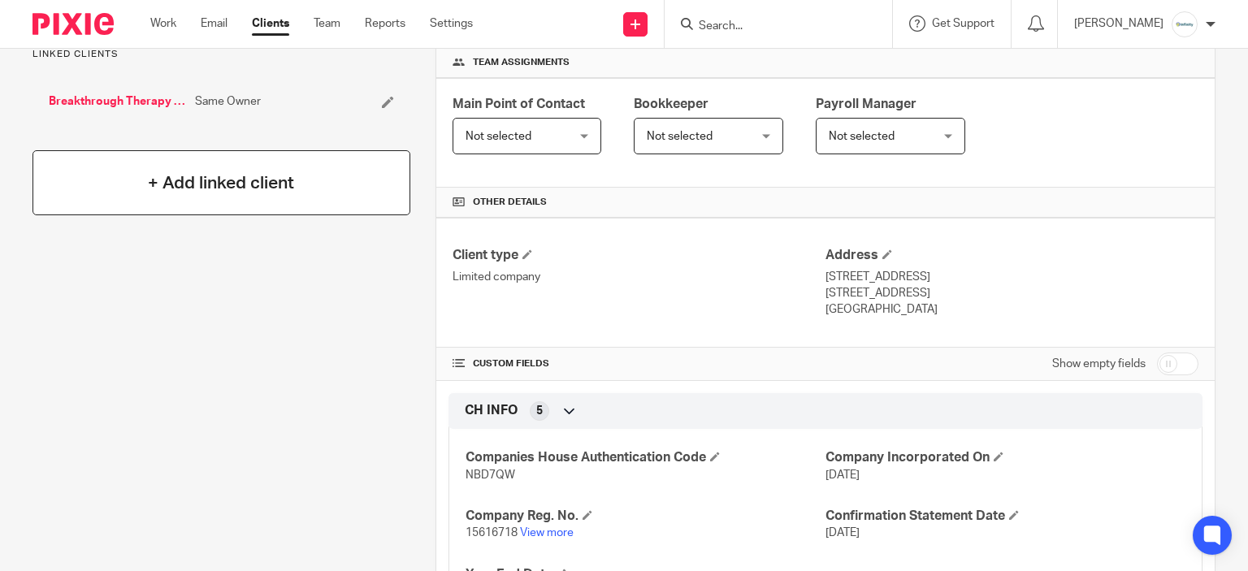
click at [174, 188] on h4 "+ Add linked client" at bounding box center [221, 183] width 146 height 25
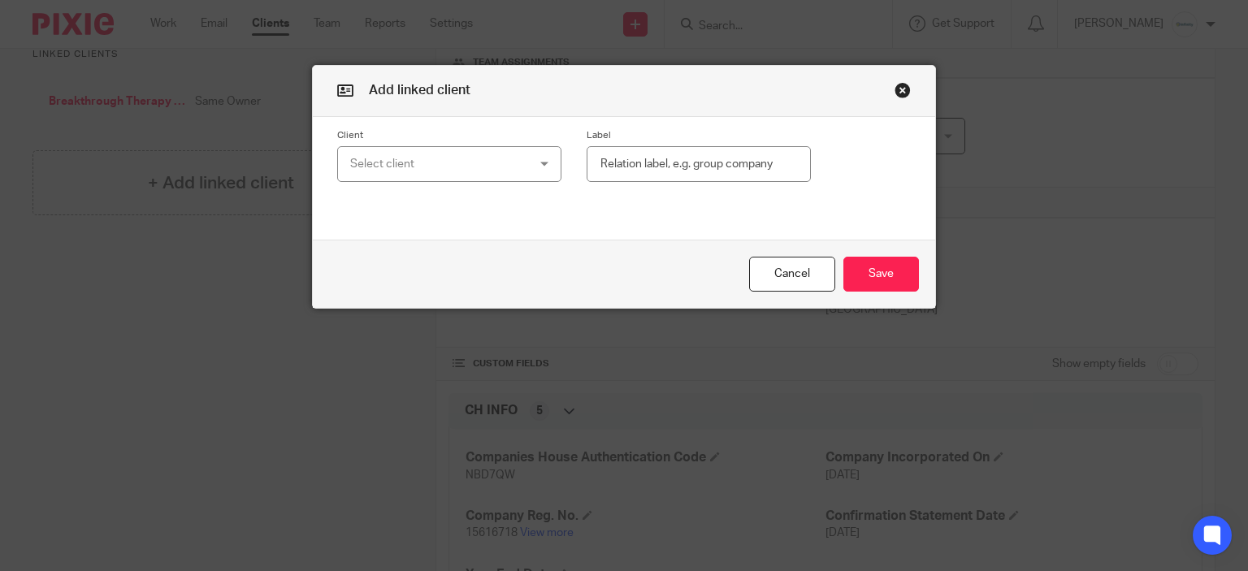
click at [455, 169] on div "Select client" at bounding box center [434, 164] width 168 height 34
type input "alison"
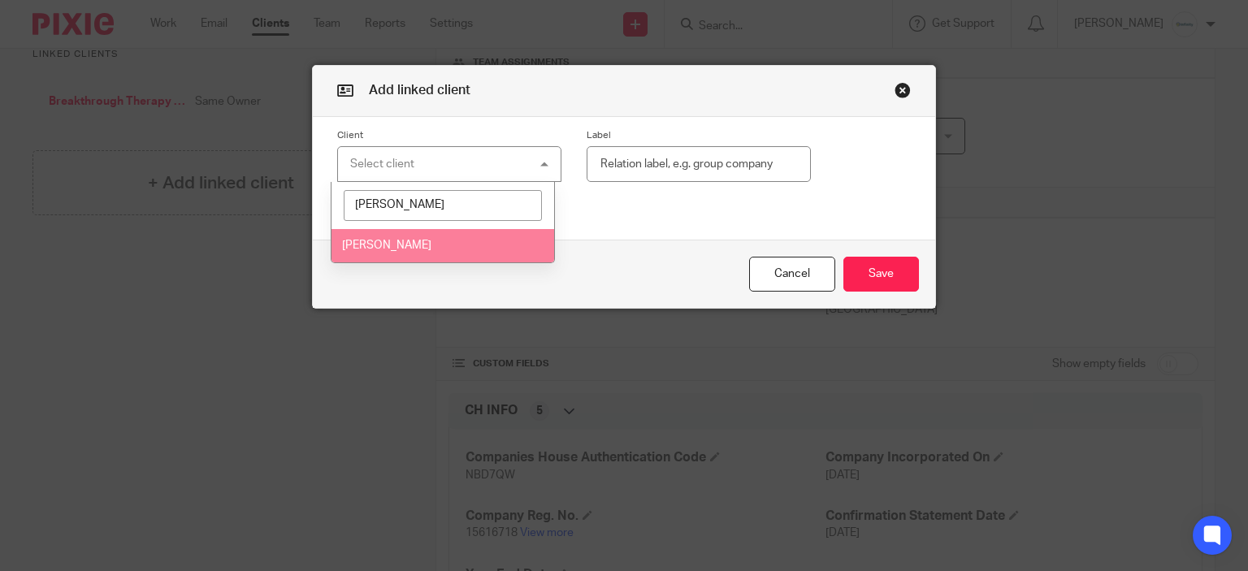
click at [471, 244] on li "Alison Harrod" at bounding box center [442, 245] width 223 height 33
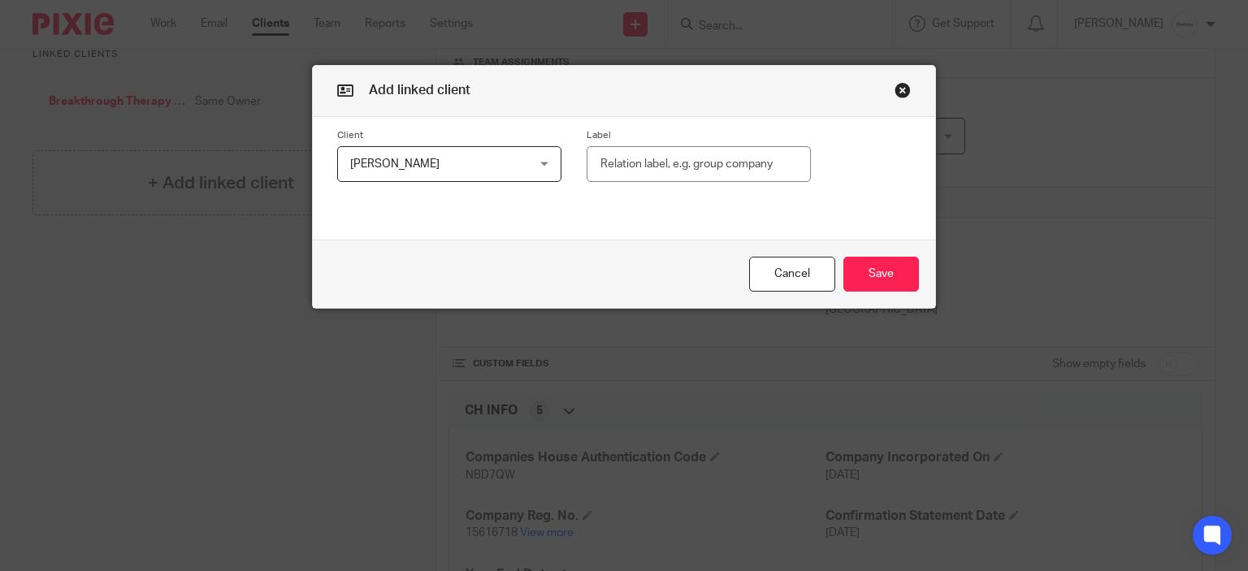
click at [728, 174] on input "text" at bounding box center [698, 164] width 224 height 37
click at [893, 269] on button "Save" at bounding box center [881, 274] width 76 height 35
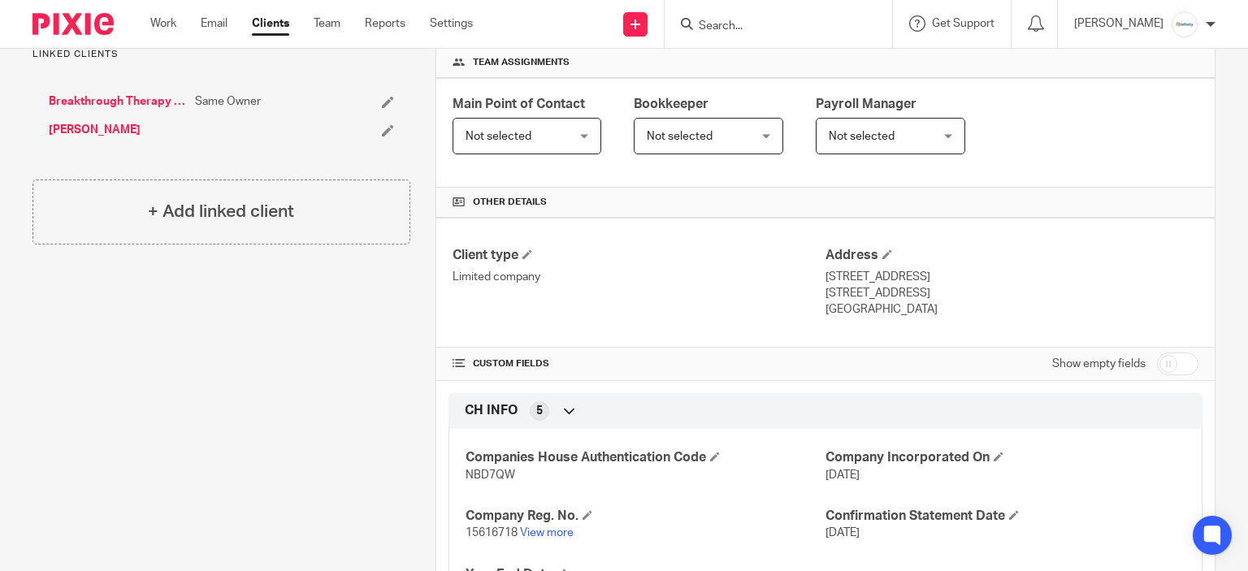
click at [110, 328] on div "Client contacts + Add contact Linked clients Breakthrough Therapy Solutions Ltd…" at bounding box center [208, 305] width 403 height 752
click at [75, 135] on link "Alison Harrod" at bounding box center [95, 130] width 92 height 16
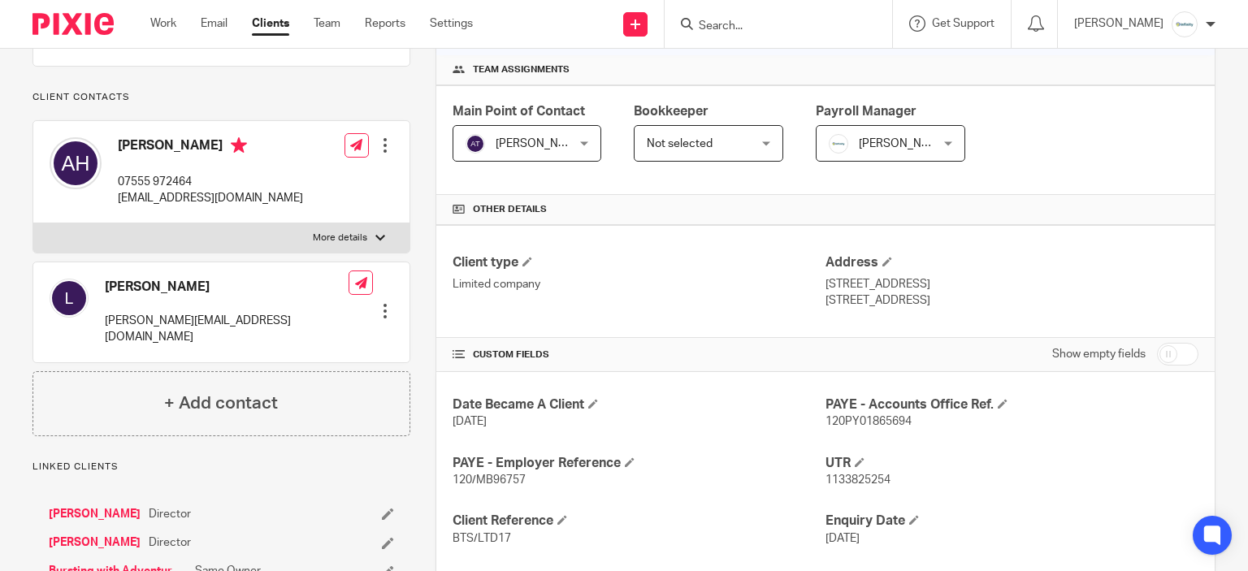
scroll to position [244, 0]
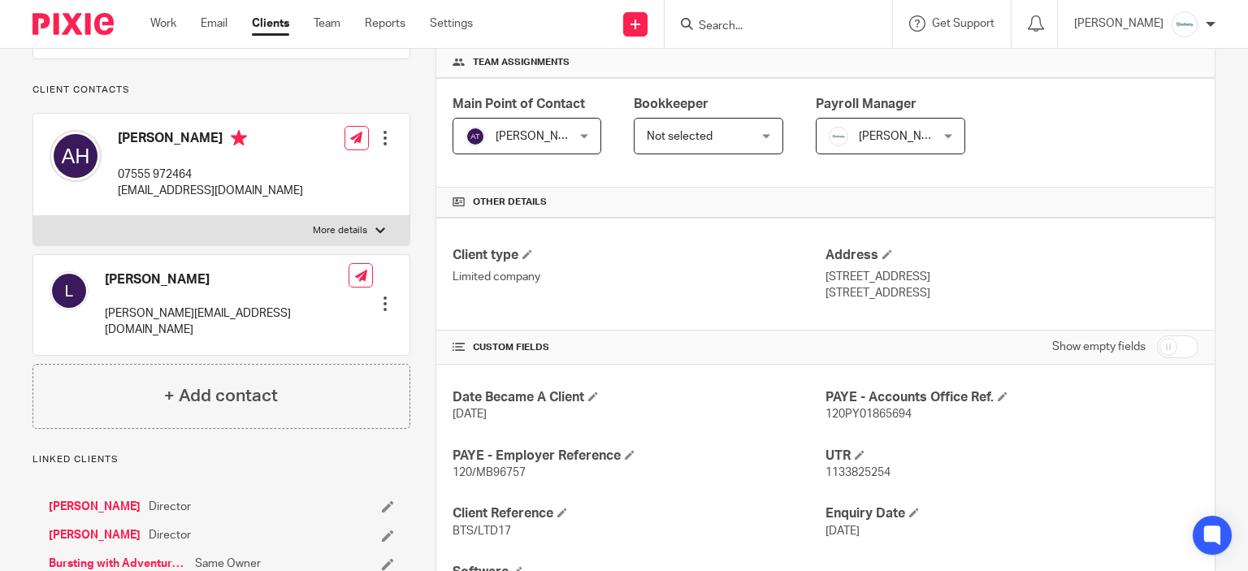
click at [170, 183] on p "07555 972464" at bounding box center [210, 175] width 185 height 16
copy div "07555 972464"
click at [192, 199] on p "[EMAIL_ADDRESS][DOMAIN_NAME]" at bounding box center [210, 191] width 185 height 16
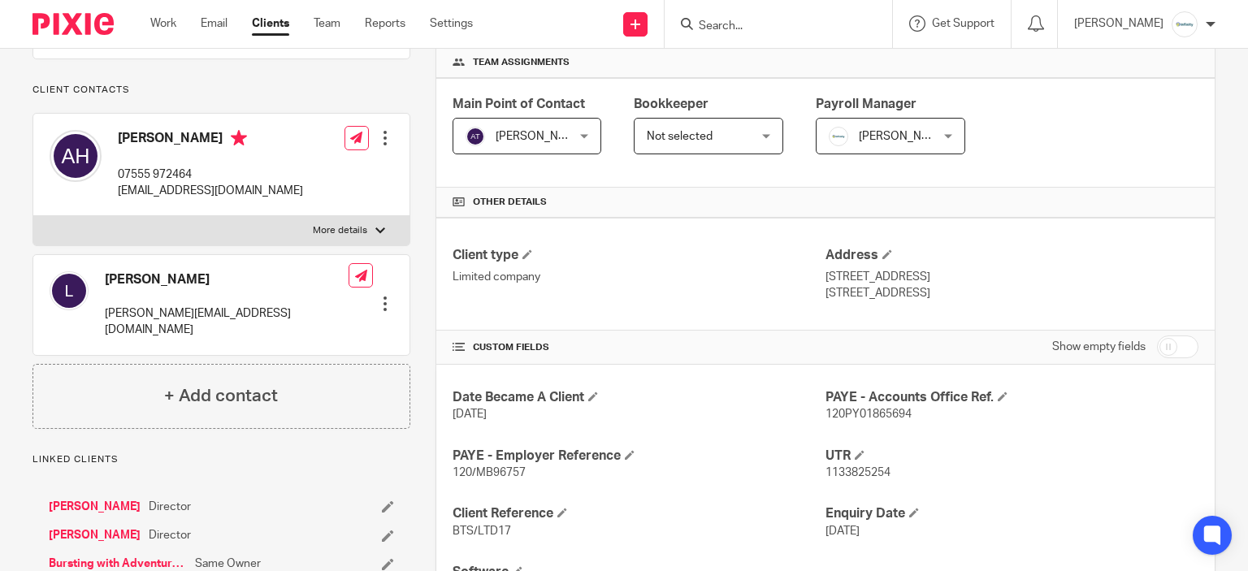
click at [192, 199] on p "[EMAIL_ADDRESS][DOMAIN_NAME]" at bounding box center [210, 191] width 185 height 16
copy div "[EMAIL_ADDRESS][DOMAIN_NAME]"
click at [636, 399] on h4 "Date Became A Client" at bounding box center [638, 397] width 373 height 17
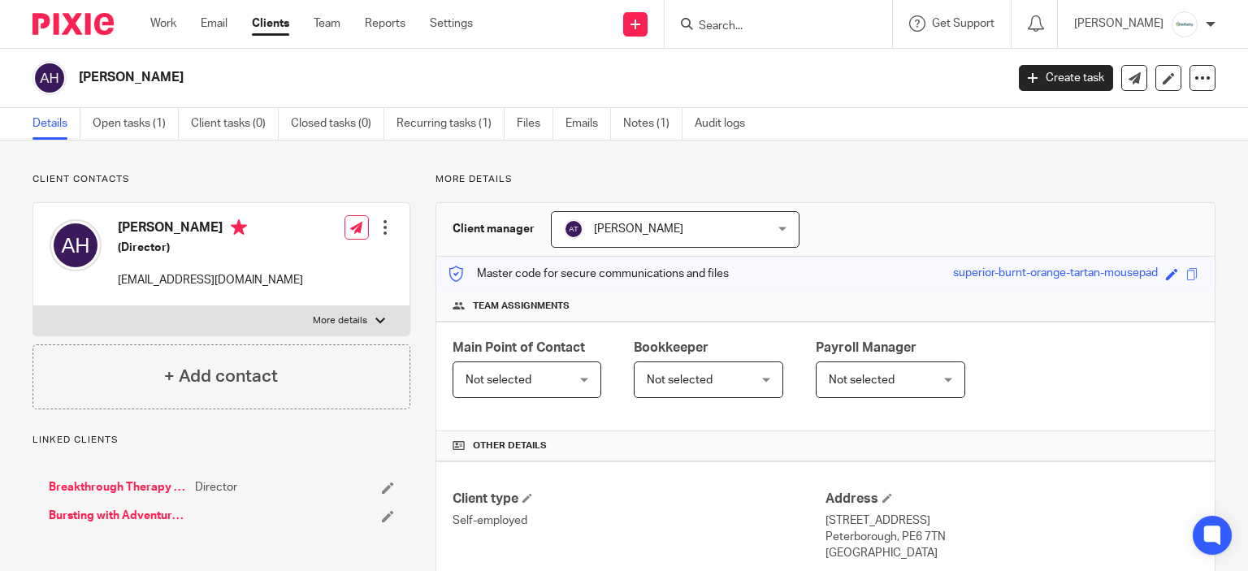
click at [129, 230] on h4 "[PERSON_NAME]" at bounding box center [210, 229] width 185 height 20
copy h4 "[PERSON_NAME]"
click at [172, 226] on h4 "[PERSON_NAME]" at bounding box center [210, 229] width 185 height 20
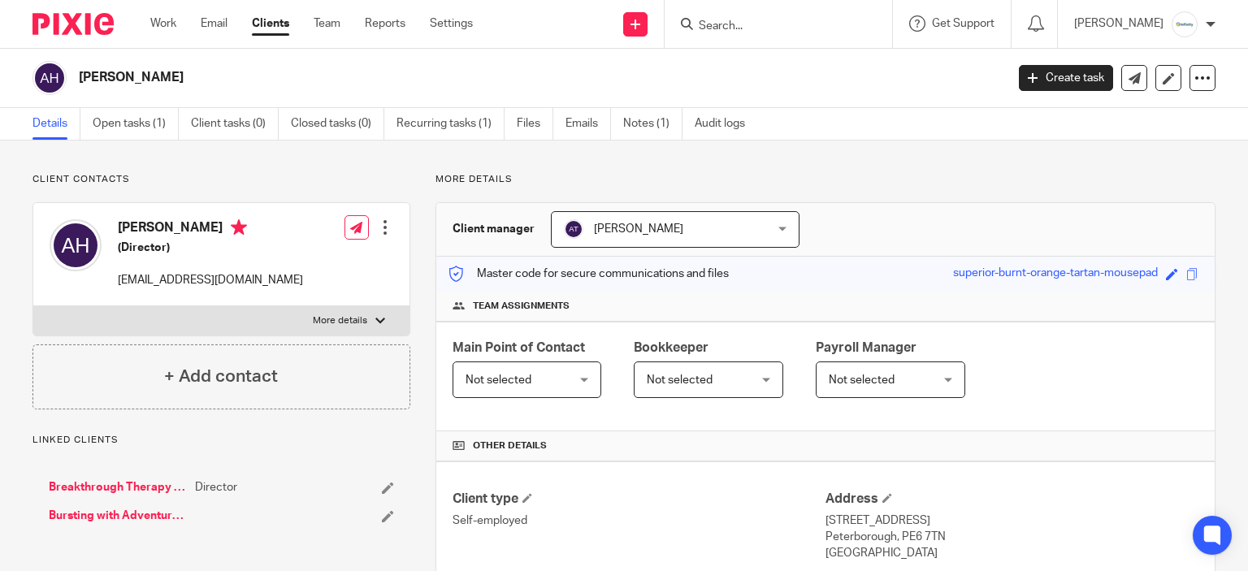
copy h4 "[PERSON_NAME]"
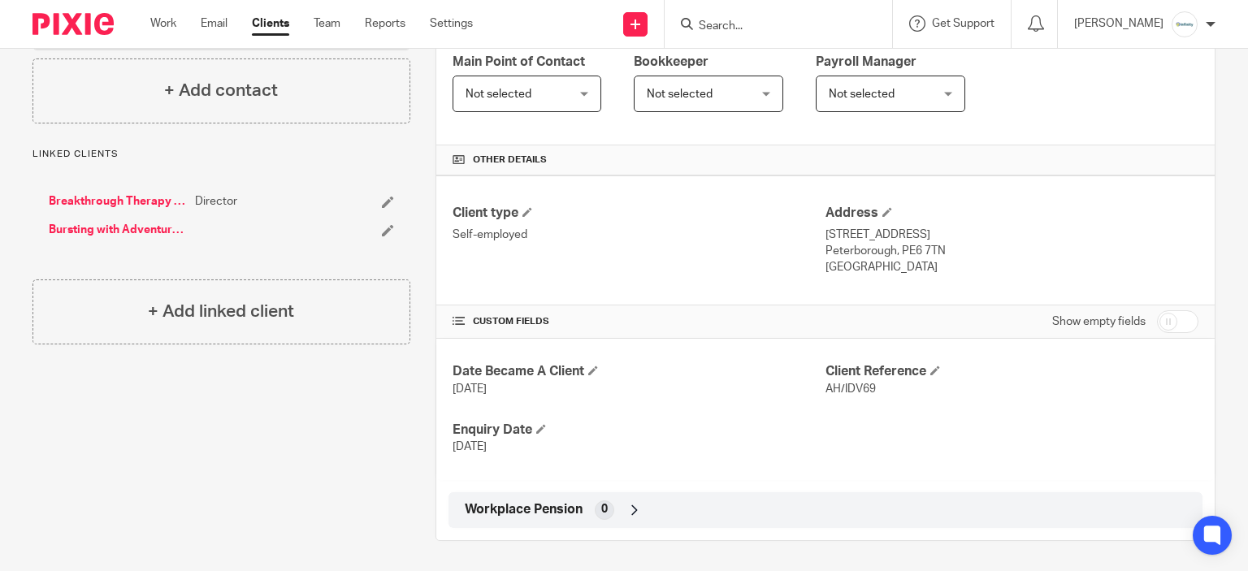
scroll to position [42, 0]
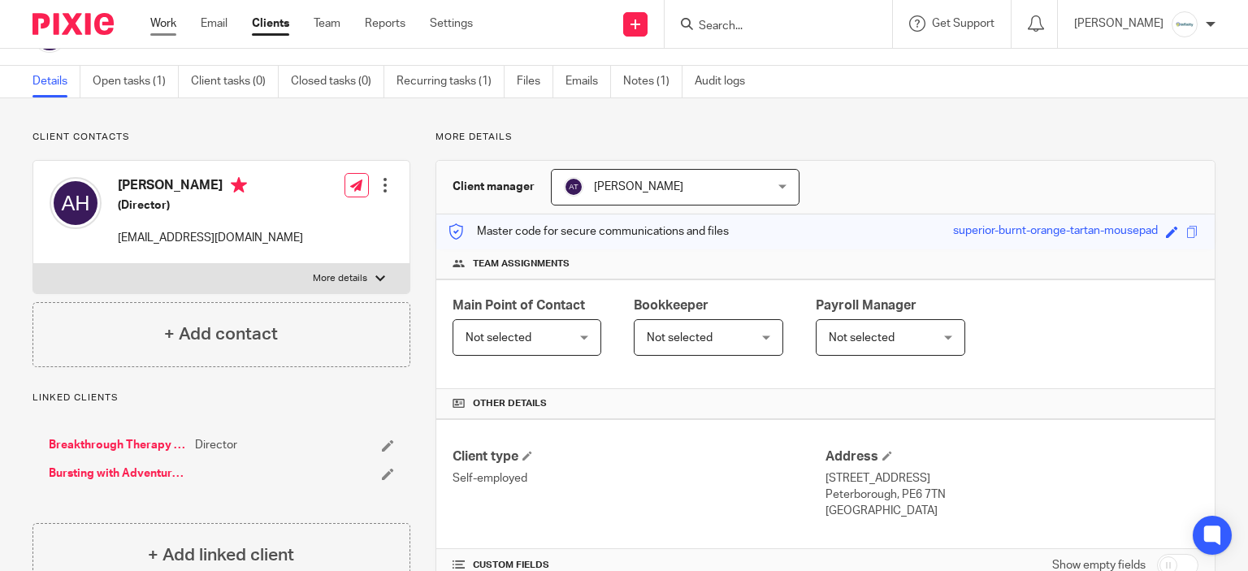
click at [162, 22] on link "Work" at bounding box center [163, 23] width 26 height 16
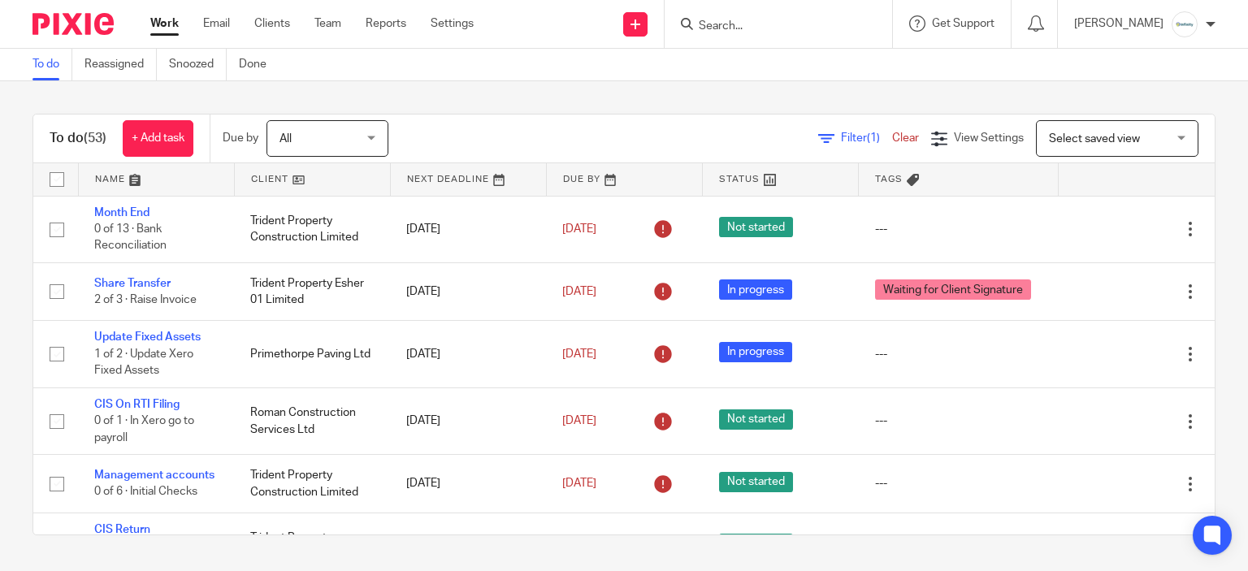
drag, startPoint x: 867, startPoint y: 21, endPoint x: 846, endPoint y: 48, distance: 34.1
click at [867, 21] on form at bounding box center [783, 24] width 173 height 20
click at [818, 35] on div at bounding box center [777, 24] width 227 height 48
click at [813, 28] on input "Search" at bounding box center [770, 26] width 146 height 15
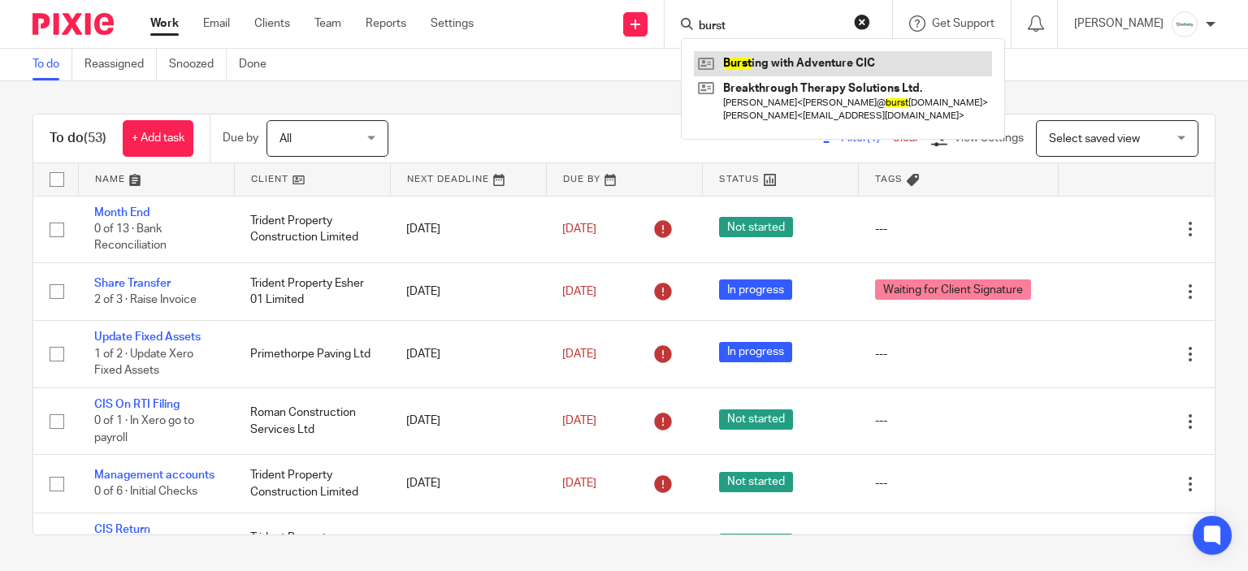
type input "burst"
click at [452, 118] on div "To do (53) + Add task Due by All All Today Tomorrow This week Next week This mo…" at bounding box center [623, 139] width 1181 height 49
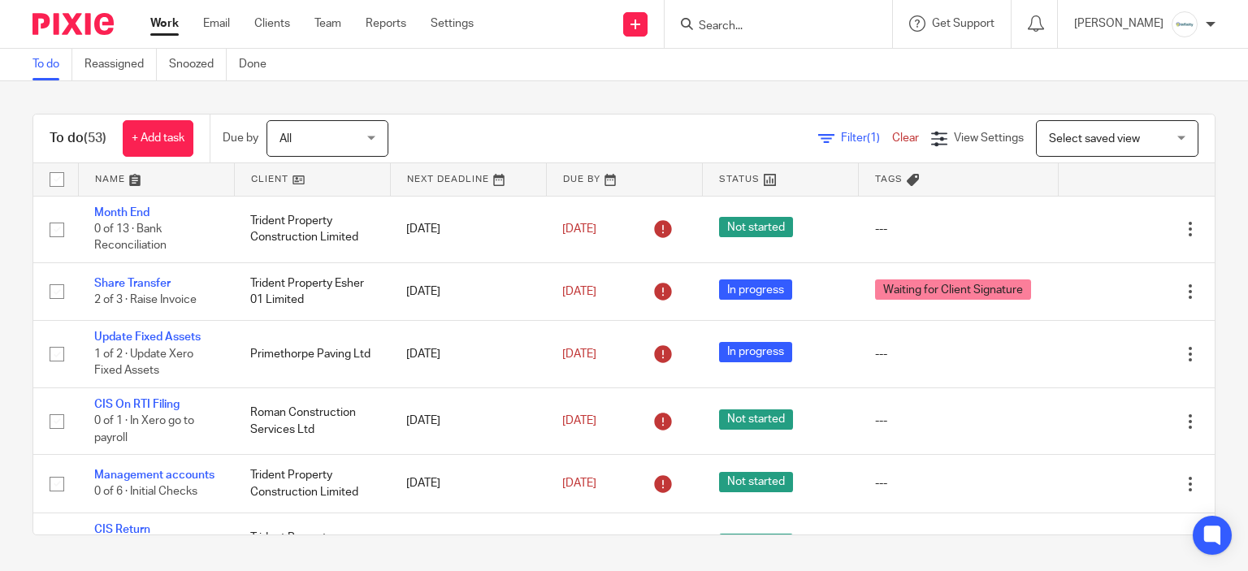
click at [752, 32] on form at bounding box center [783, 24] width 173 height 20
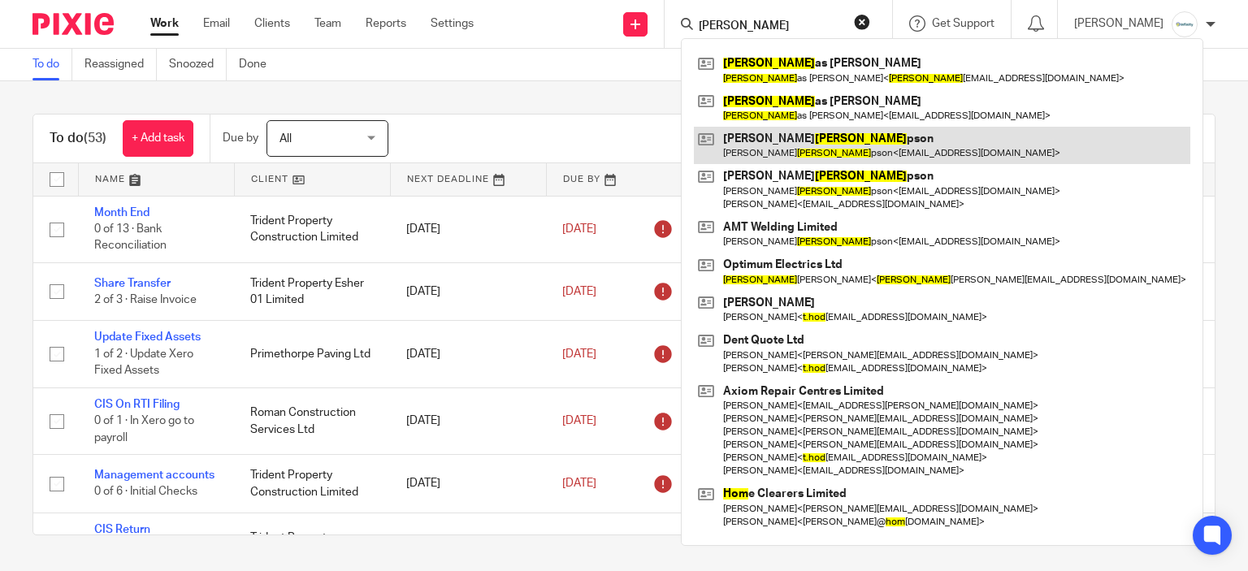
type input "thom"
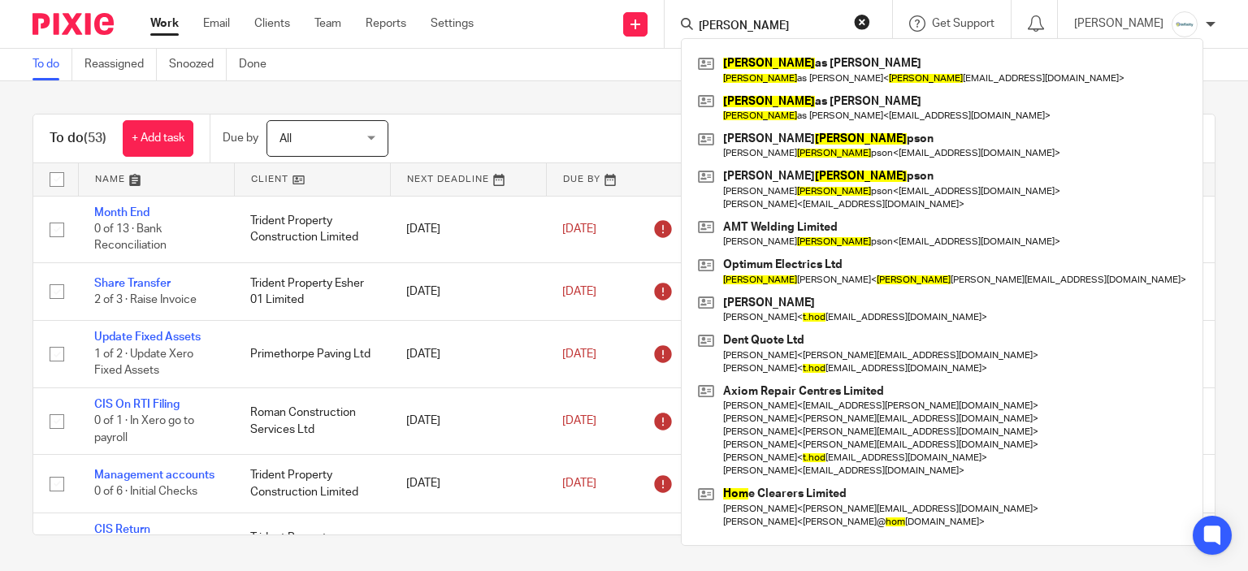
drag, startPoint x: 733, startPoint y: 36, endPoint x: 556, endPoint y: 55, distance: 177.3
click at [556, 54] on body "Work Email Clients Team Reports Settings Work Email Clients Team Reports Settin…" at bounding box center [624, 285] width 1248 height 571
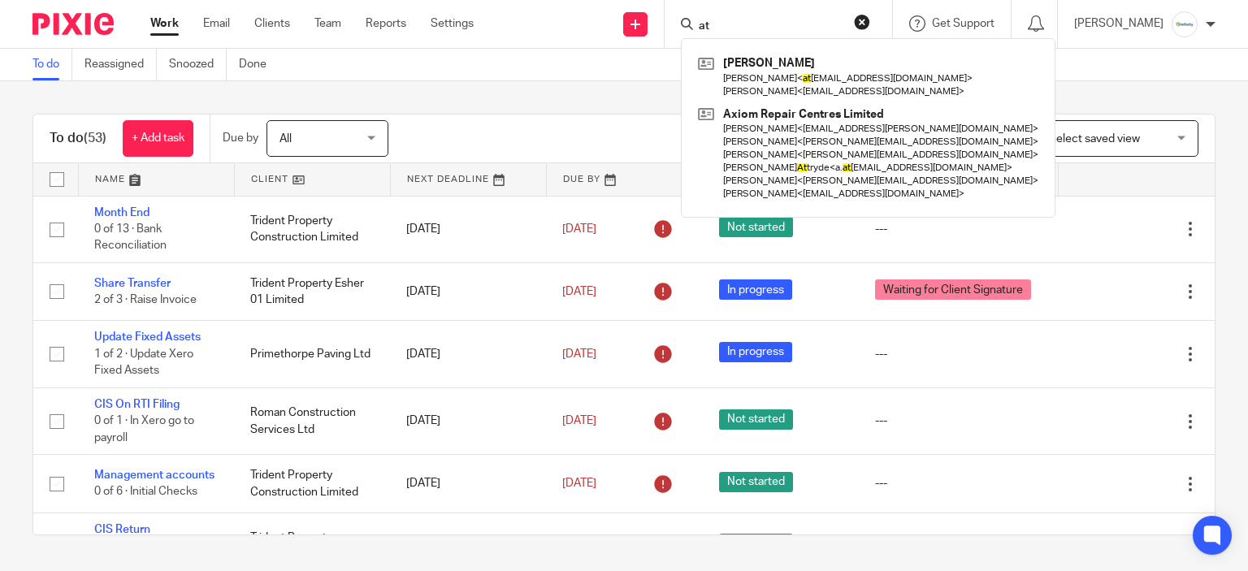
type input "at"
click at [645, 91] on div "To do (53) + Add task Due by All All Today Tomorrow This week Next week This mo…" at bounding box center [624, 324] width 1248 height 487
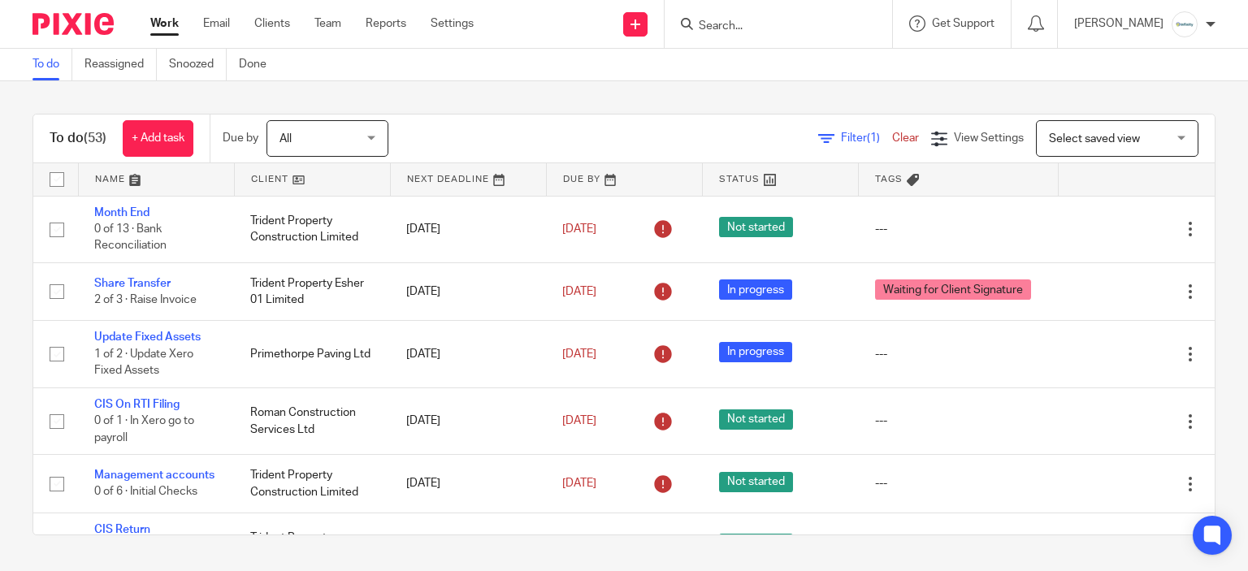
click at [835, 28] on input "Search" at bounding box center [770, 26] width 146 height 15
type input "l"
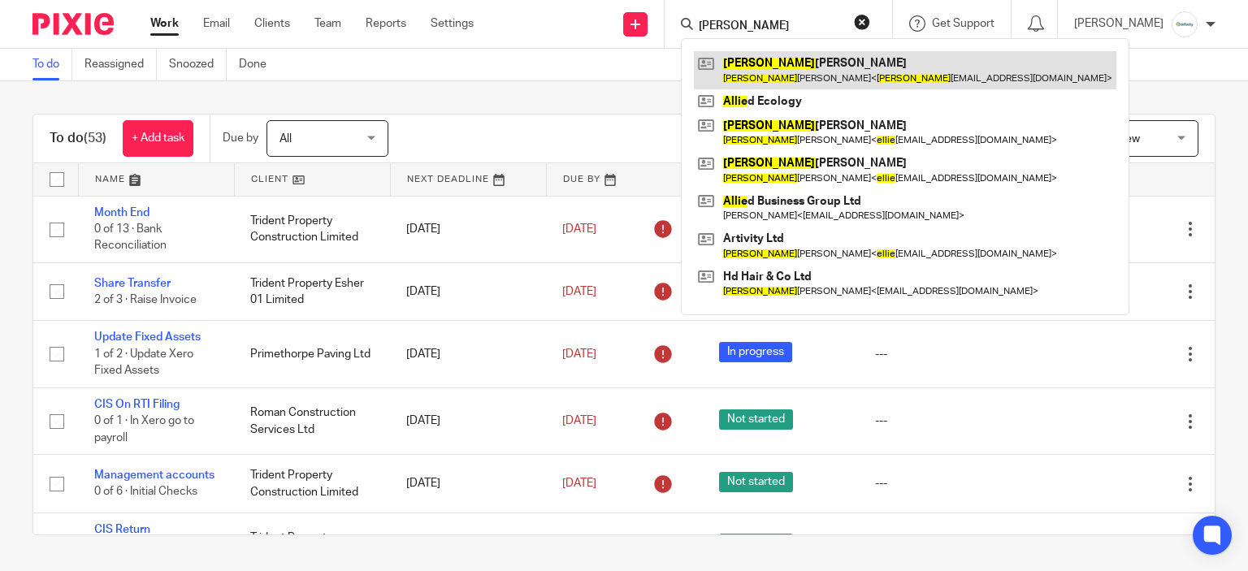
type input "ollie"
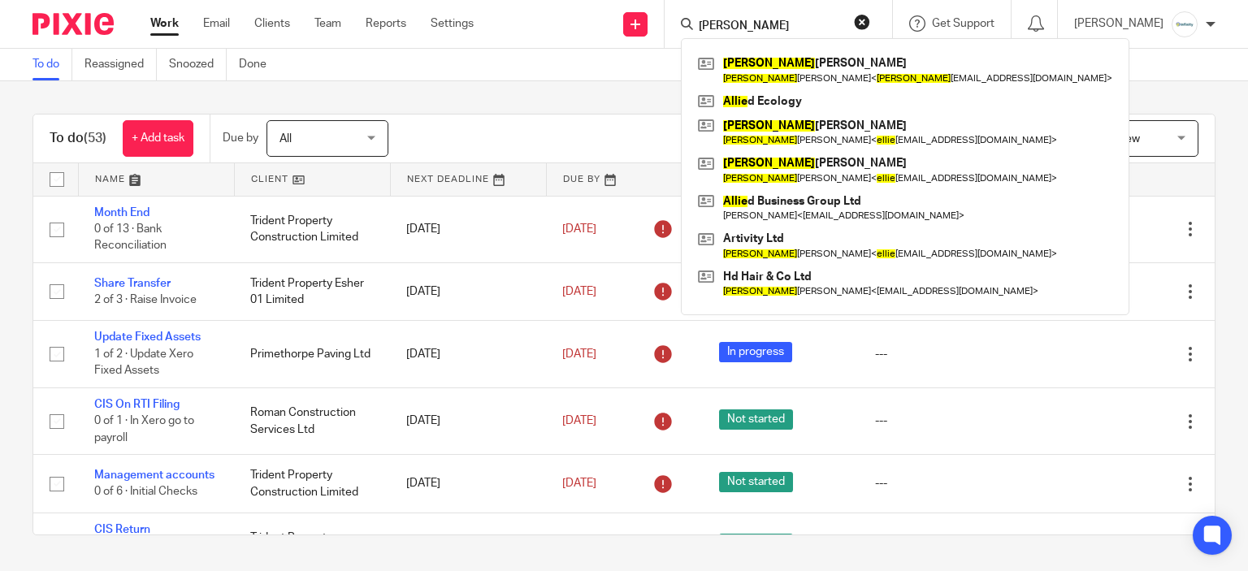
click at [582, 84] on div "To do (53) + Add task Due by All All Today Tomorrow This week Next week This mo…" at bounding box center [624, 324] width 1248 height 487
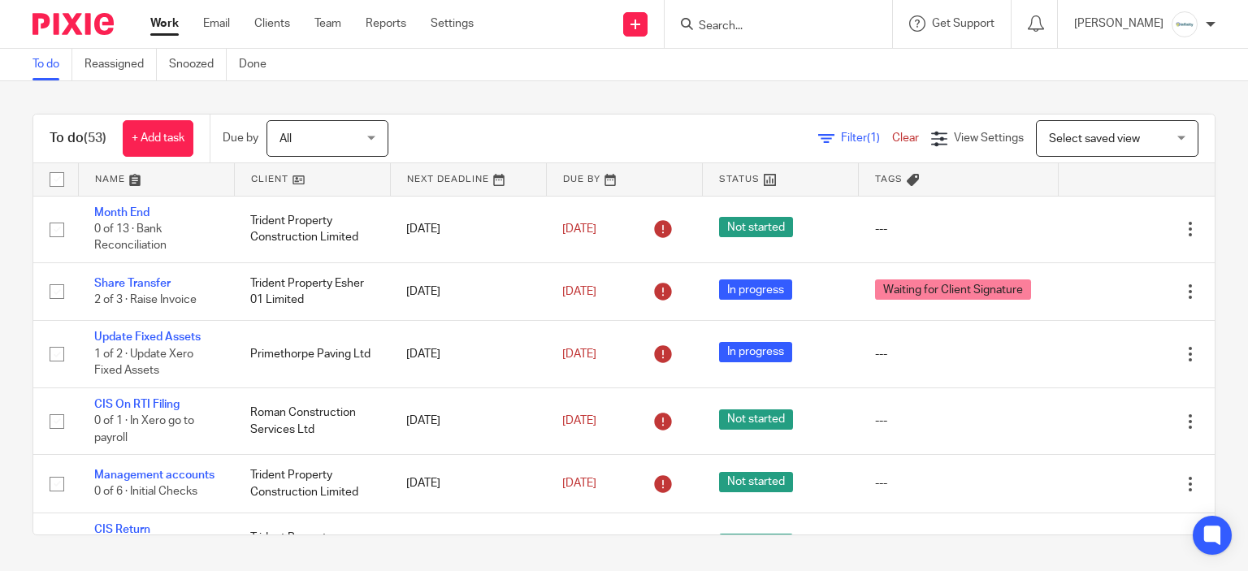
click at [789, 15] on form at bounding box center [783, 24] width 173 height 20
click at [796, 23] on input "Search" at bounding box center [770, 26] width 146 height 15
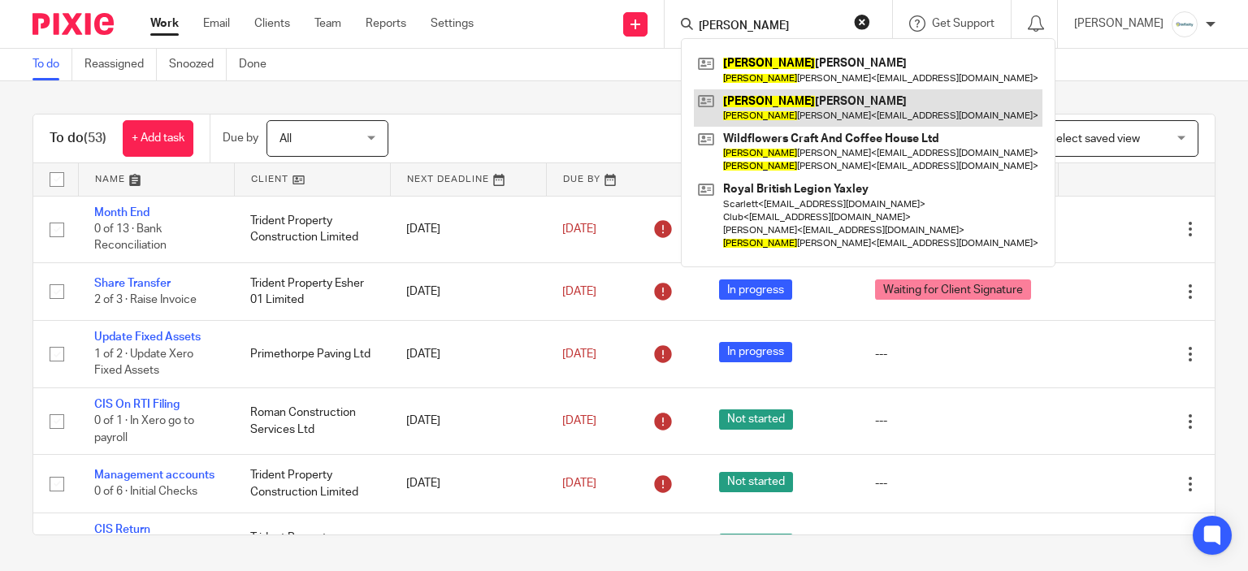
type input "suesan"
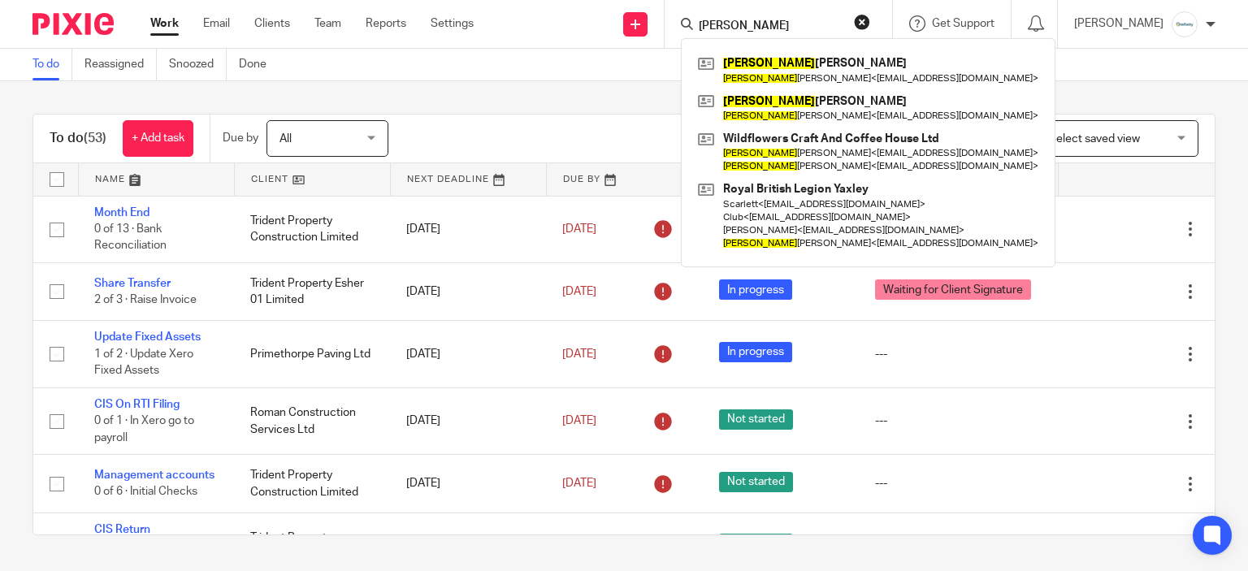
click at [541, 71] on div "To do Reassigned Snoozed Done" at bounding box center [624, 65] width 1248 height 32
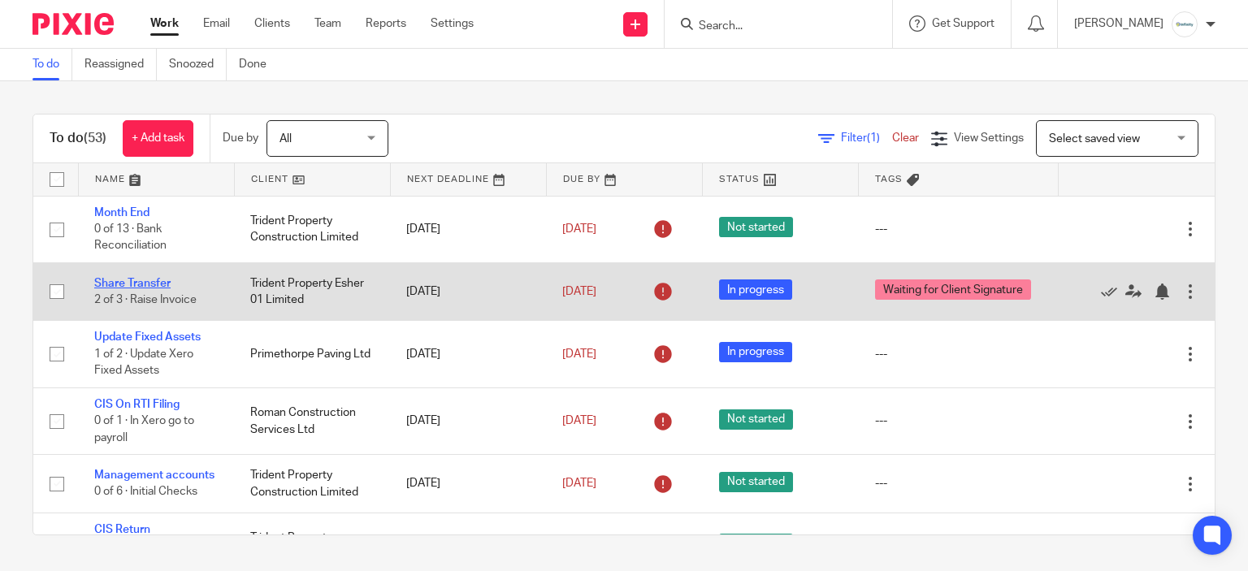
click at [146, 283] on link "Share Transfer" at bounding box center [132, 283] width 76 height 11
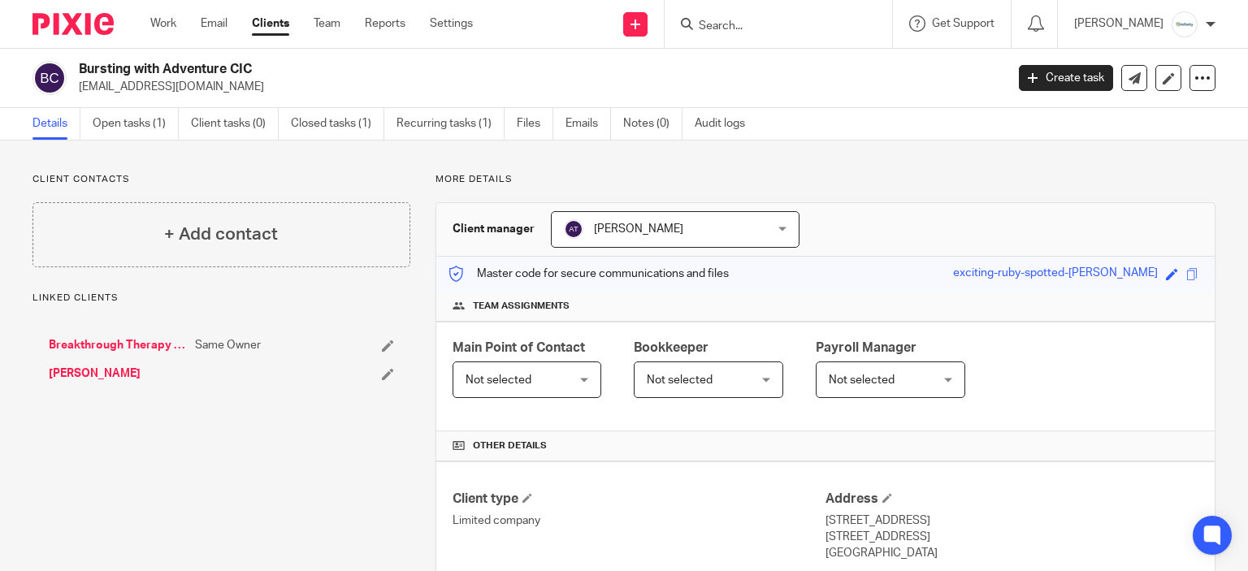
click at [158, 64] on h2 "Bursting with Adventure CIC" at bounding box center [445, 69] width 733 height 17
copy div "Bursting with Adventure CIC"
click at [328, 308] on div "Linked clients Breakthrough Therapy Solutions Ltd. Same Owner Alison Harrod" at bounding box center [221, 345] width 378 height 107
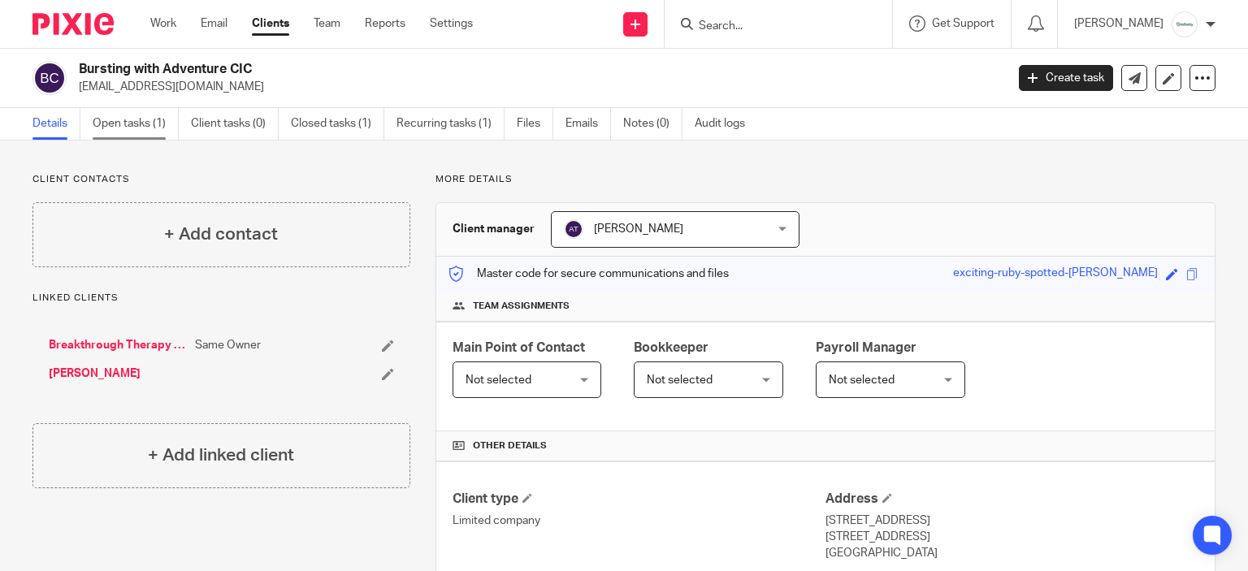
click at [155, 120] on link "Open tasks (1)" at bounding box center [136, 124] width 86 height 32
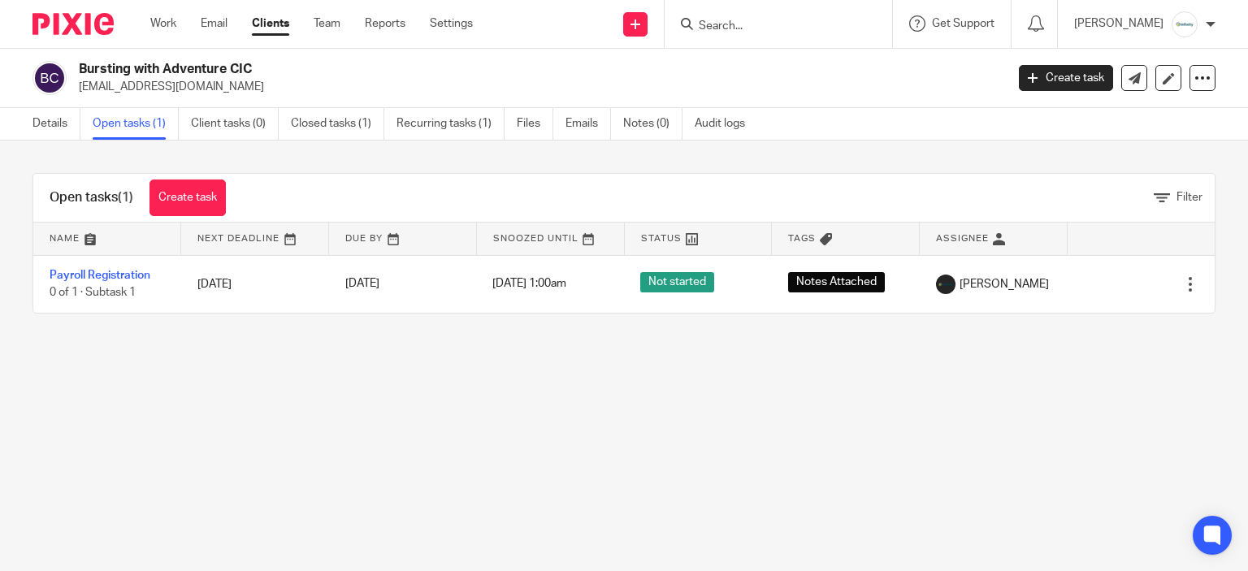
click at [94, 296] on span "0 of 1 · Subtask 1" at bounding box center [93, 292] width 86 height 11
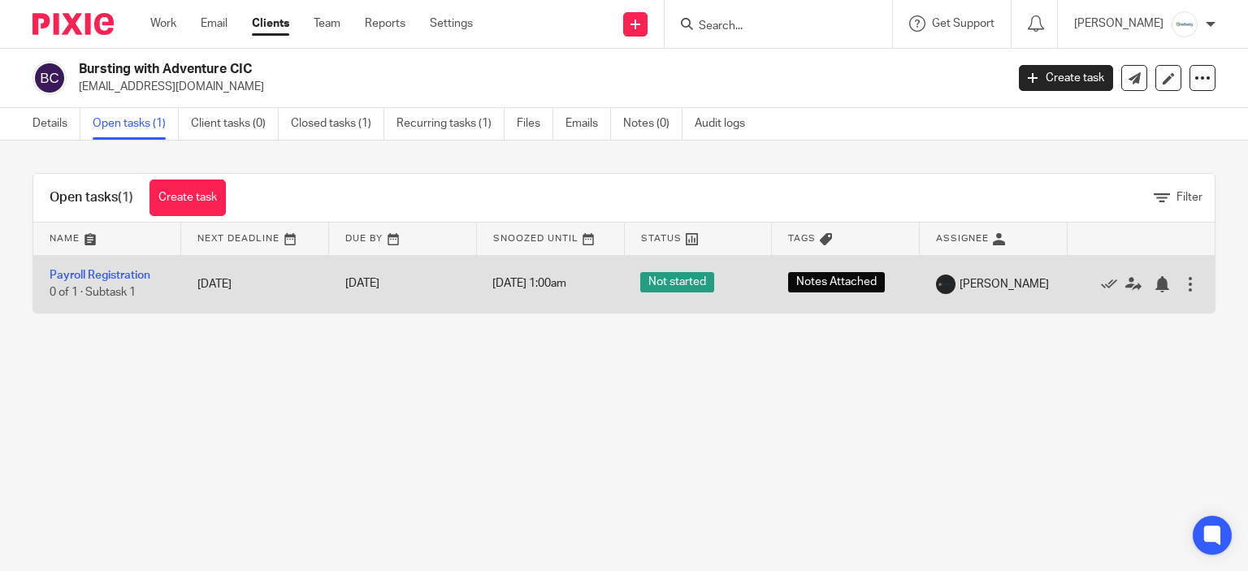
click at [86, 283] on td "Payroll Registration 0 of 1 · Subtask 1" at bounding box center [107, 284] width 148 height 58
click at [82, 274] on link "Payroll Registration" at bounding box center [100, 275] width 101 height 11
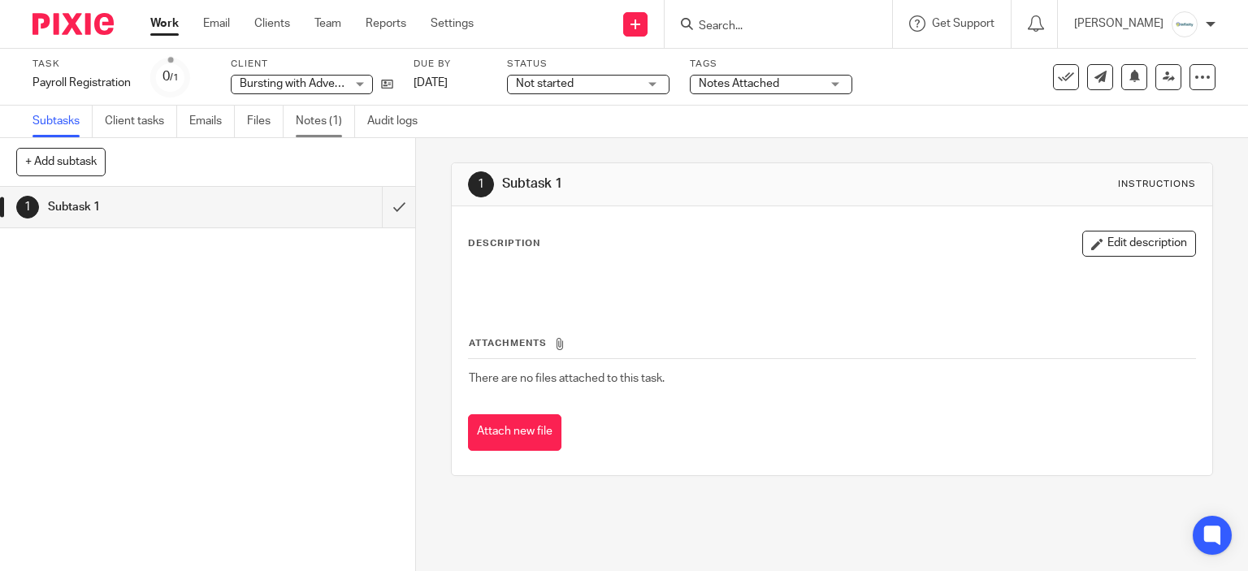
click at [323, 119] on link "Notes (1)" at bounding box center [325, 122] width 59 height 32
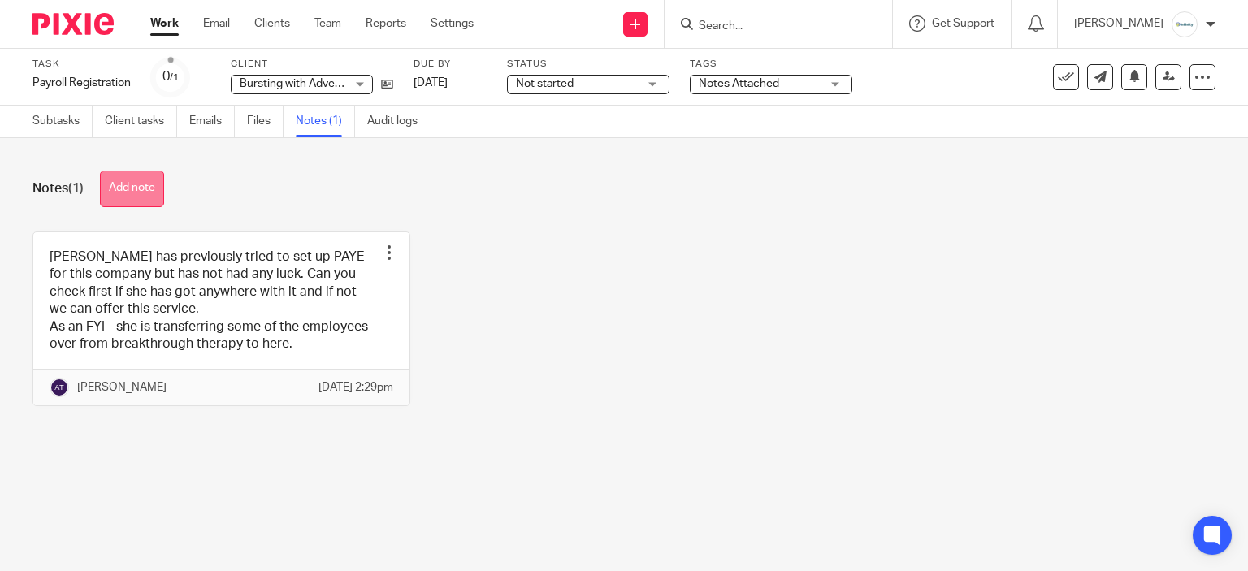
click at [143, 175] on button "Add note" at bounding box center [132, 189] width 64 height 37
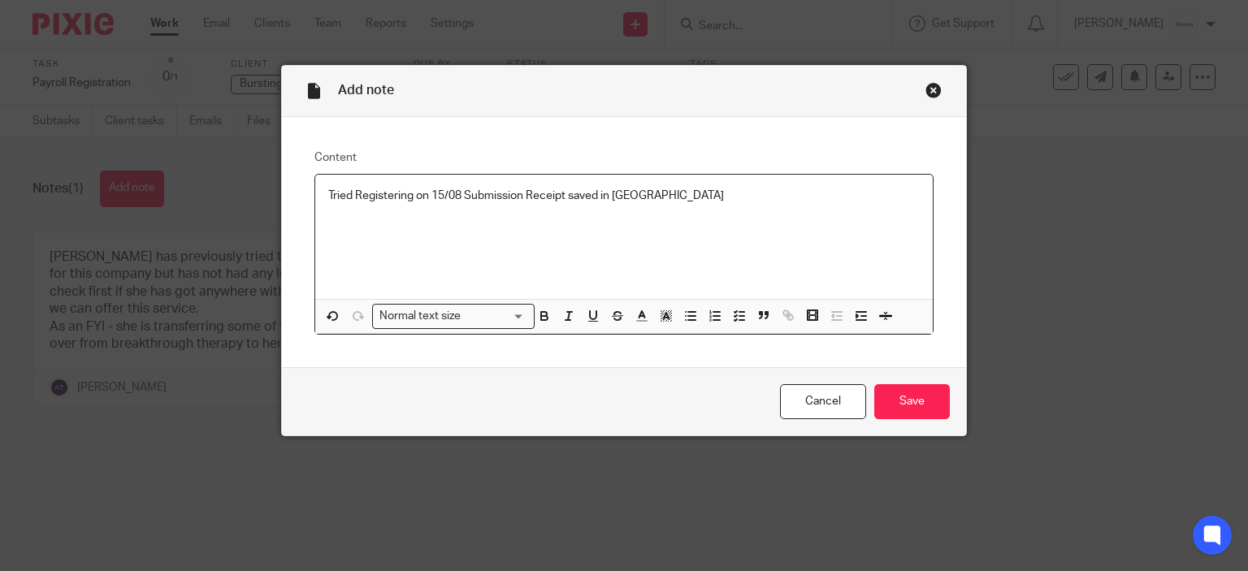
click at [533, 197] on p "Tried Registering on 15/08 Submission Receipt saved in [GEOGRAPHIC_DATA]" at bounding box center [624, 196] width 592 height 16
click at [526, 193] on p "Tried Registering on 15/08 Submission Receipt saved in [GEOGRAPHIC_DATA]" at bounding box center [624, 196] width 592 height 16
drag, startPoint x: 352, startPoint y: 186, endPoint x: 364, endPoint y: 192, distance: 13.4
click at [354, 188] on div "Tried Registering on 15/08 Submission receipt saved in [GEOGRAPHIC_DATA]" at bounding box center [624, 237] width 618 height 124
click at [456, 202] on p "Tried registering on 15/08 Submission receipt saved in [GEOGRAPHIC_DATA]" at bounding box center [624, 196] width 592 height 16
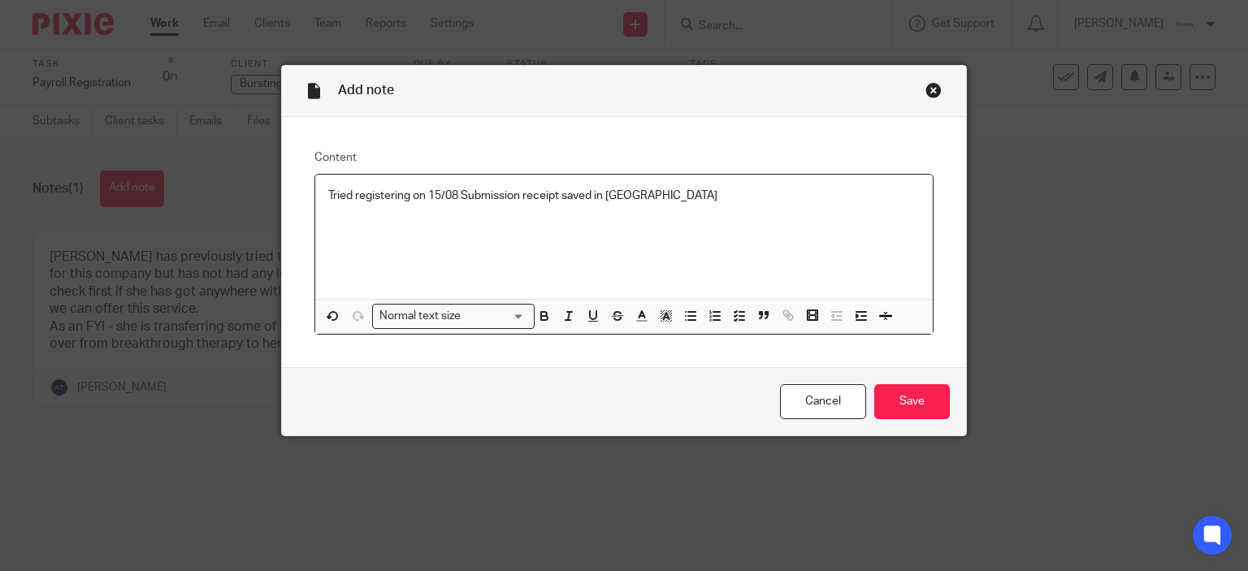
click at [459, 201] on p "Tried registering on 15/08 Submission receipt saved in G Drive" at bounding box center [624, 196] width 592 height 16
click at [910, 392] on input "Save" at bounding box center [912, 401] width 76 height 35
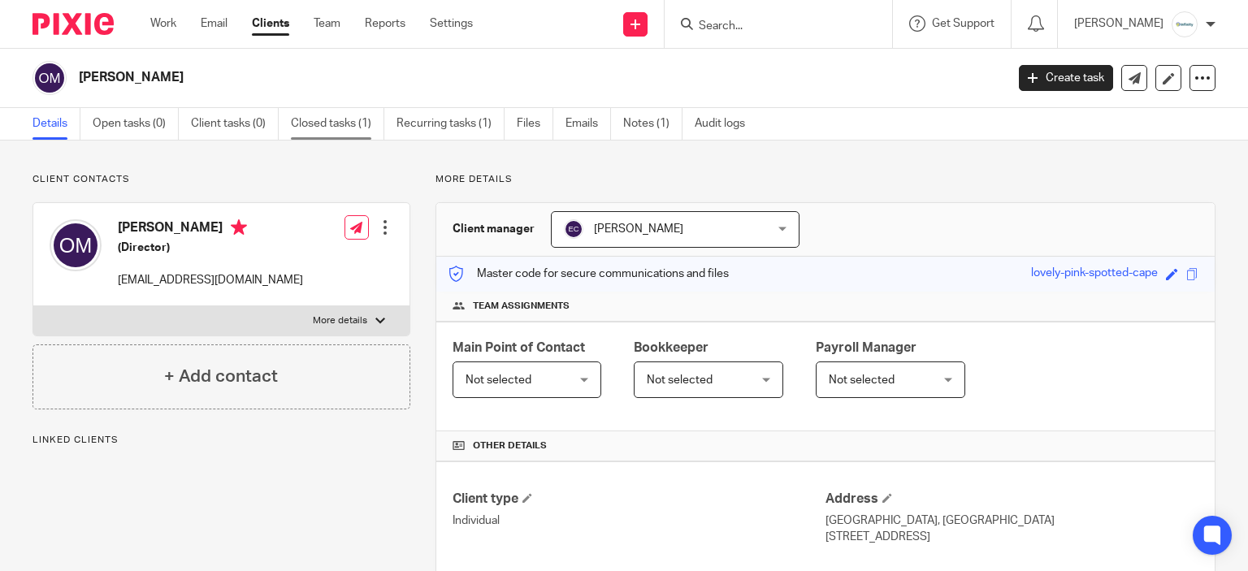
click at [325, 124] on link "Closed tasks (1)" at bounding box center [337, 124] width 93 height 32
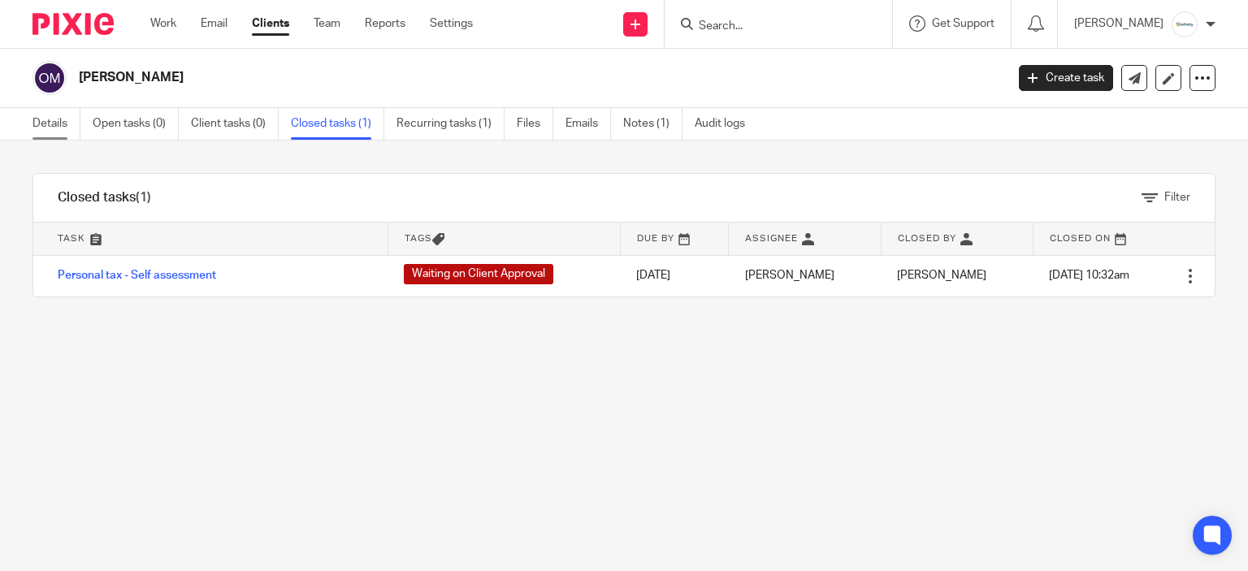
click at [75, 128] on link "Details" at bounding box center [56, 124] width 48 height 32
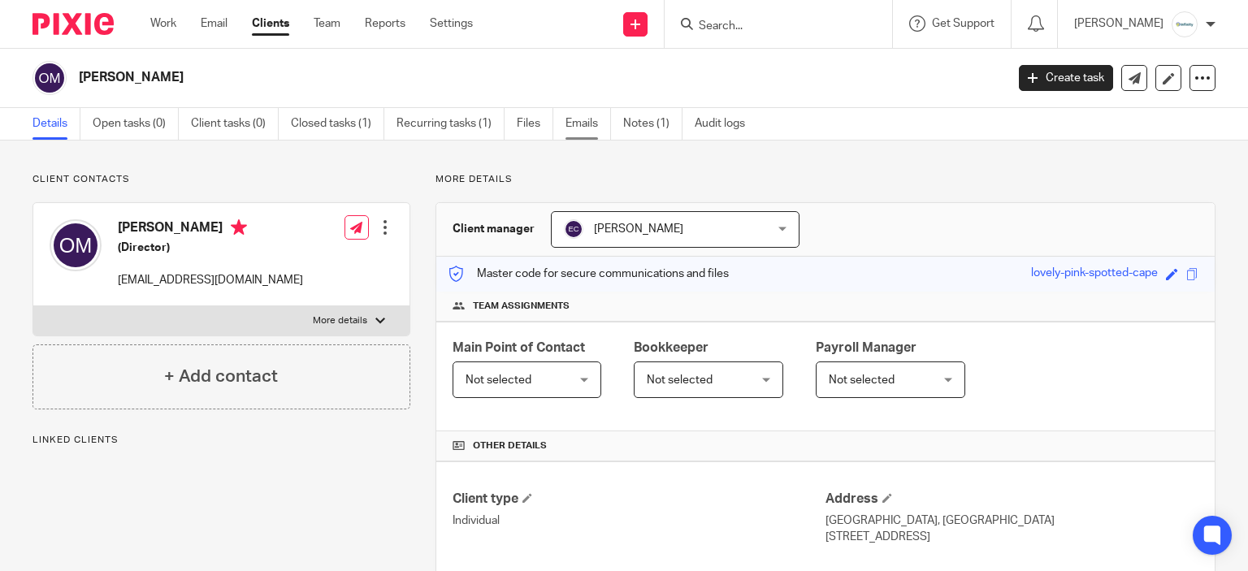
click at [574, 129] on link "Emails" at bounding box center [587, 124] width 45 height 32
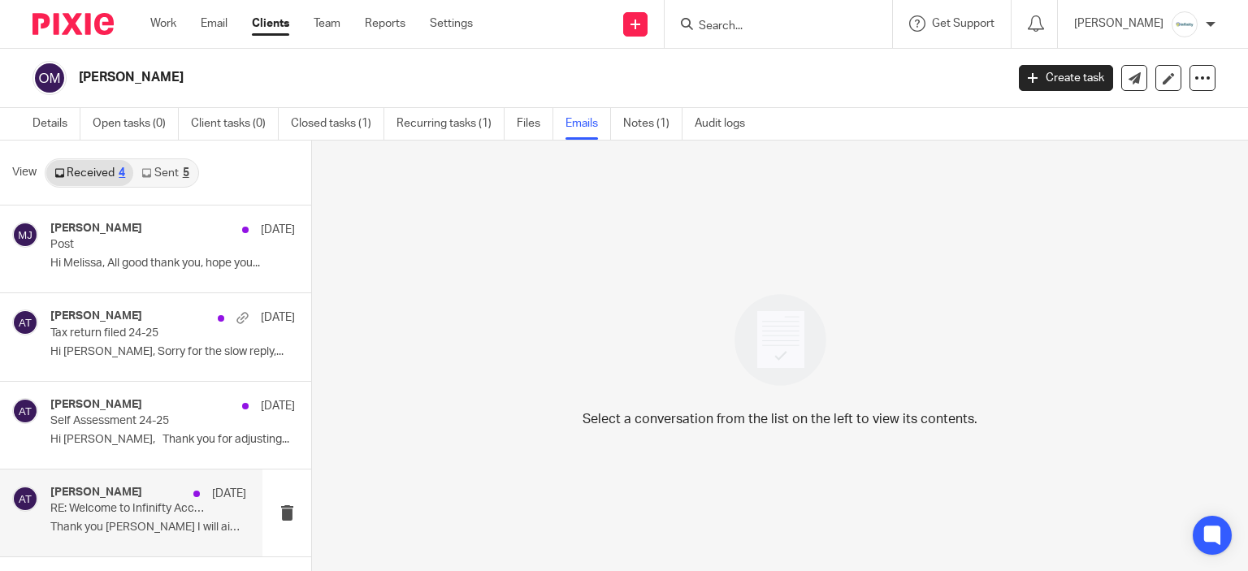
click at [148, 513] on p "RE: Welcome to Infinifty Accounting" at bounding box center [128, 509] width 157 height 14
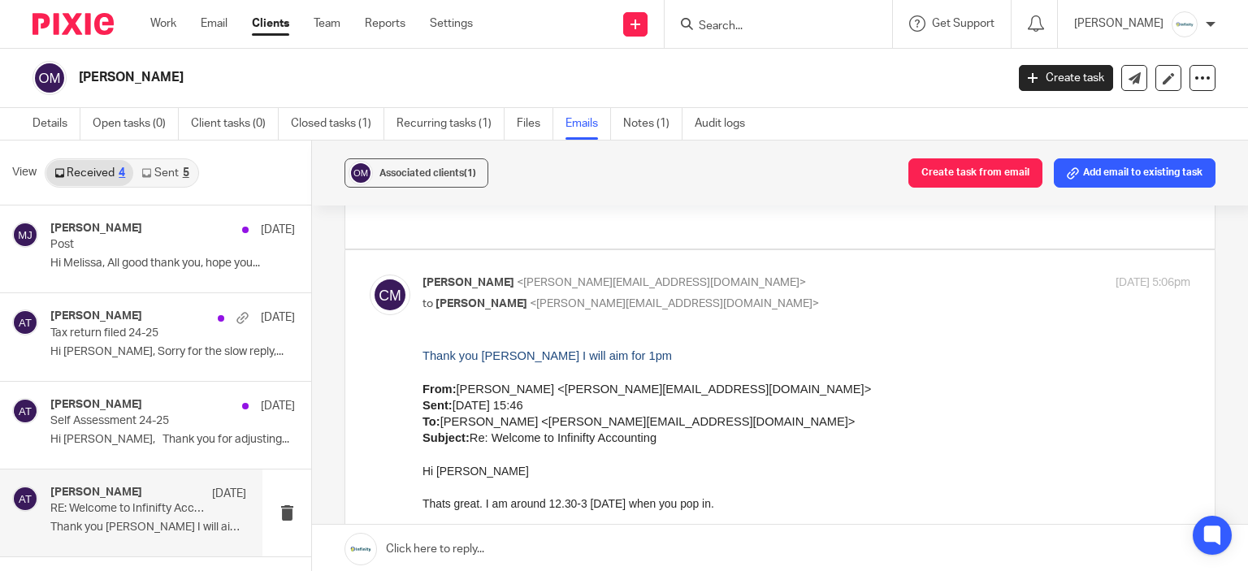
scroll to position [81, 0]
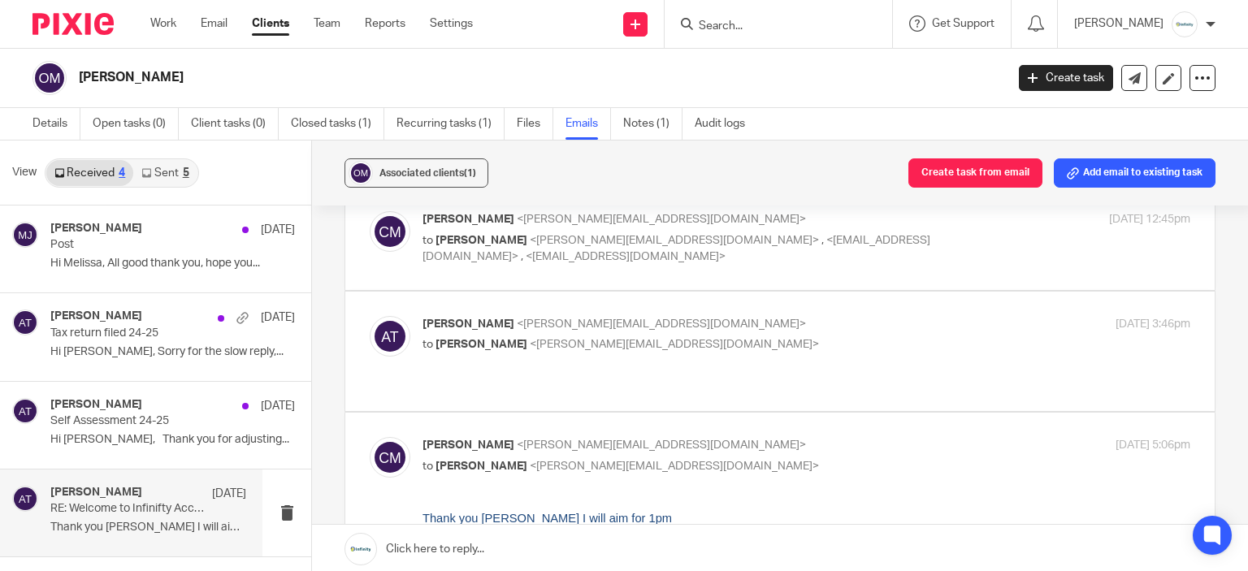
click at [804, 370] on label at bounding box center [779, 351] width 869 height 119
click at [370, 316] on input "checkbox" at bounding box center [369, 315] width 1 height 1
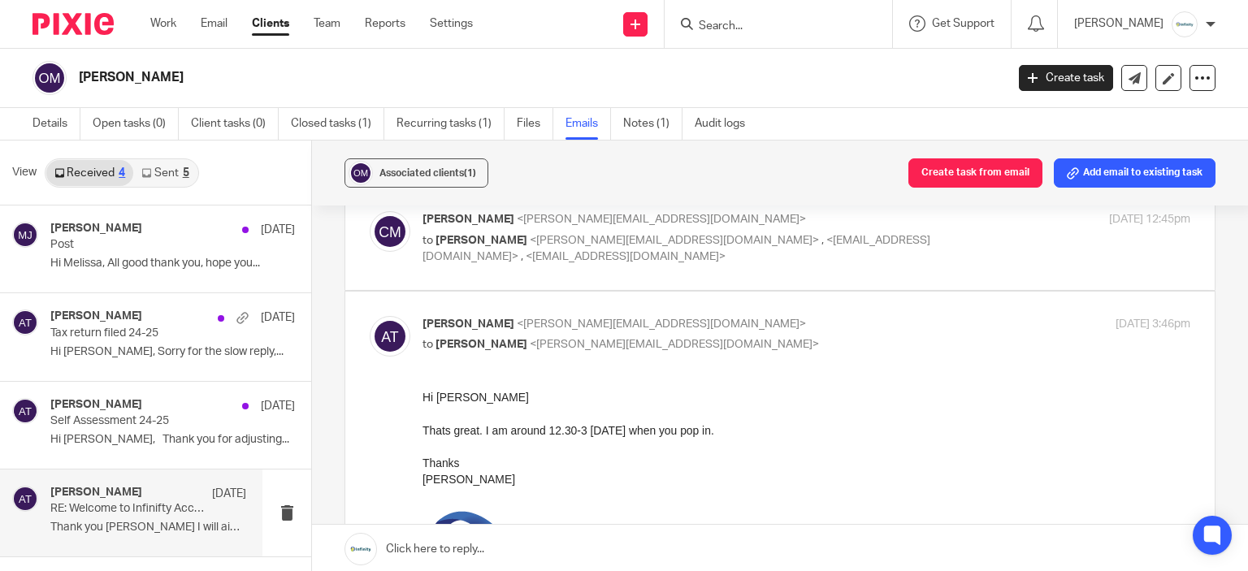
scroll to position [0, 0]
click at [803, 338] on p "to Craig Moore <craig@moorelakeprojects.com>" at bounding box center [678, 344] width 512 height 17
checkbox input "false"
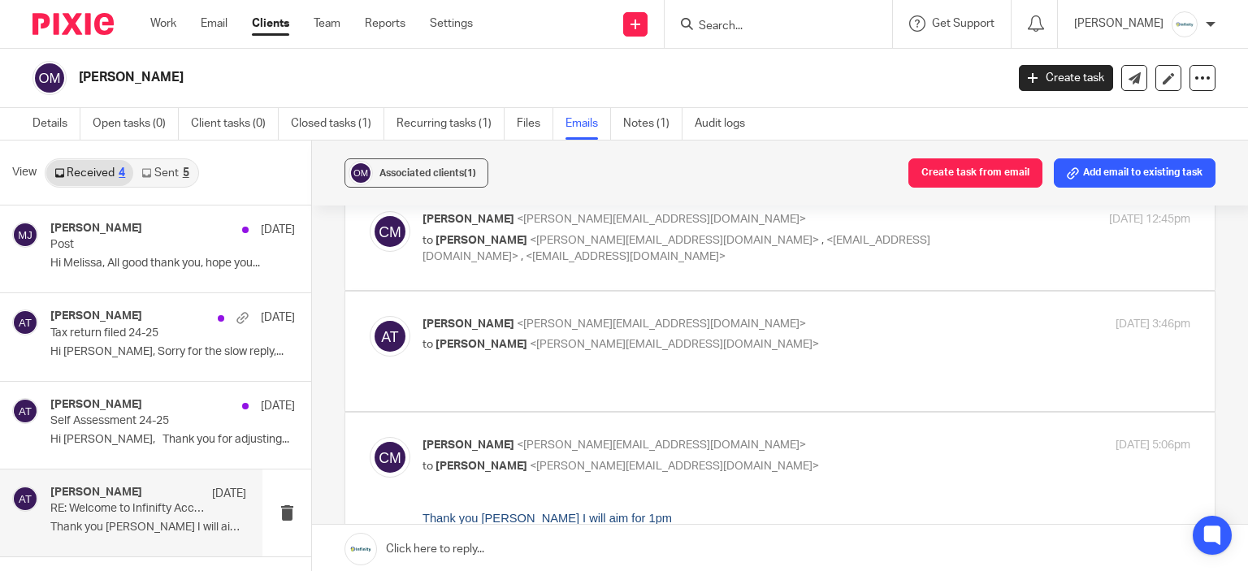
click at [803, 338] on p "to Craig Moore <craig@moorelakeprojects.com>" at bounding box center [678, 344] width 512 height 17
click at [893, 240] on p "to Aimee Tamburrini <aimee@infinity-accounting.co.uk> , <olliemoore13@hotmail.c…" at bounding box center [678, 248] width 512 height 33
checkbox input "true"
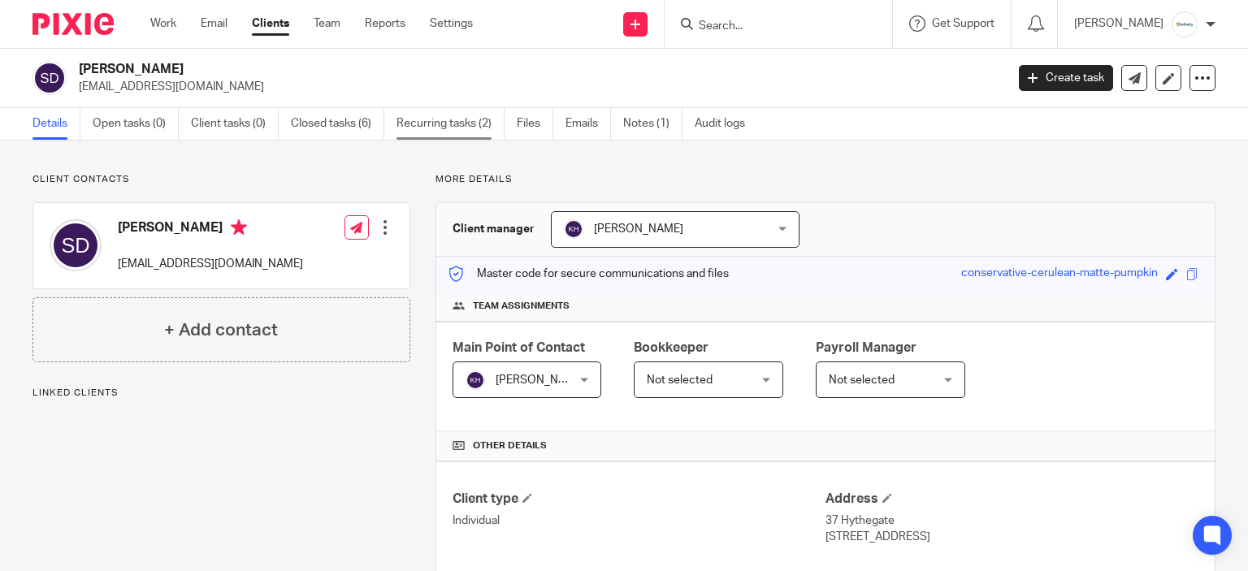
click at [468, 123] on link "Recurring tasks (2)" at bounding box center [450, 124] width 108 height 32
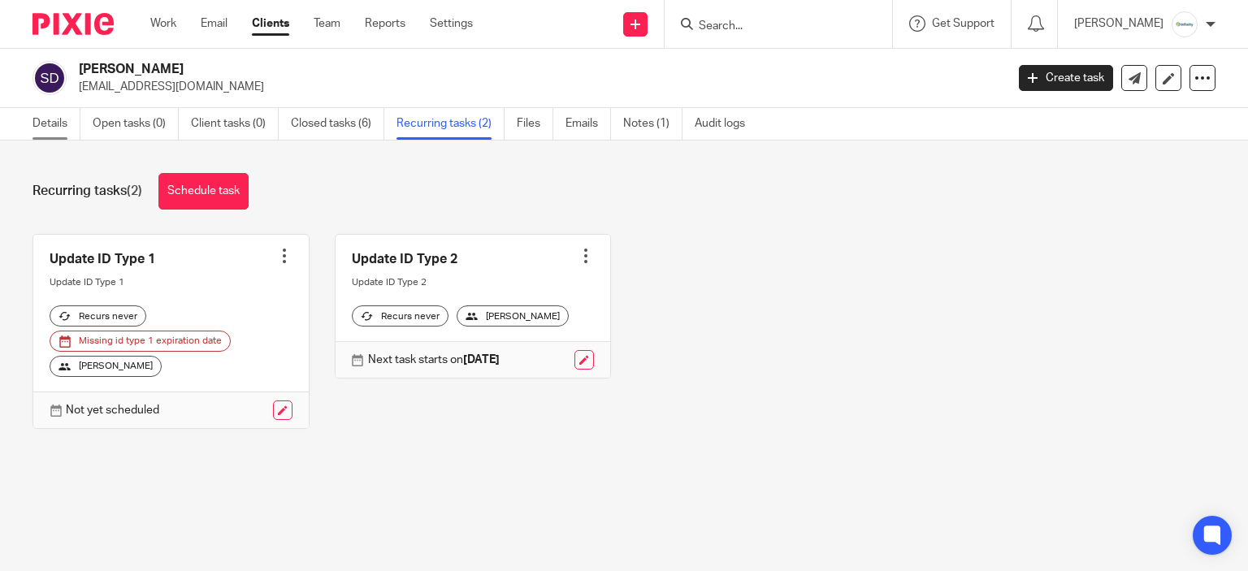
click at [71, 109] on link "Details" at bounding box center [56, 124] width 48 height 32
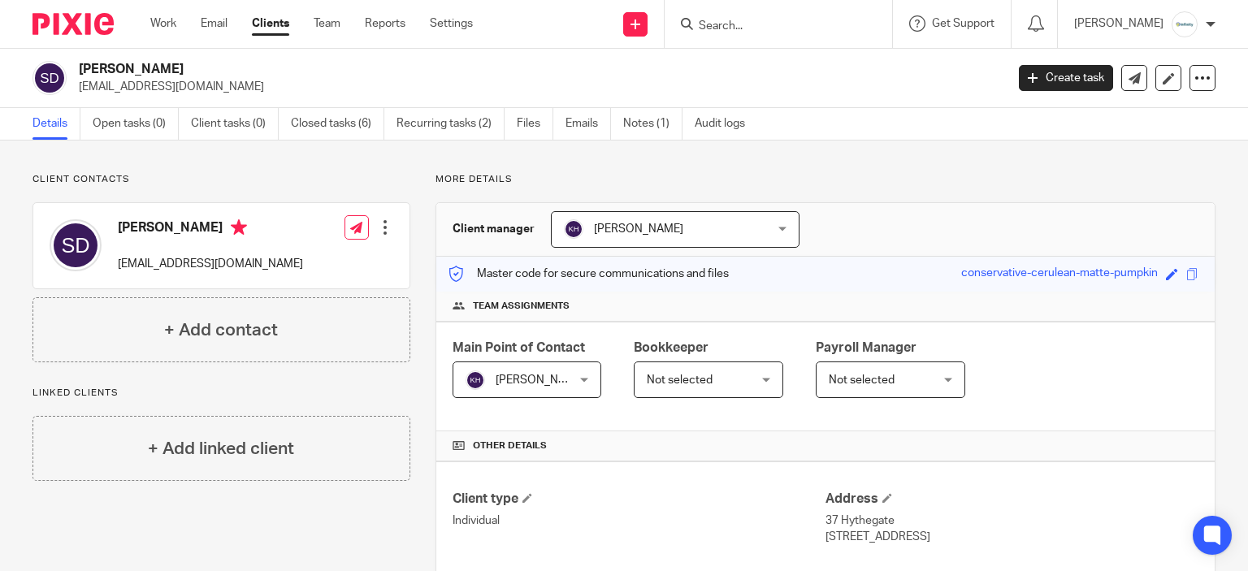
click at [798, 31] on input "Search" at bounding box center [770, 26] width 146 height 15
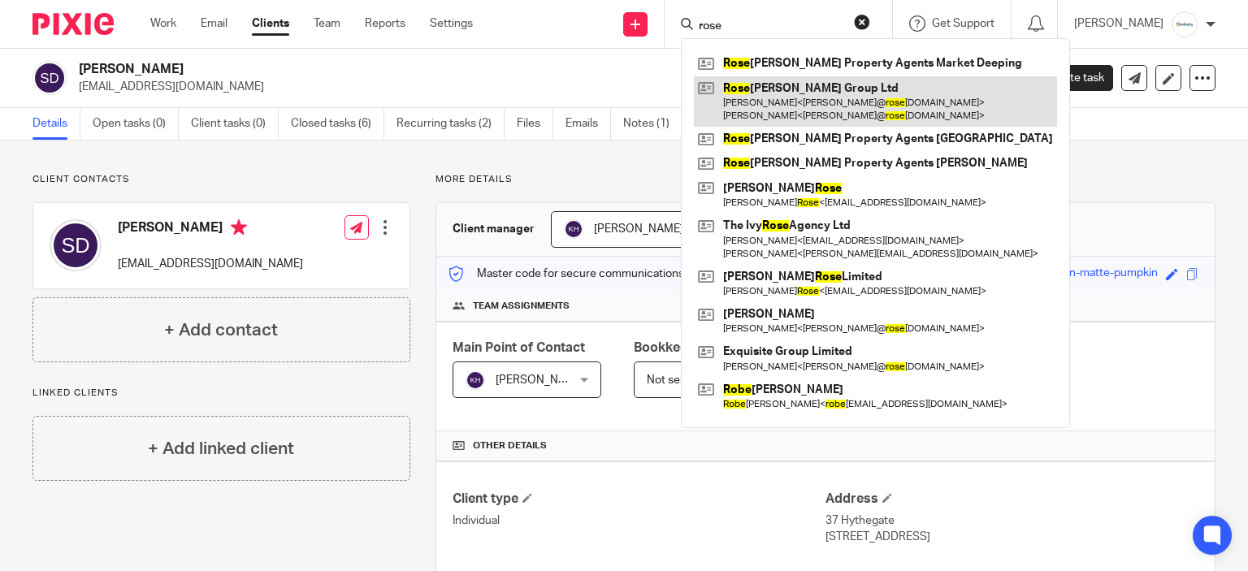
type input "rose"
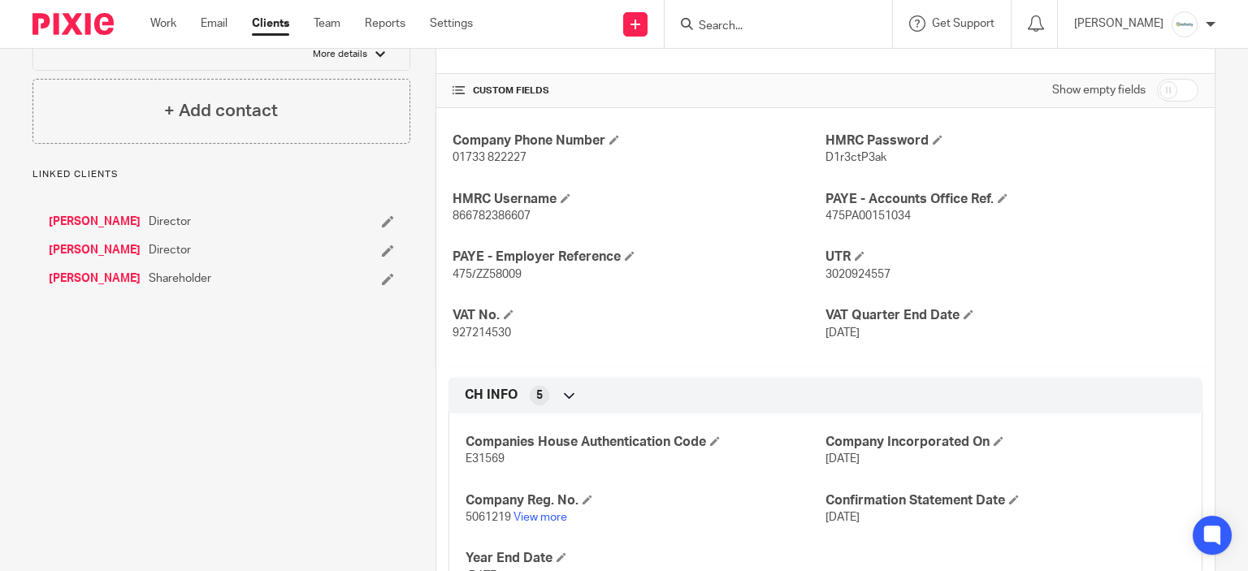
scroll to position [626, 0]
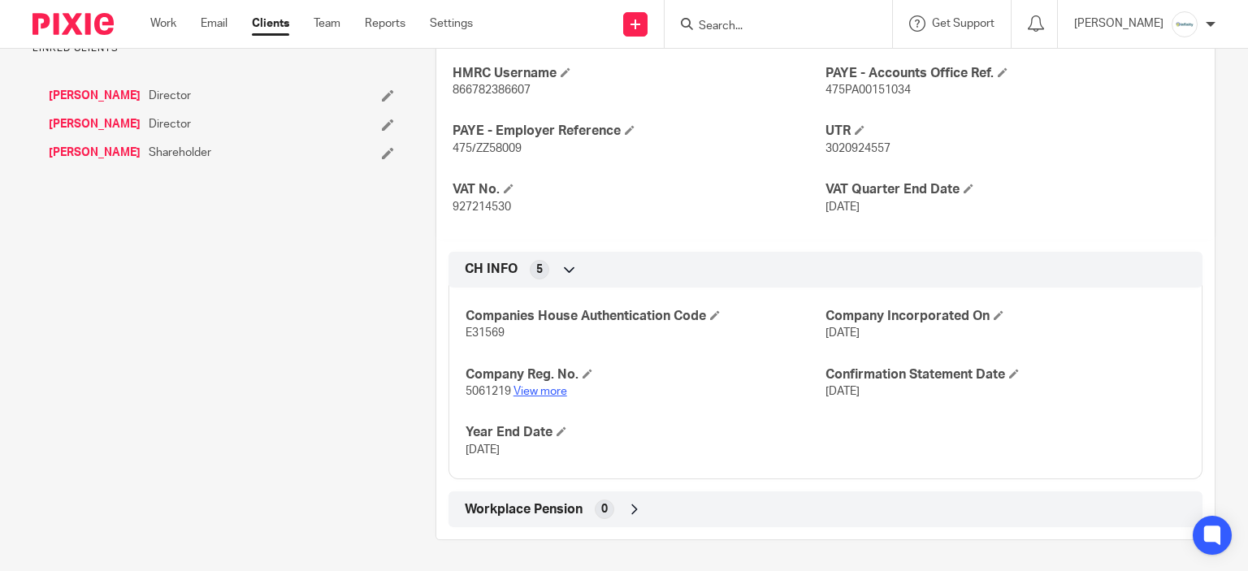
click at [547, 392] on link "View more" at bounding box center [540, 391] width 54 height 11
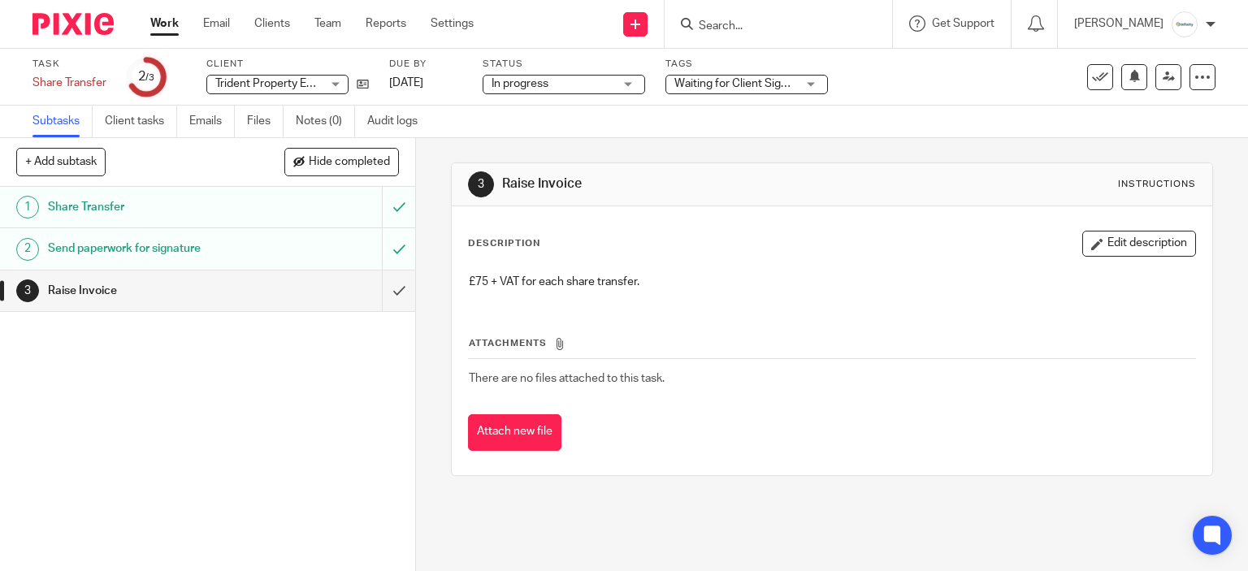
click at [172, 20] on link "Work" at bounding box center [164, 23] width 28 height 16
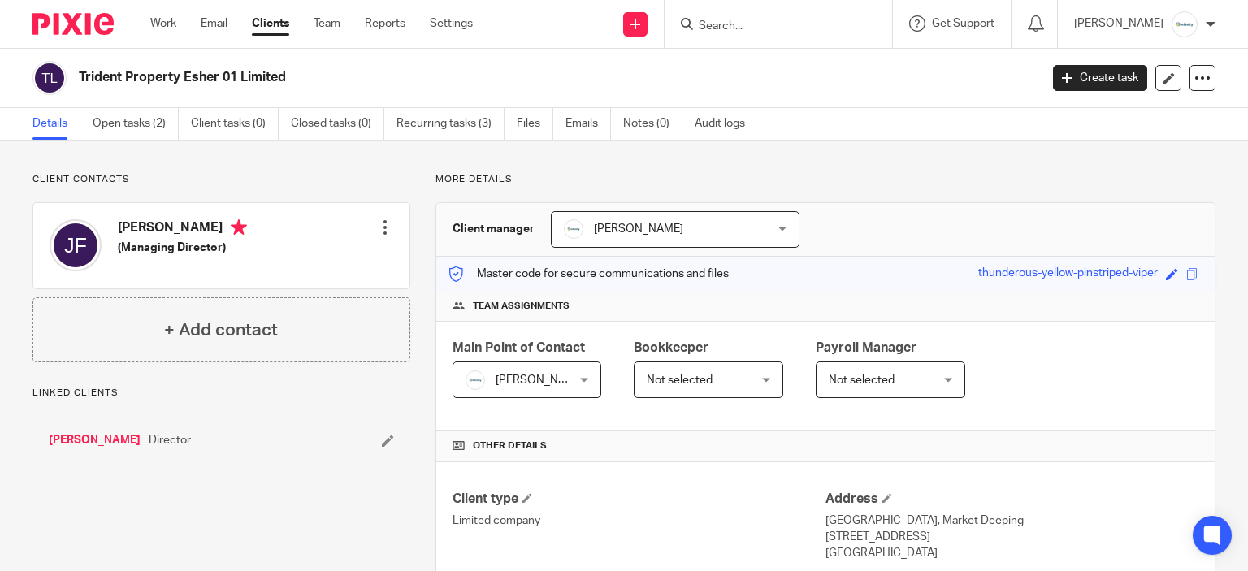
drag, startPoint x: 79, startPoint y: 74, endPoint x: 459, endPoint y: 81, distance: 380.2
click at [434, 89] on div "Trident Property Esher 01 Limited" at bounding box center [530, 78] width 996 height 34
copy h2 "Trident Property Esher 01 Limited"
click at [578, 78] on h2 "Trident Property Esher 01 Limited" at bounding box center [458, 77] width 759 height 17
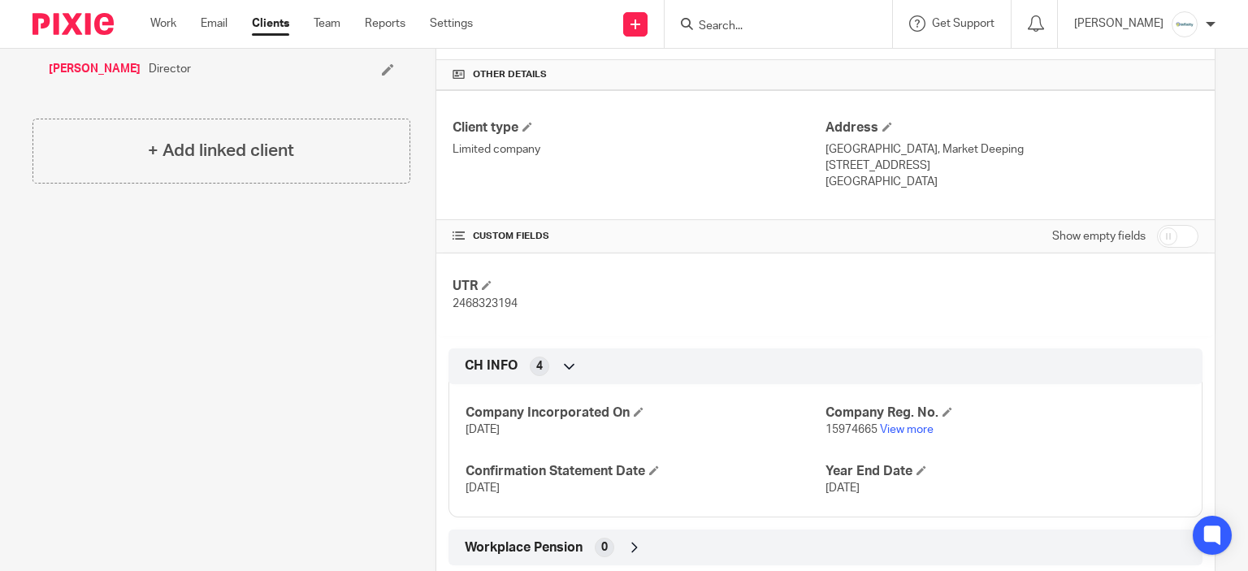
scroll to position [409, 0]
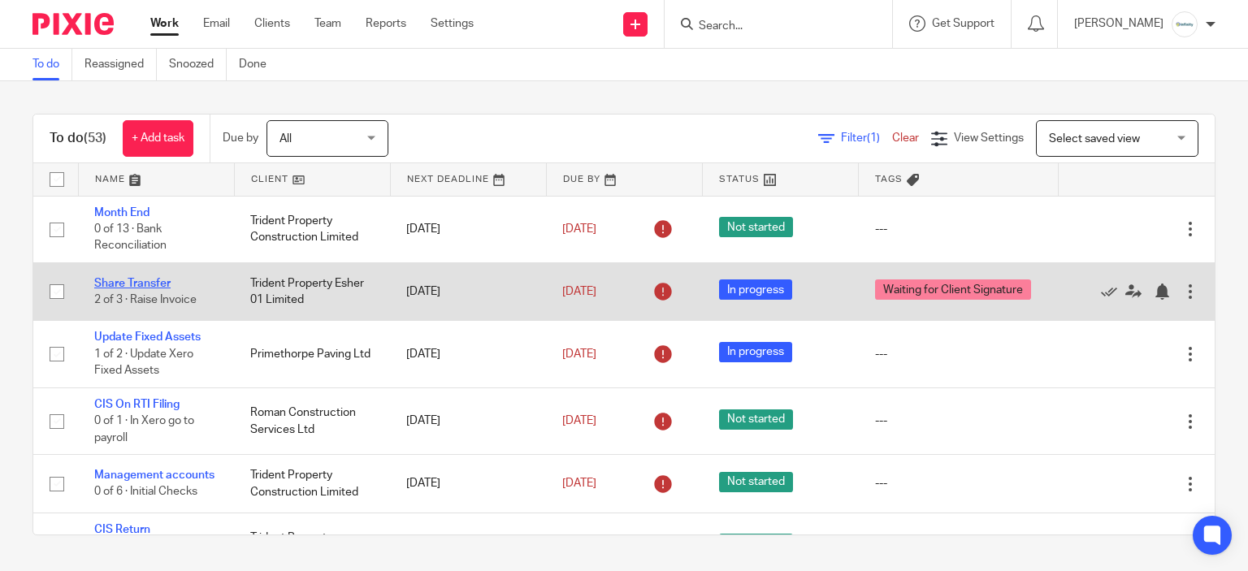
click at [143, 285] on link "Share Transfer" at bounding box center [132, 283] width 76 height 11
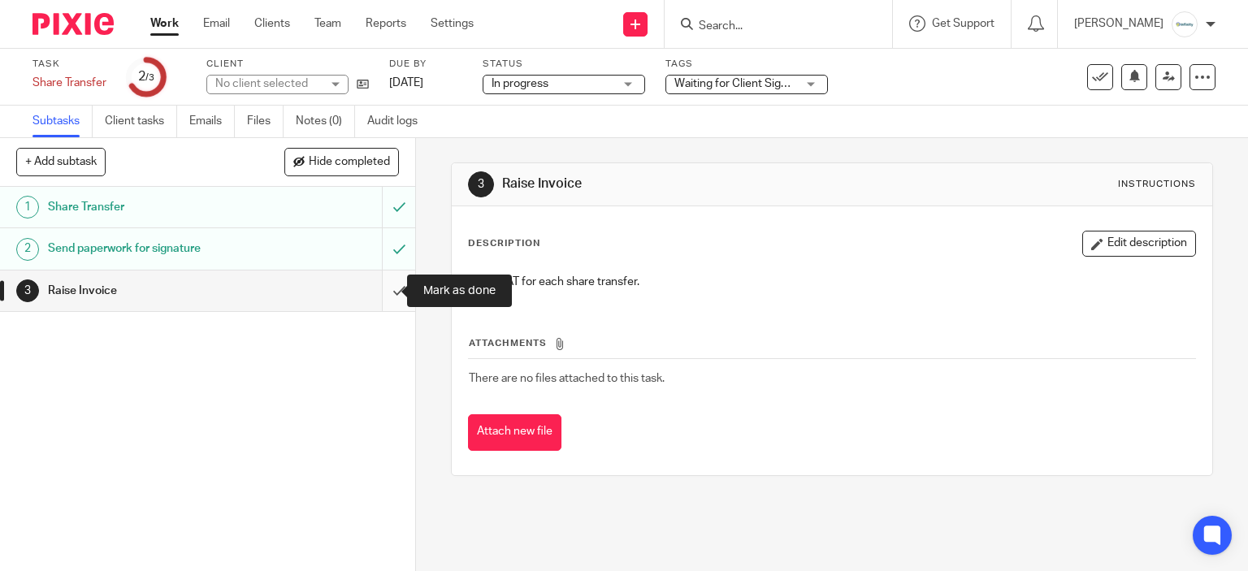
click at [383, 286] on input "submit" at bounding box center [207, 290] width 415 height 41
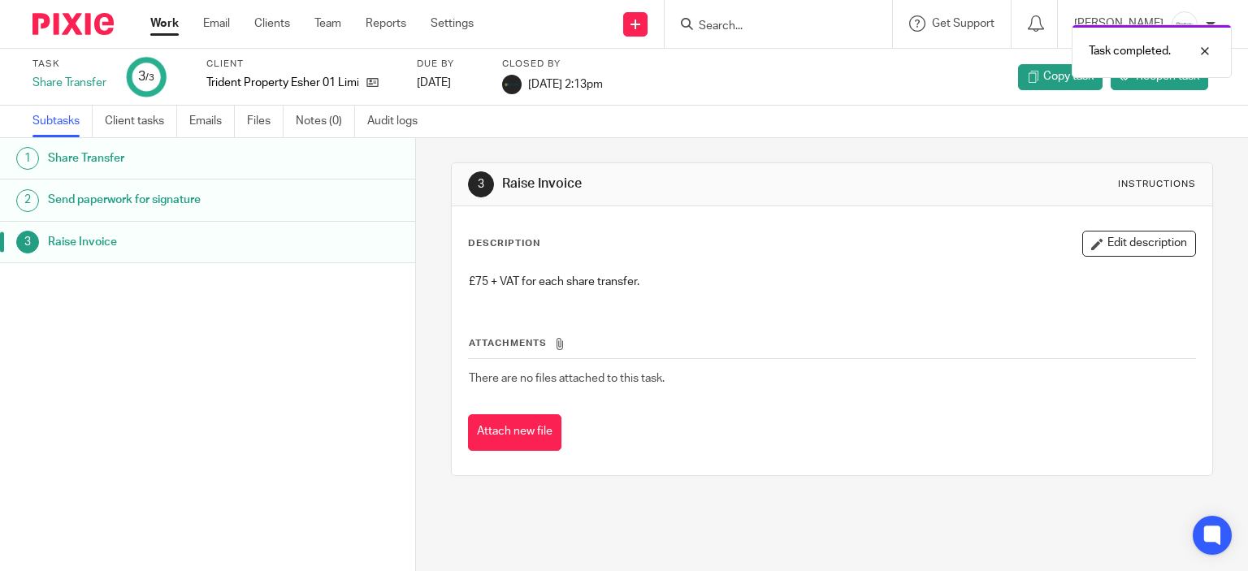
click at [149, 21] on div "Work Email Clients Team Reports Settings Work Email Clients Team Reports Settin…" at bounding box center [316, 24] width 364 height 48
click at [162, 25] on link "Work" at bounding box center [164, 23] width 28 height 16
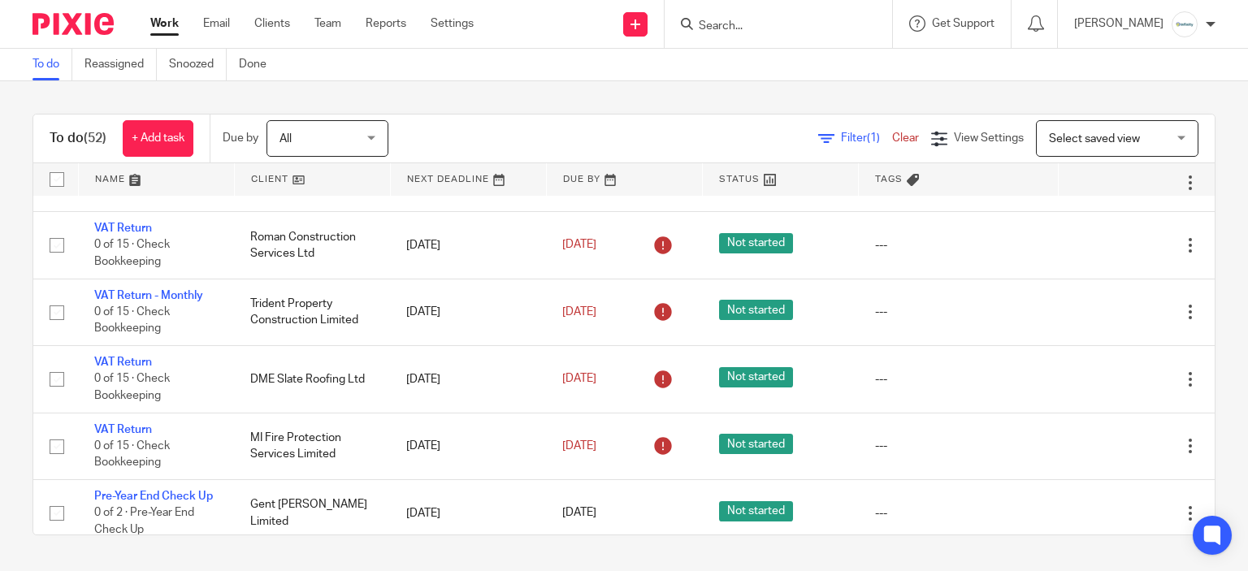
scroll to position [487, 0]
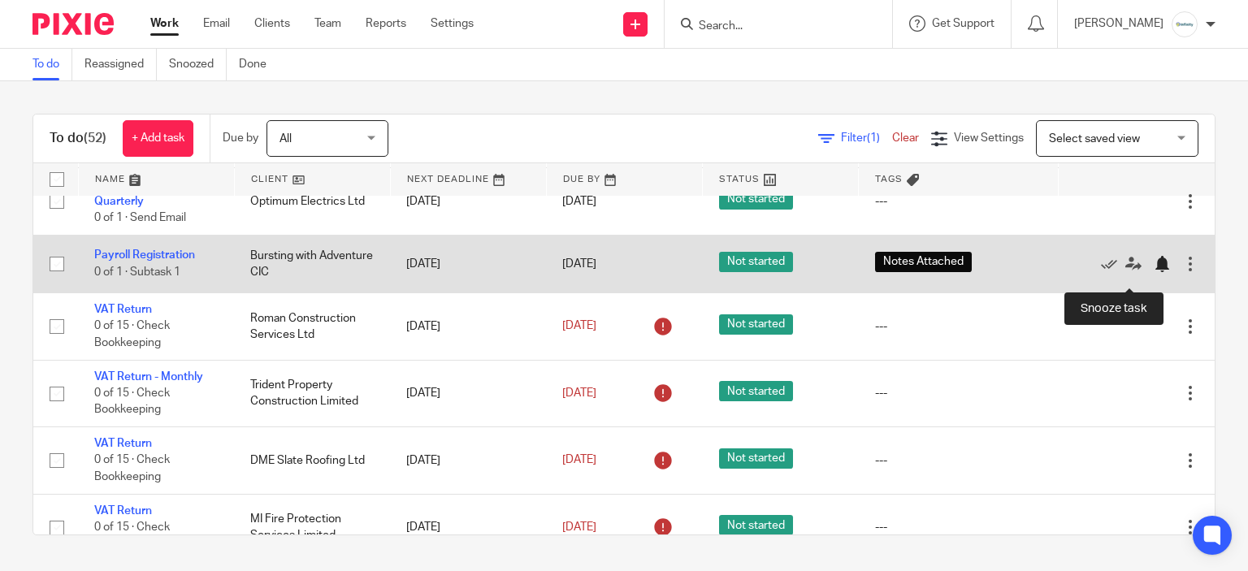
click at [1153, 272] on div at bounding box center [1161, 264] width 16 height 16
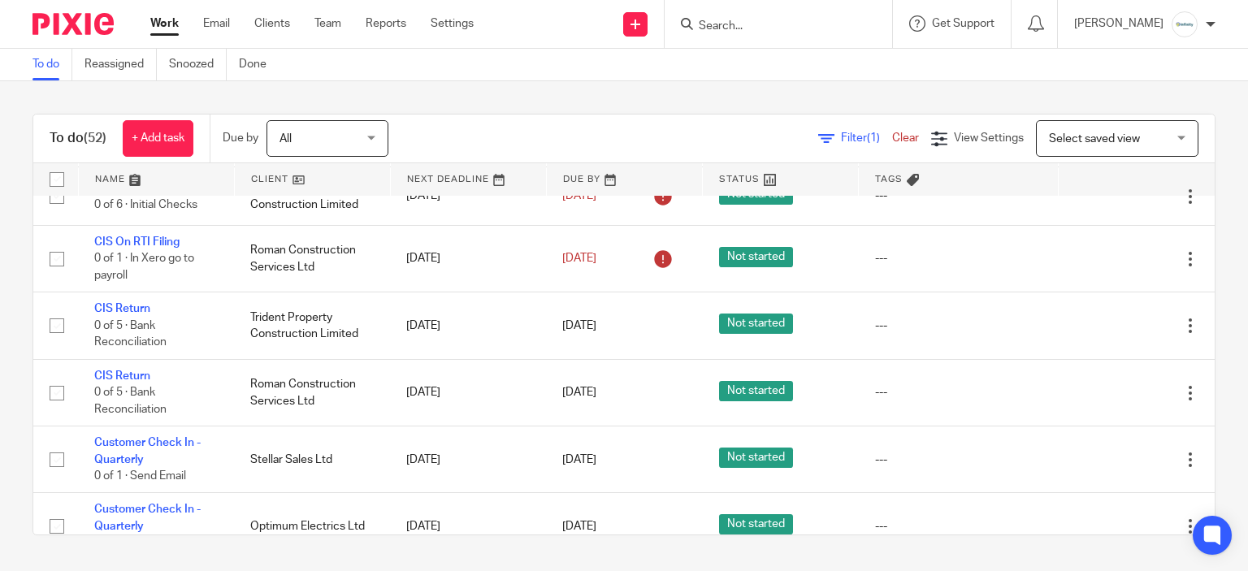
scroll to position [0, 0]
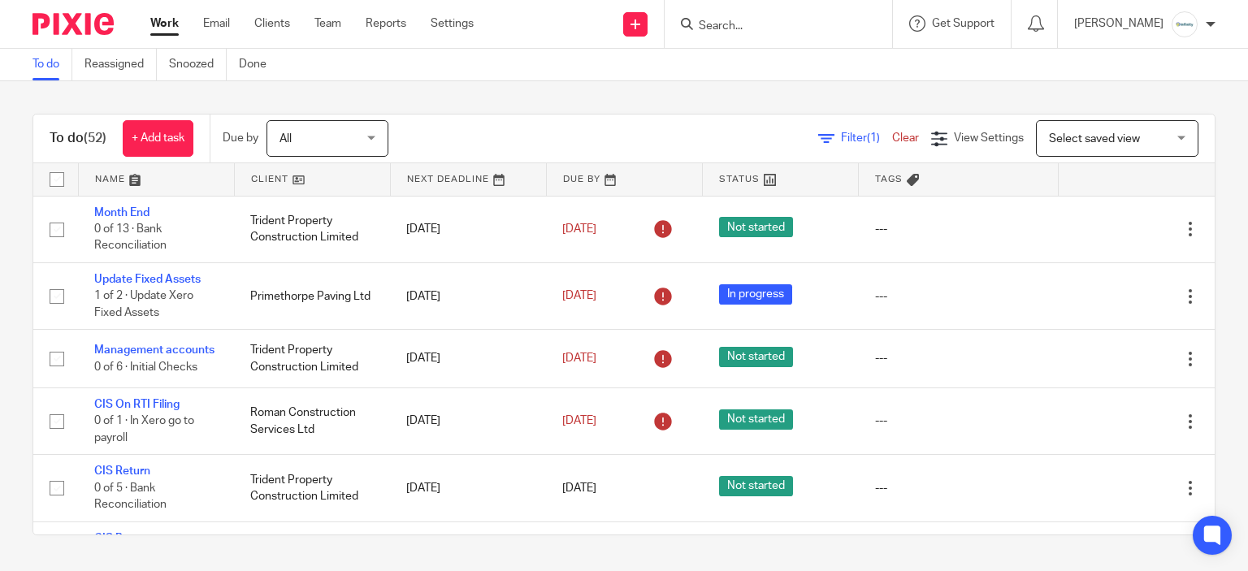
click at [344, 24] on ul "Work Email Clients Team Reports Settings" at bounding box center [324, 23] width 348 height 16
